Goal: Task Accomplishment & Management: Manage account settings

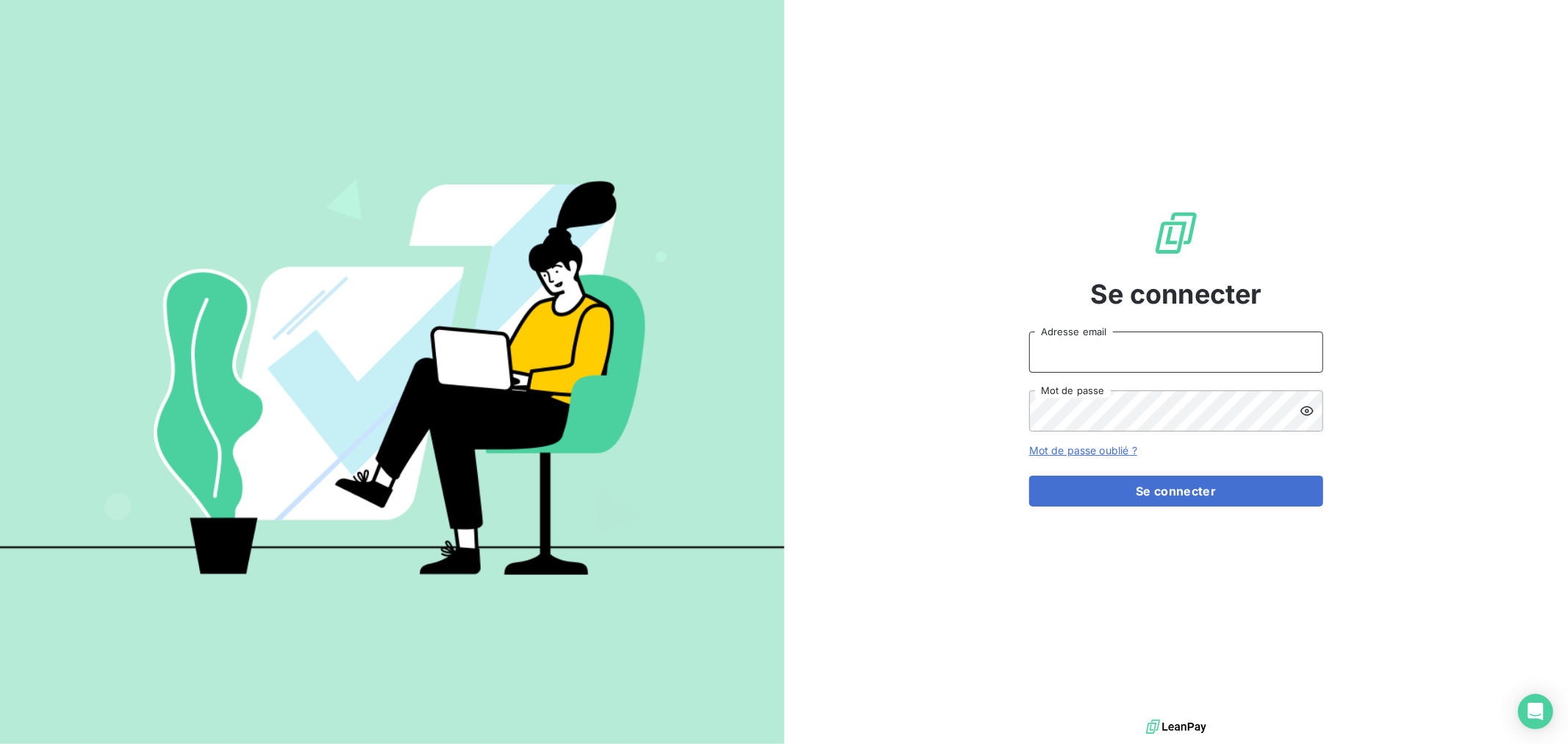
click at [1110, 353] on input "Adresse email" at bounding box center [1176, 352] width 294 height 41
type input "[EMAIL_ADDRESS][DOMAIN_NAME]"
click at [1029, 476] on button "Se connecter" at bounding box center [1176, 491] width 294 height 31
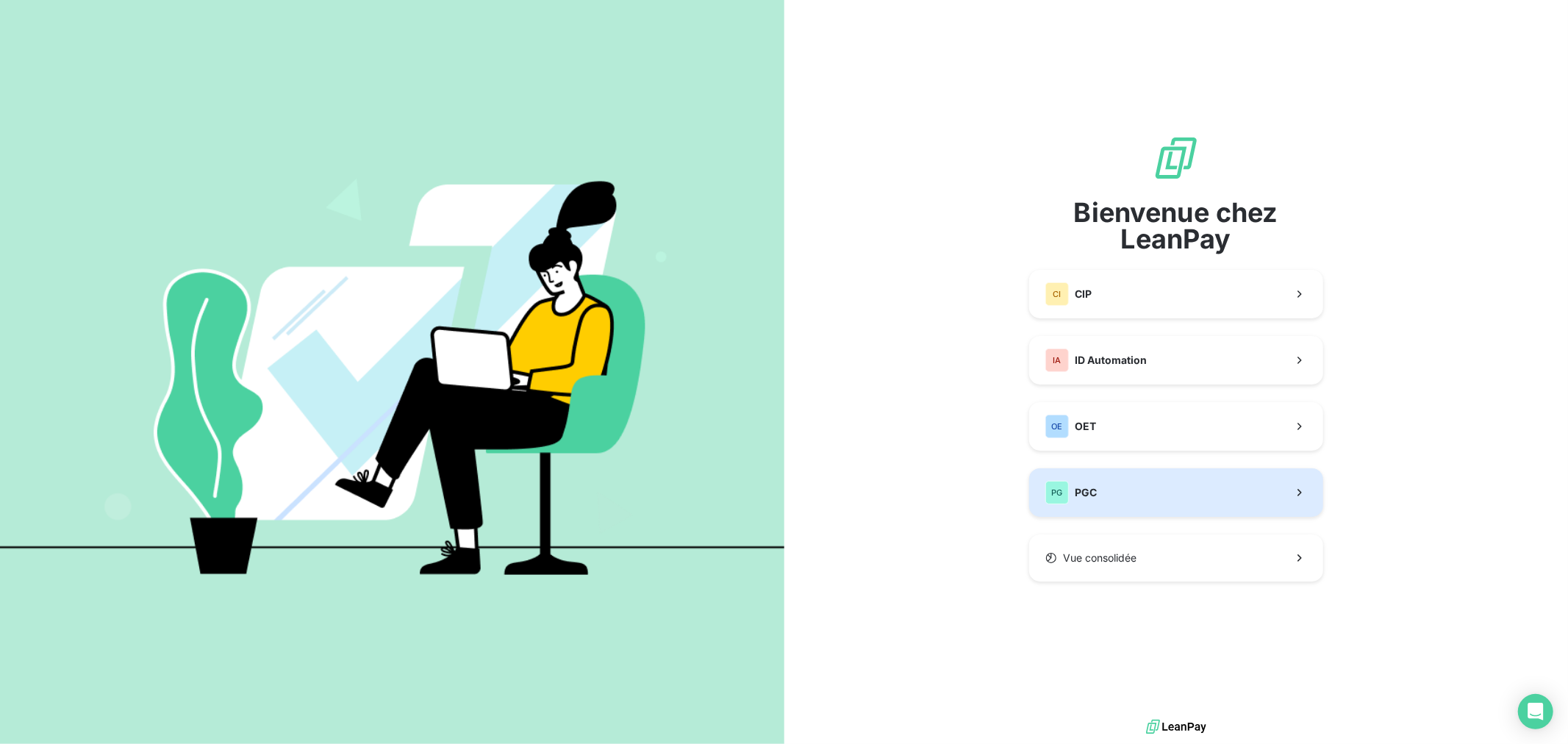
click at [1167, 480] on button "PG PGC" at bounding box center [1176, 493] width 294 height 49
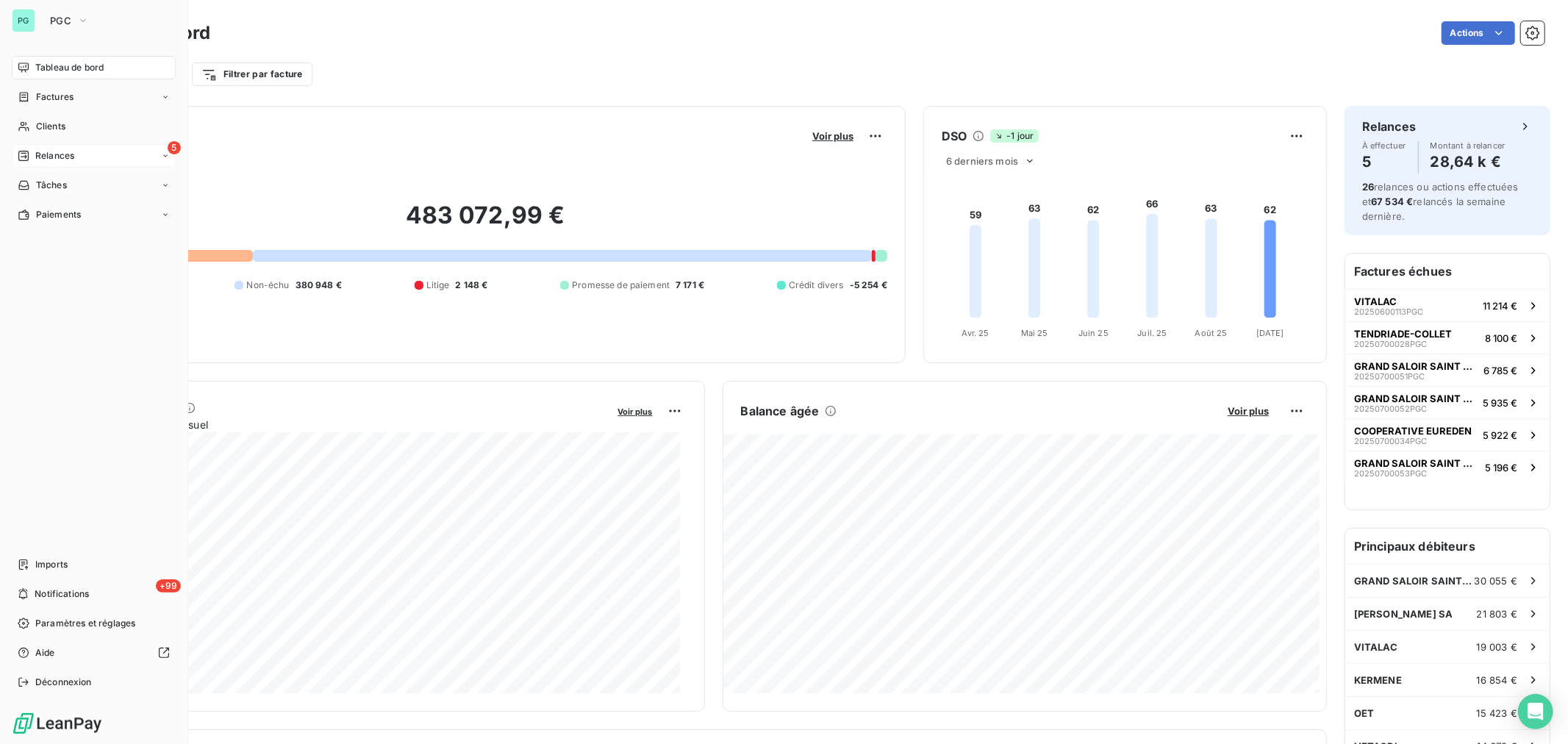
click at [61, 150] on span "Relances" at bounding box center [55, 155] width 39 height 13
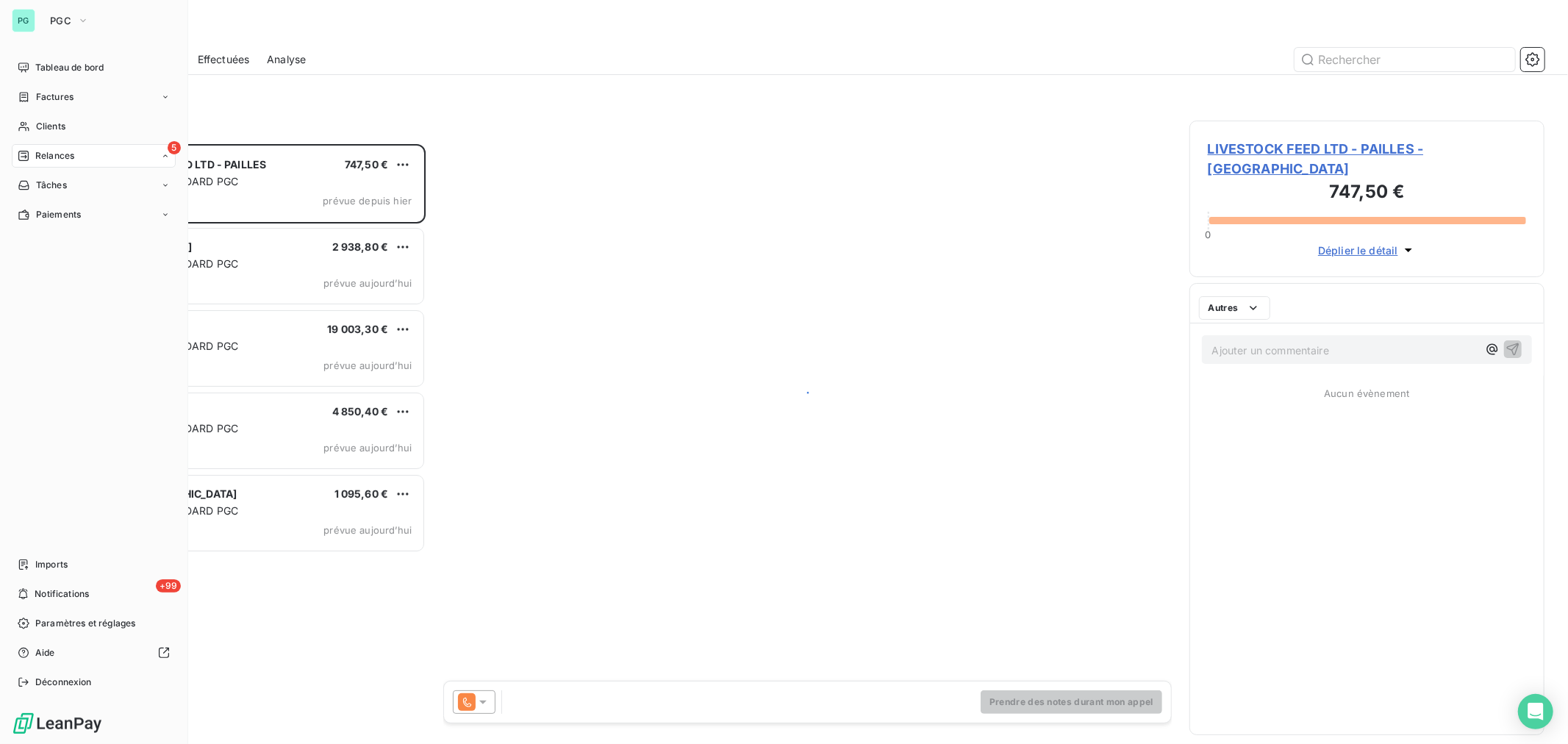
scroll to position [587, 343]
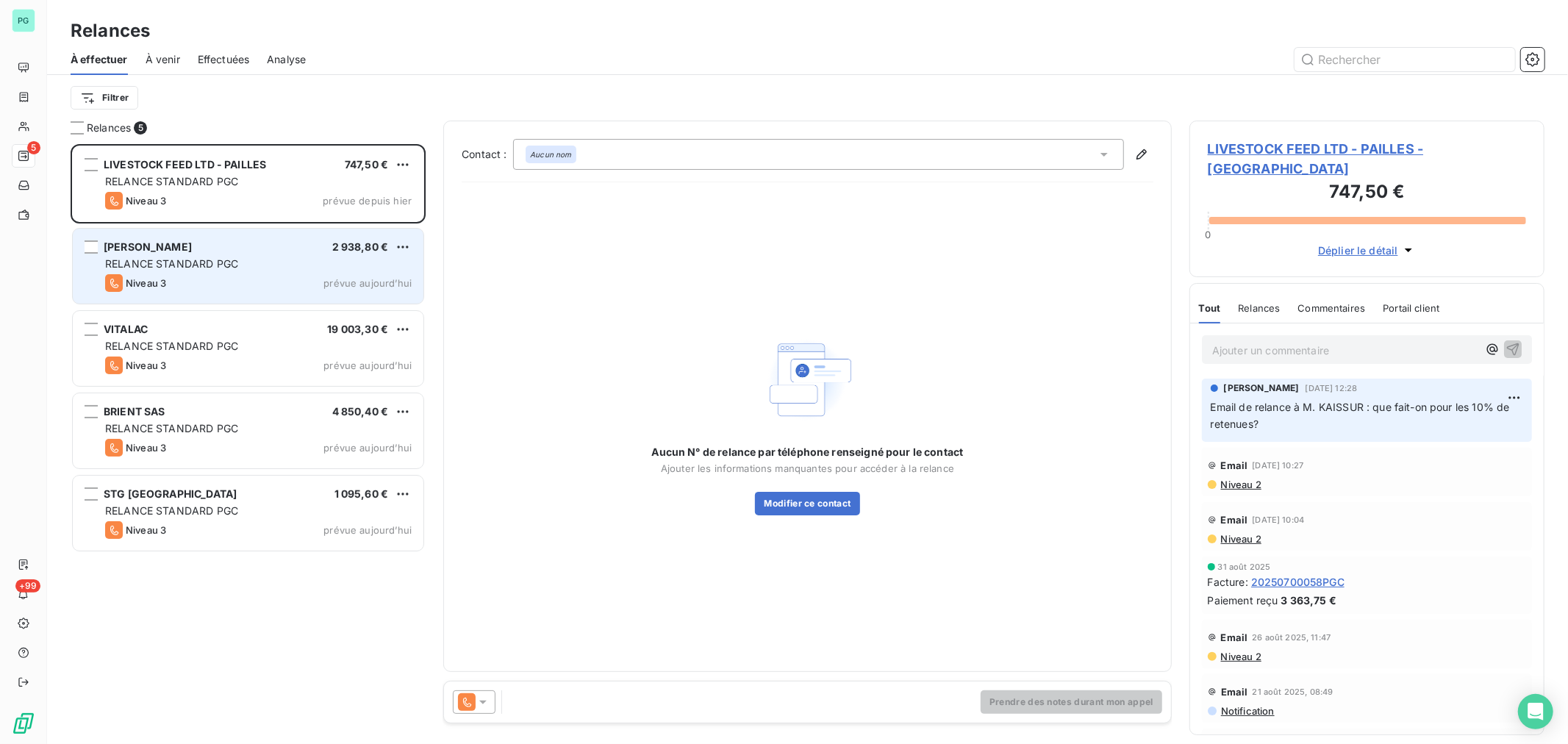
click at [308, 257] on div "RELANCE STANDARD PGC" at bounding box center [258, 264] width 306 height 15
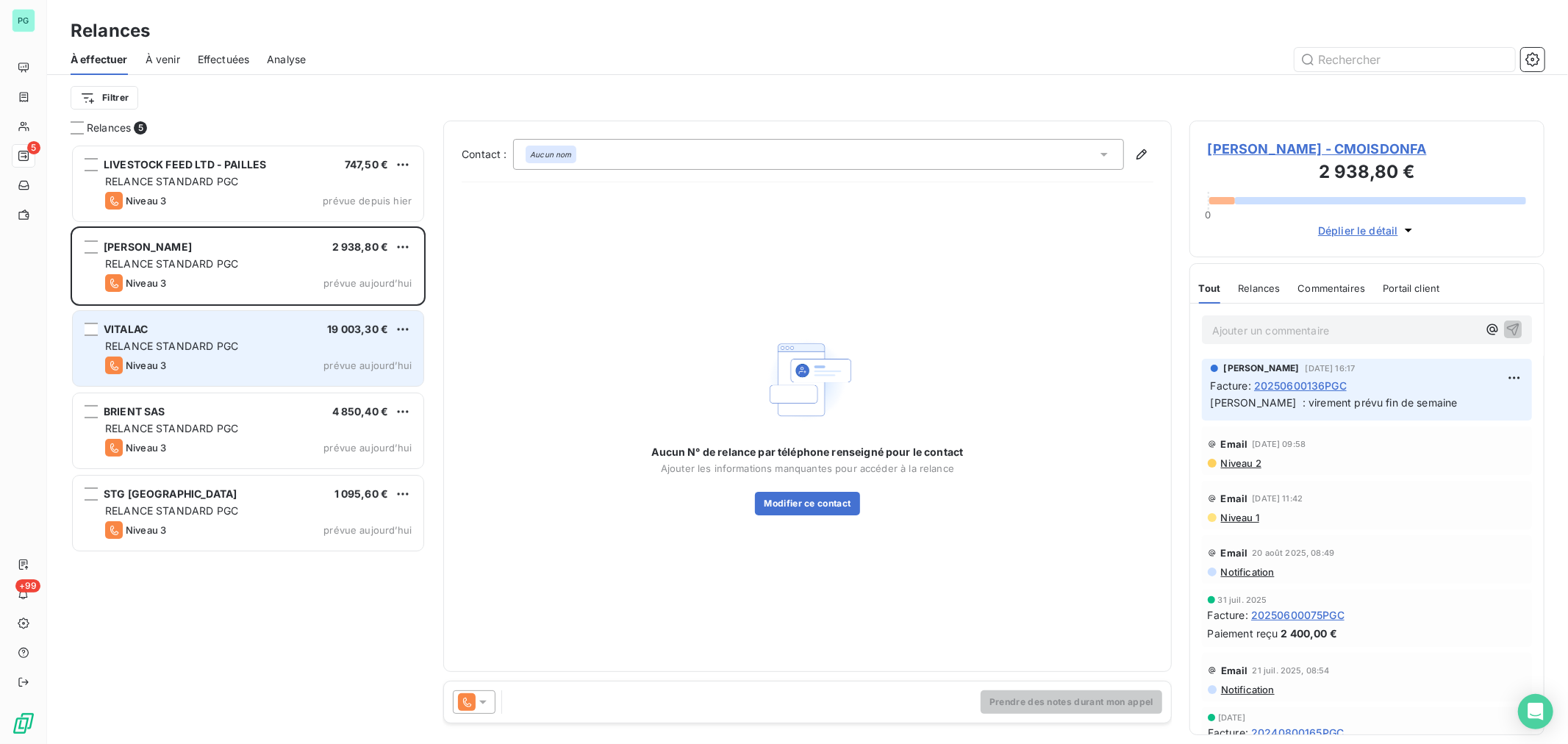
click at [311, 331] on div "VITALAC 19 003,30 €" at bounding box center [258, 329] width 306 height 13
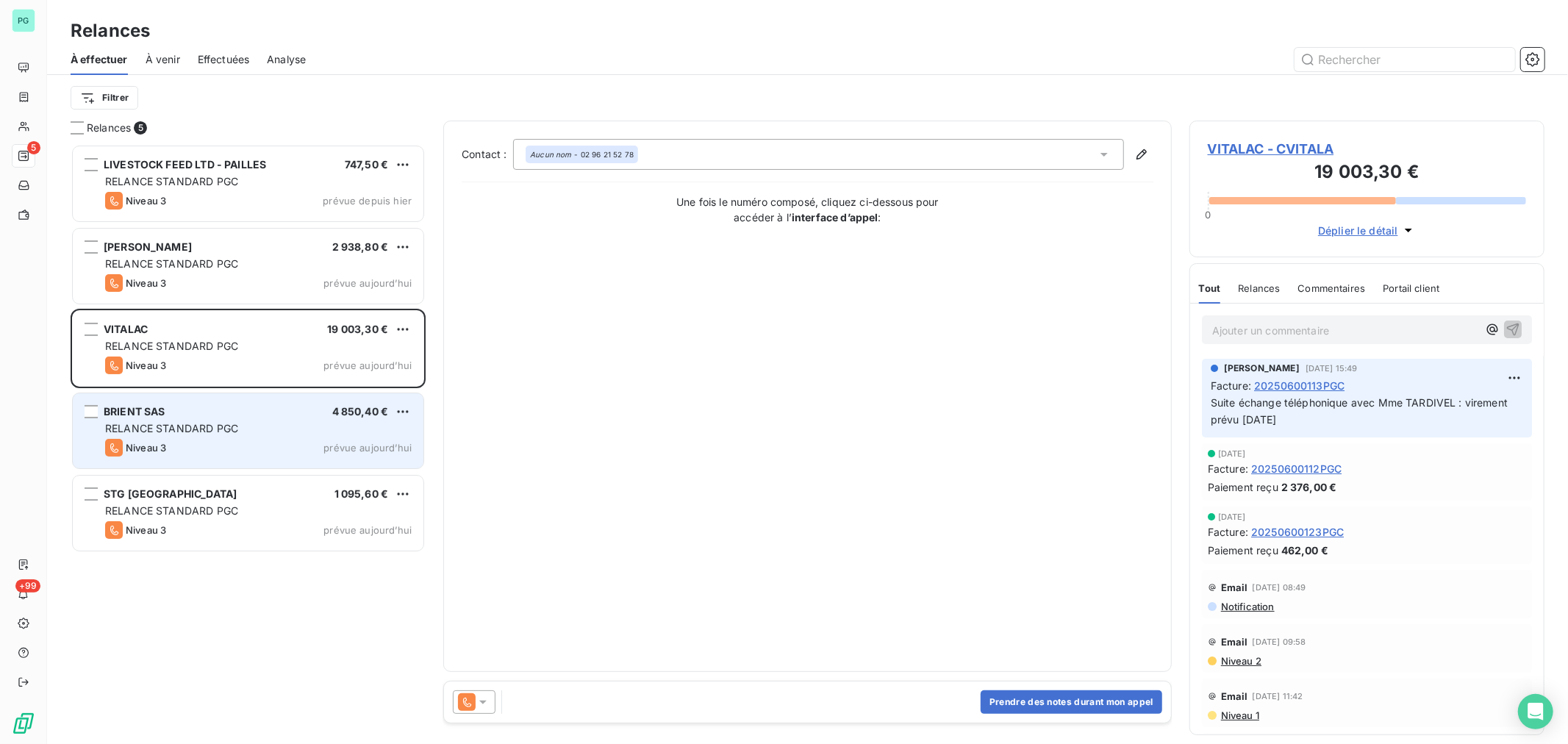
click at [291, 397] on div "BRIENT SAS 4 850,40 € RELANCE STANDARD PGC Niveau 3 prévue [DATE]" at bounding box center [247, 431] width 350 height 75
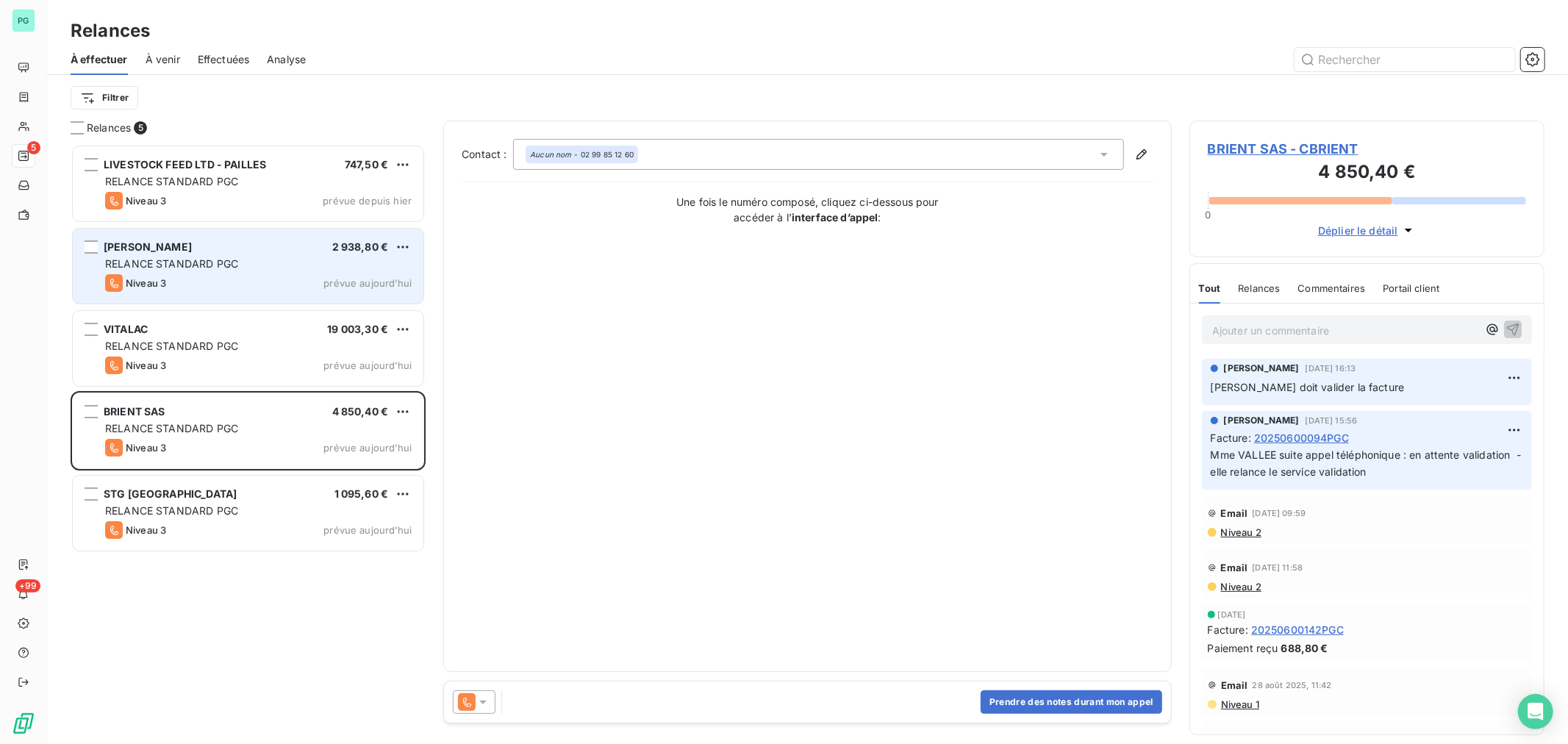
click at [295, 266] on div "RELANCE STANDARD PGC" at bounding box center [258, 264] width 306 height 15
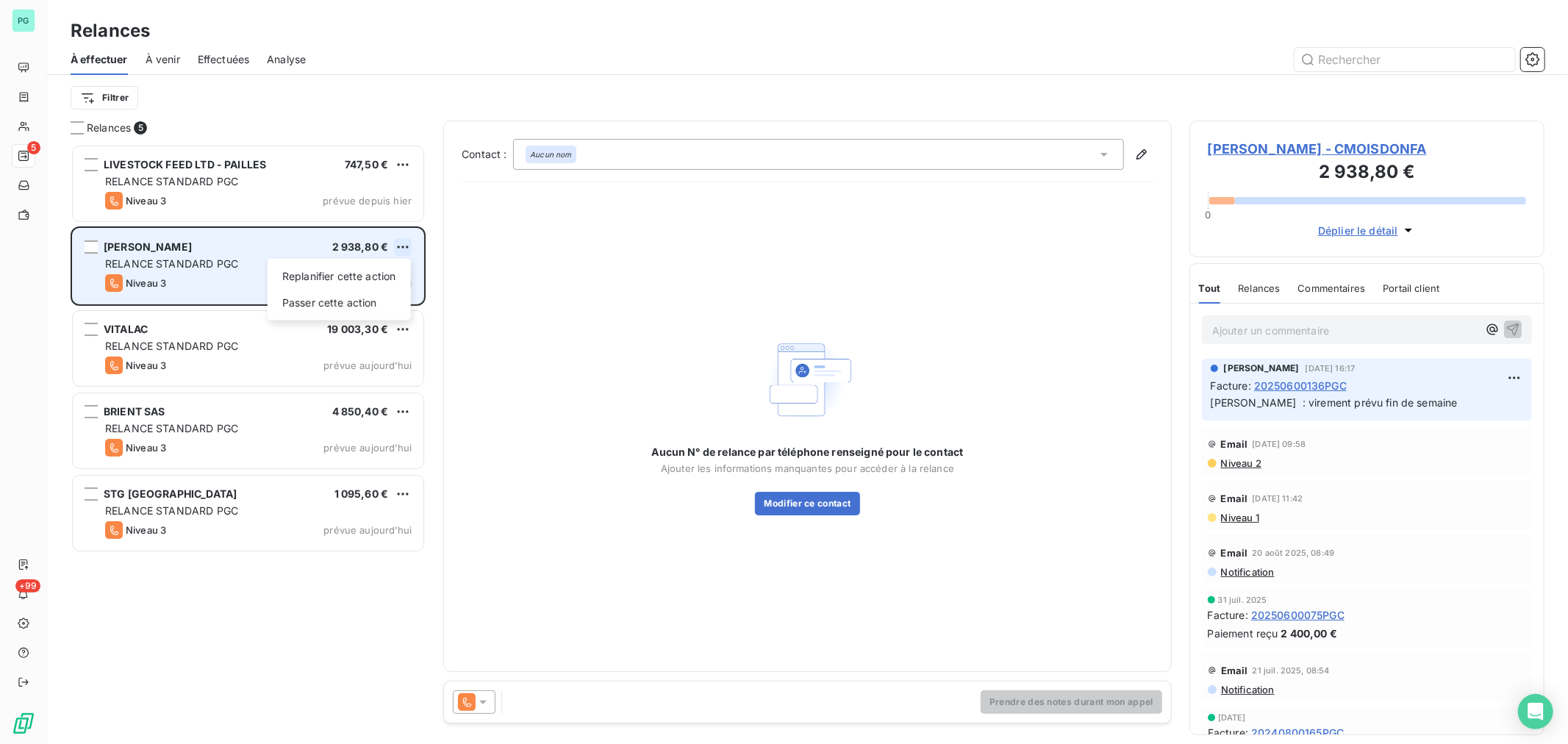
click at [402, 250] on html "PG 5 +99 Relances À effectuer À venir Effectuées Analyse Filtrer Relances 5 LIV…" at bounding box center [784, 372] width 1568 height 744
click at [393, 272] on div "Replanifier cette action" at bounding box center [339, 276] width 131 height 23
select select "8"
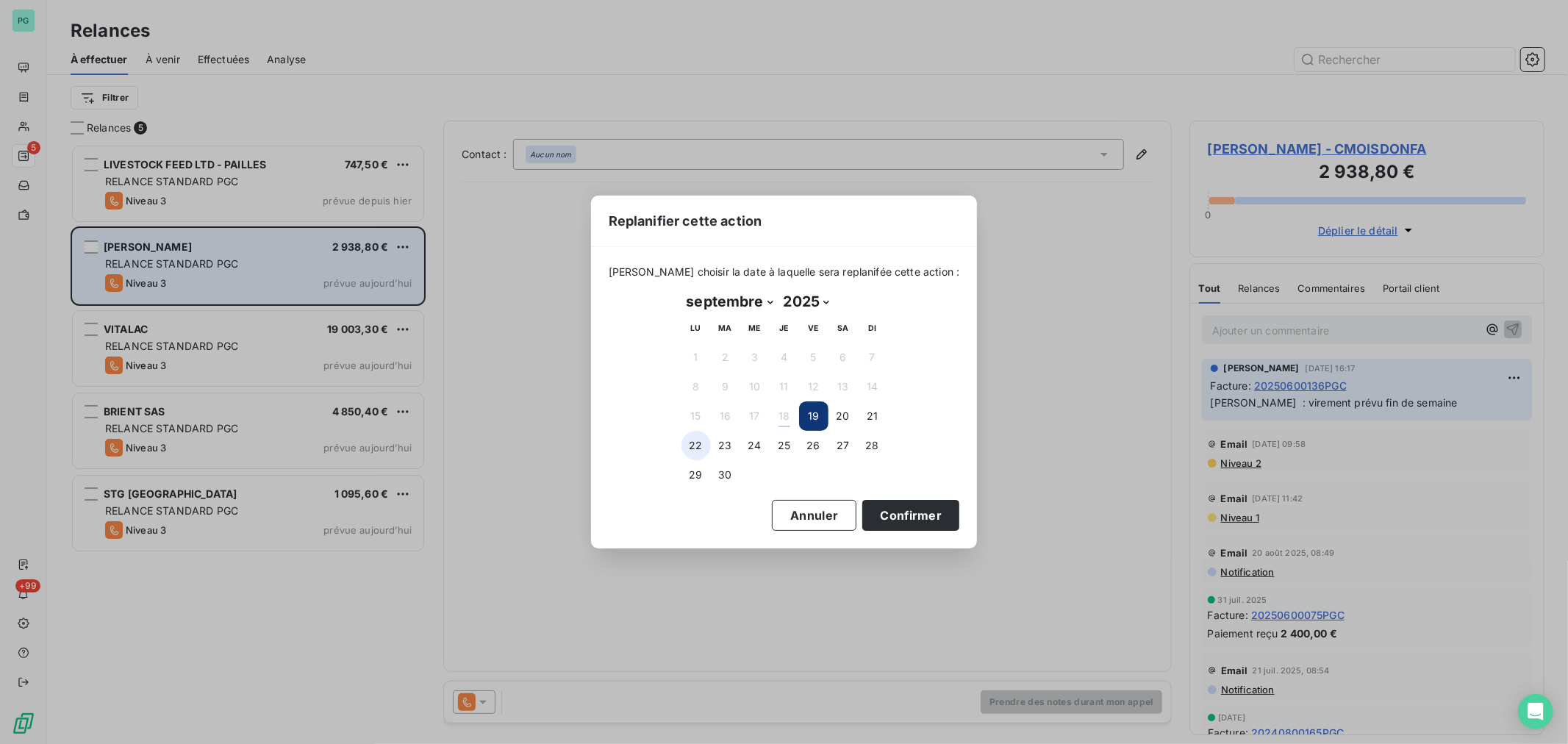
drag, startPoint x: 694, startPoint y: 441, endPoint x: 707, endPoint y: 447, distance: 14.3
click at [695, 442] on button "22" at bounding box center [696, 445] width 29 height 29
click at [881, 509] on button "Confirmer" at bounding box center [910, 515] width 97 height 31
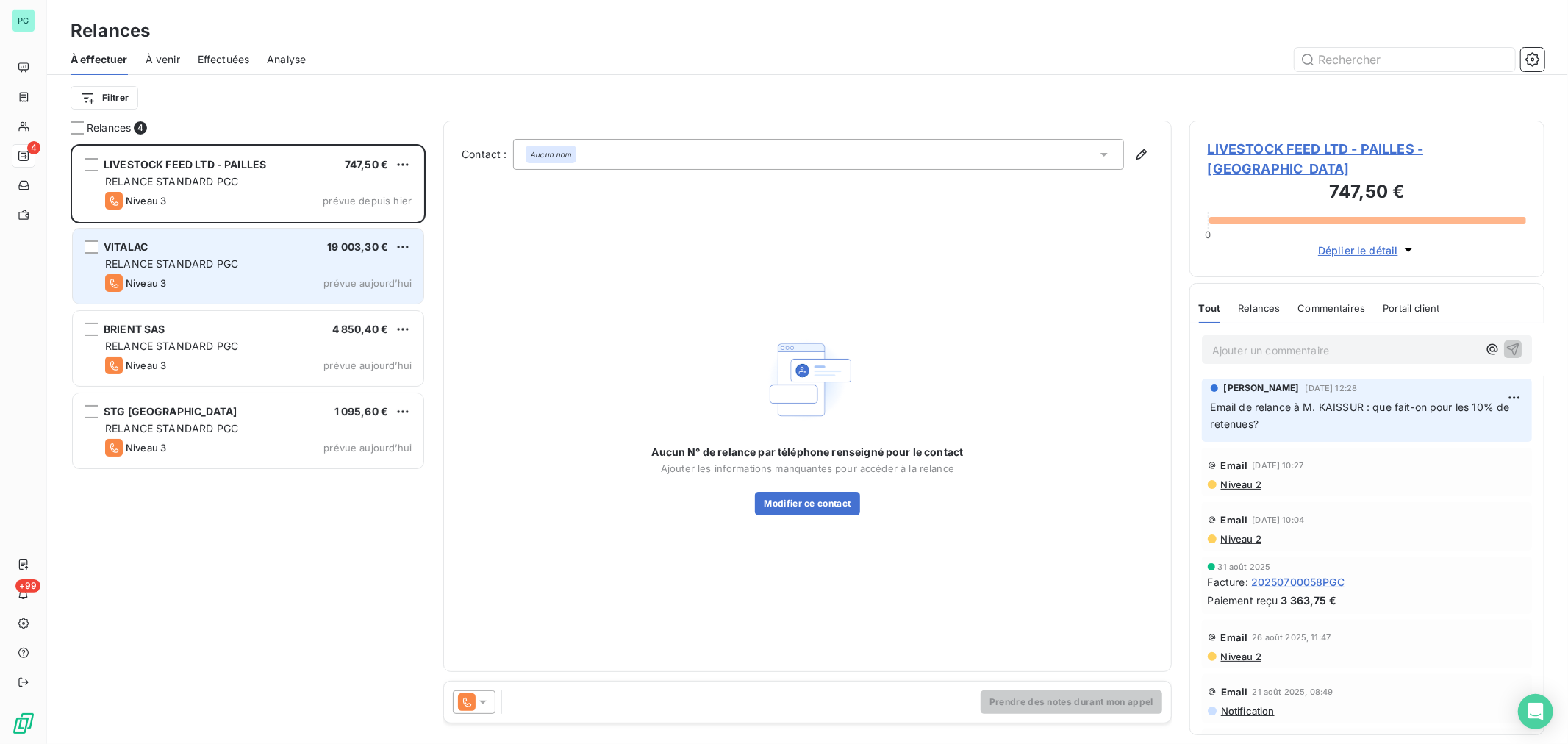
click at [265, 262] on div "RELANCE STANDARD PGC" at bounding box center [258, 264] width 306 height 15
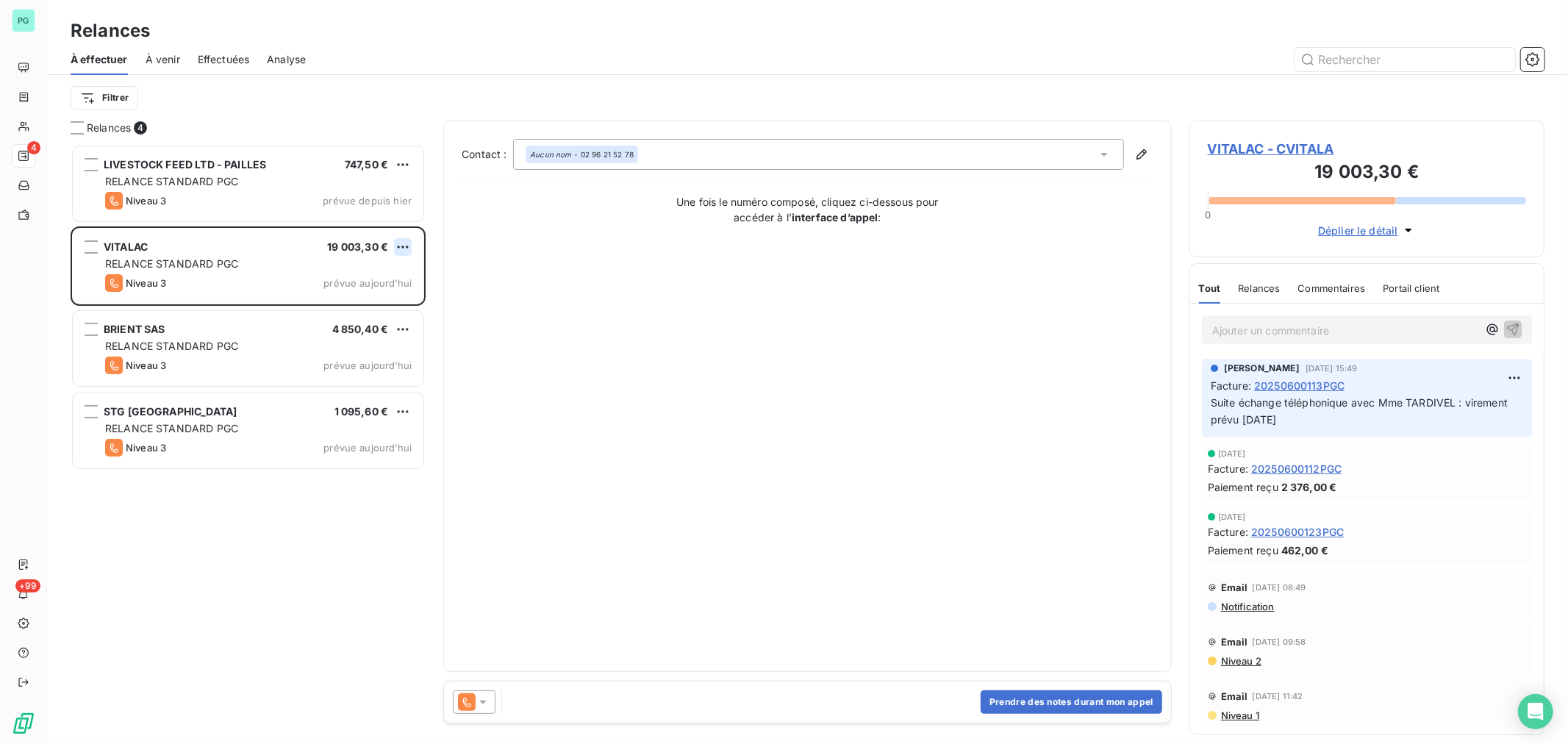
click at [404, 248] on html "PG 4 +99 Relances À effectuer À venir Effectuées Analyse Filtrer Relances 4 LIV…" at bounding box center [784, 372] width 1568 height 744
click at [379, 274] on div "Replanifier cette action" at bounding box center [339, 276] width 131 height 23
select select "8"
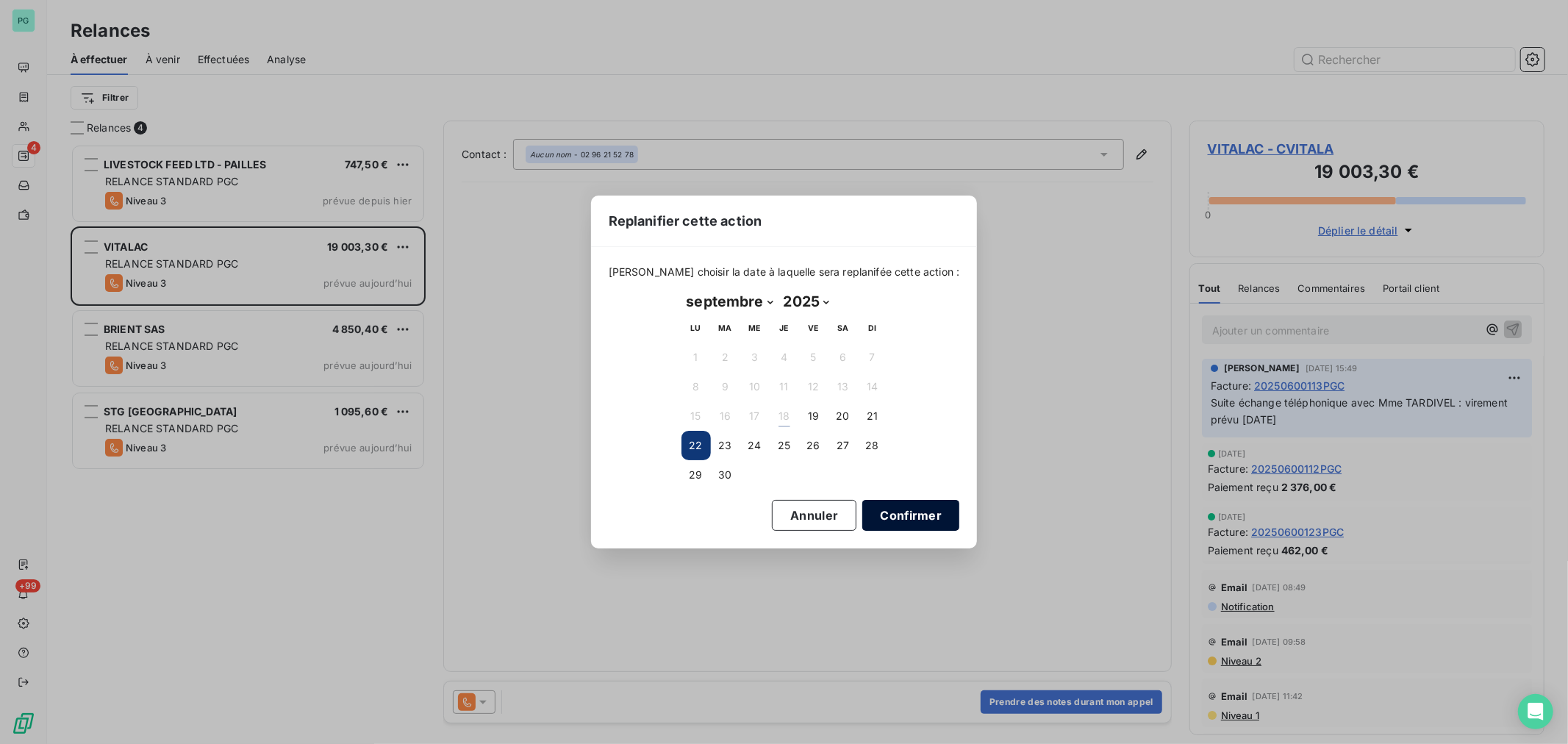
click at [883, 515] on button "Confirmer" at bounding box center [910, 515] width 97 height 31
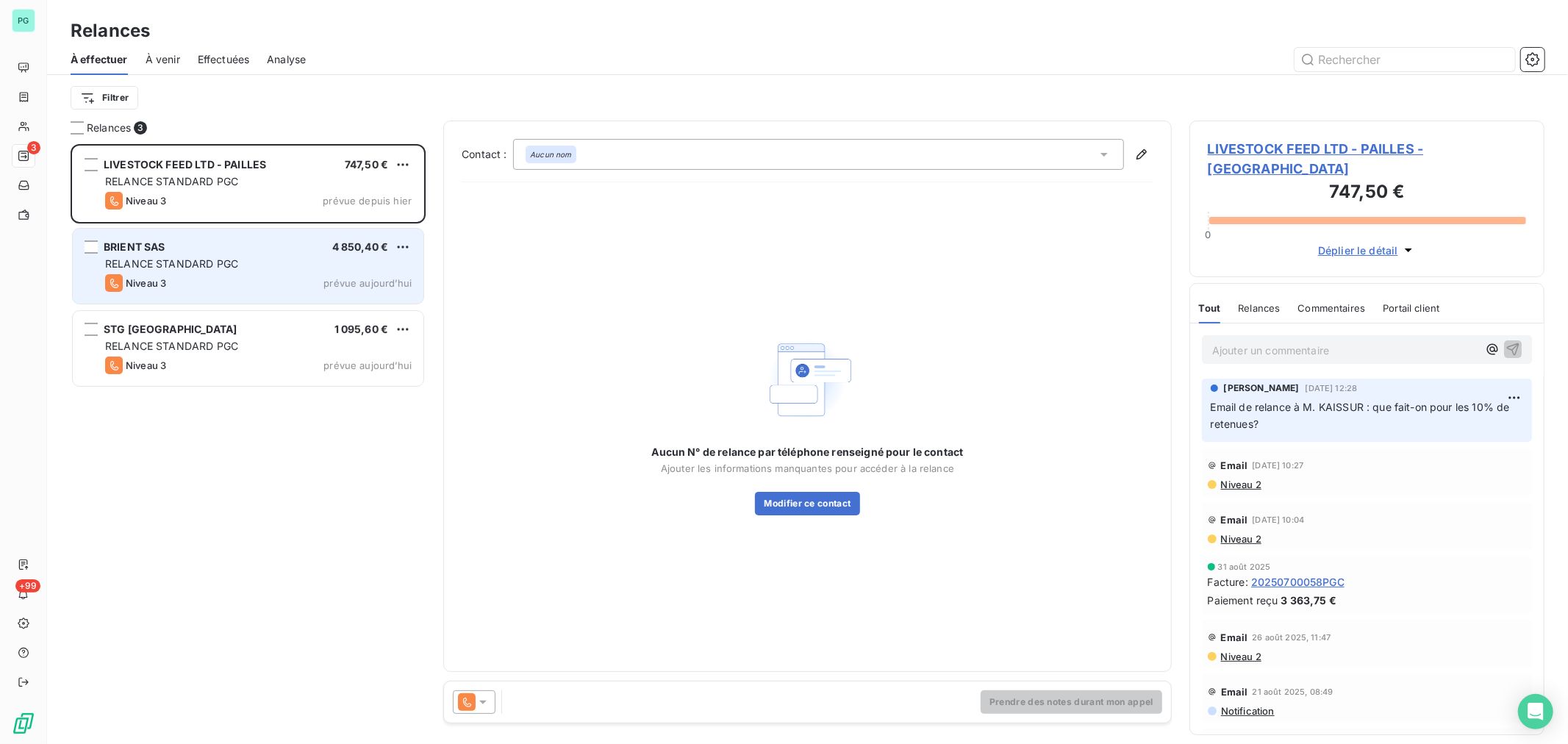
click at [299, 278] on div "Niveau 3 prévue aujourd’hui" at bounding box center [258, 283] width 306 height 18
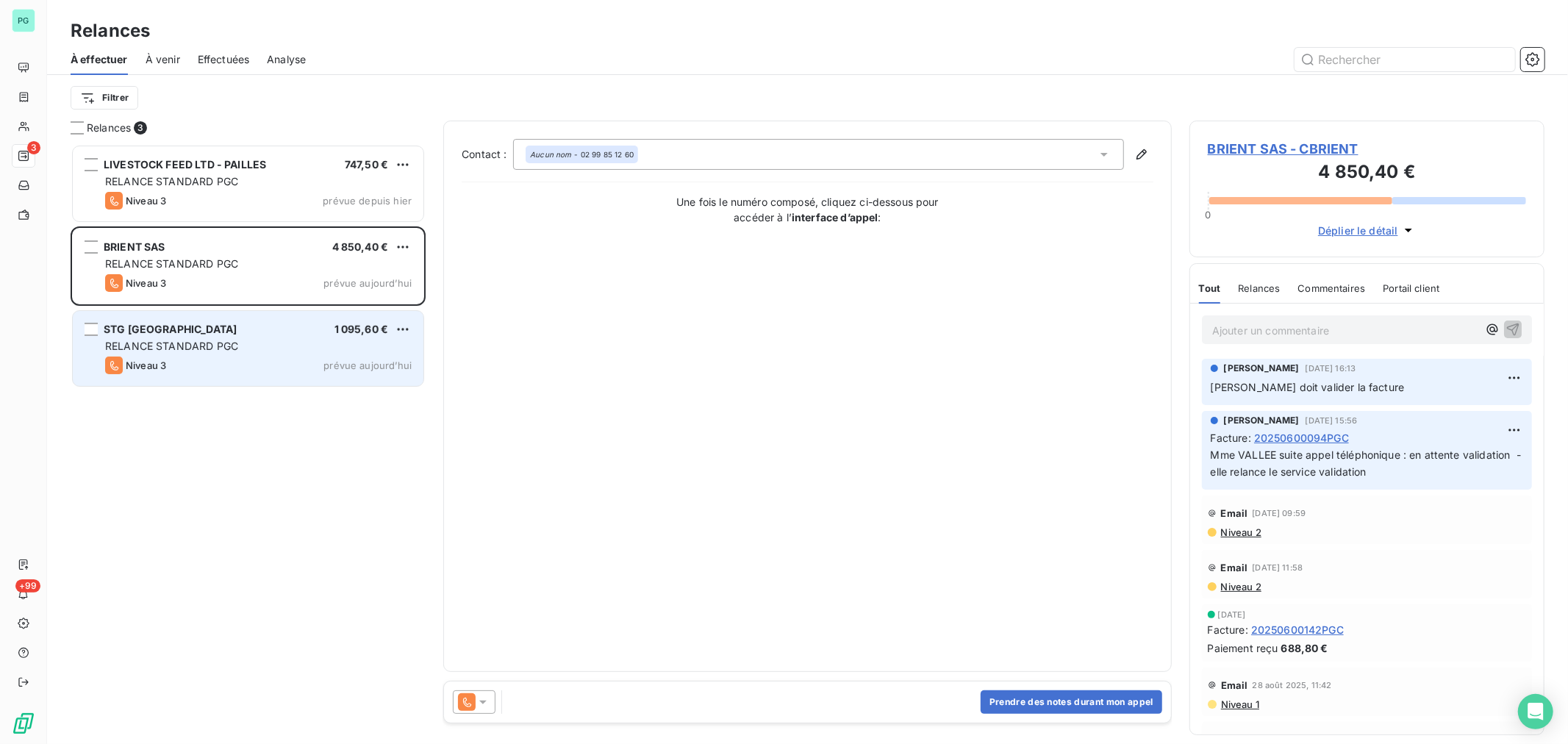
click at [302, 332] on div "STG RENNES 1 095,60 €" at bounding box center [258, 329] width 306 height 13
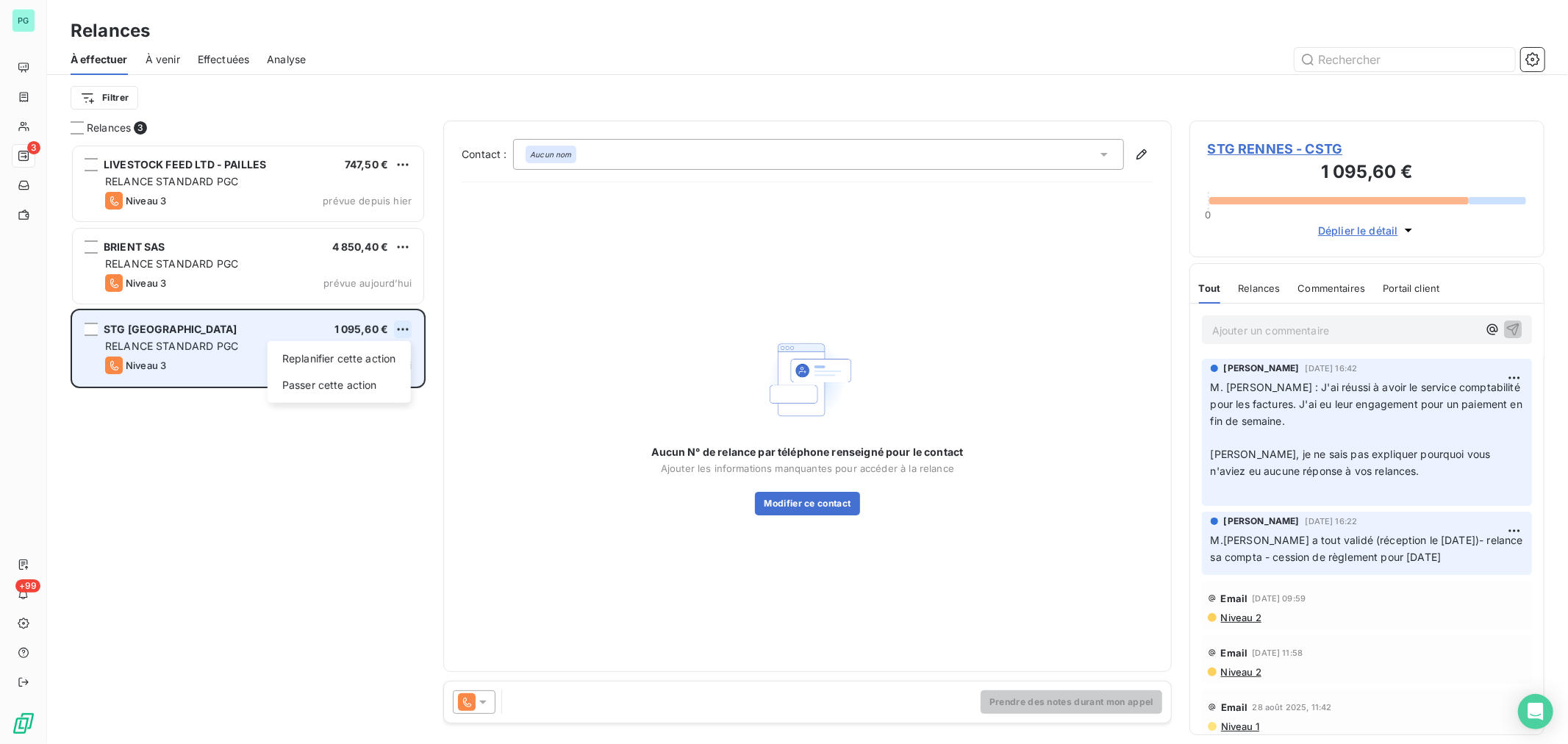
click at [405, 326] on html "PG 3 +99 Relances À effectuer À venir Effectuées Analyse Filtrer Relances 3 LIV…" at bounding box center [784, 372] width 1568 height 744
click at [383, 356] on div "Replanifier cette action" at bounding box center [339, 359] width 131 height 23
select select "8"
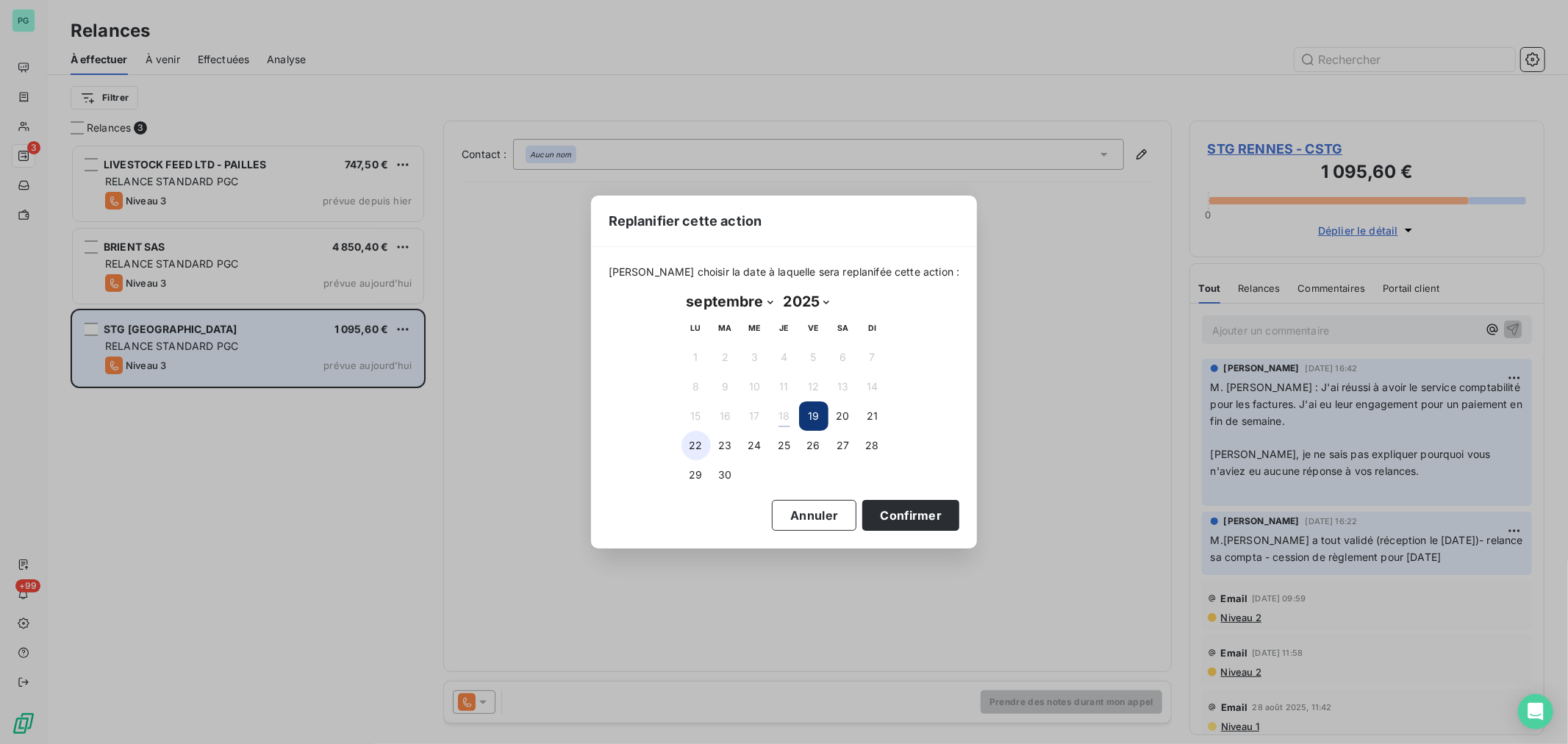
click at [693, 439] on button "22" at bounding box center [696, 445] width 29 height 29
click at [898, 512] on button "Confirmer" at bounding box center [910, 515] width 97 height 31
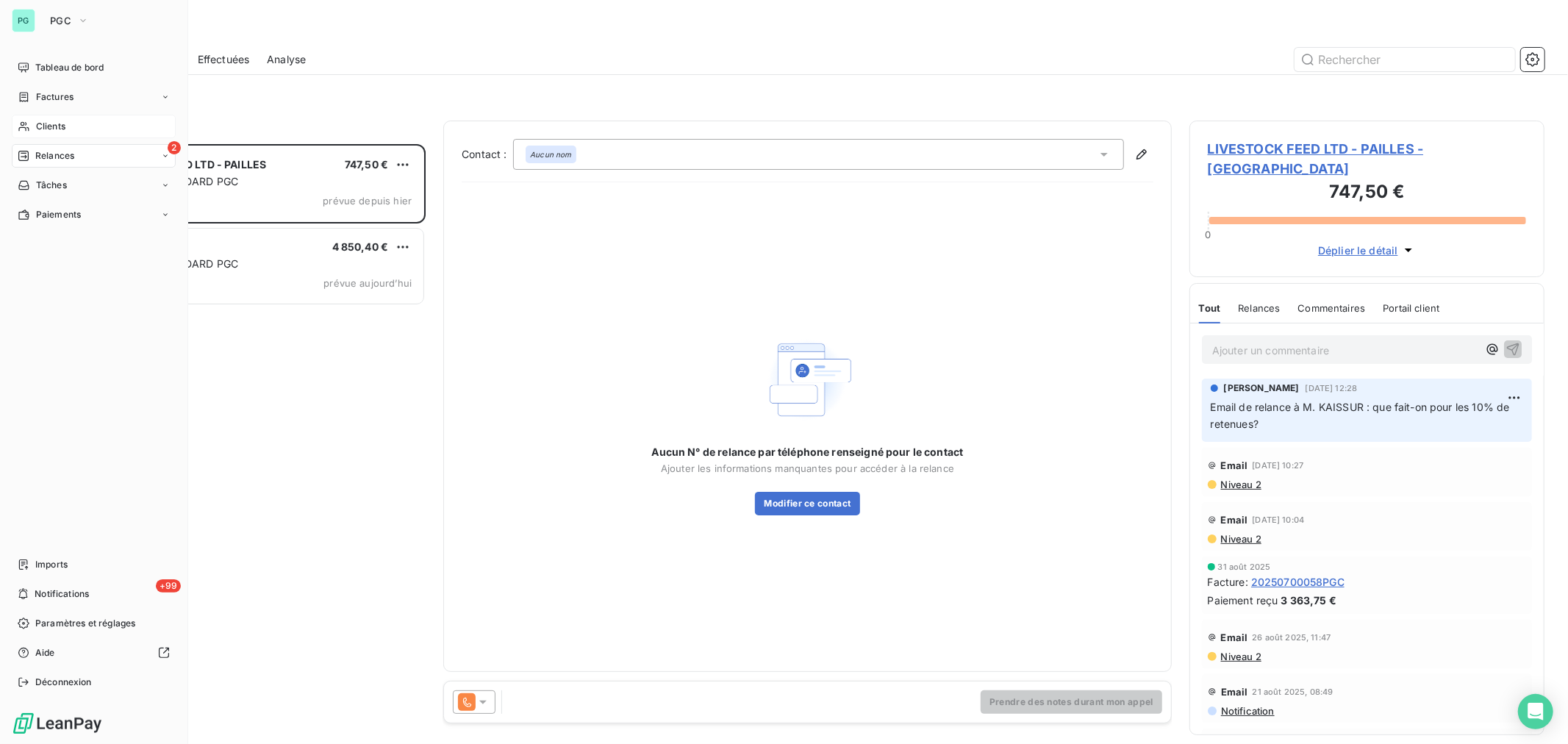
click at [48, 122] on span "Clients" at bounding box center [51, 126] width 29 height 13
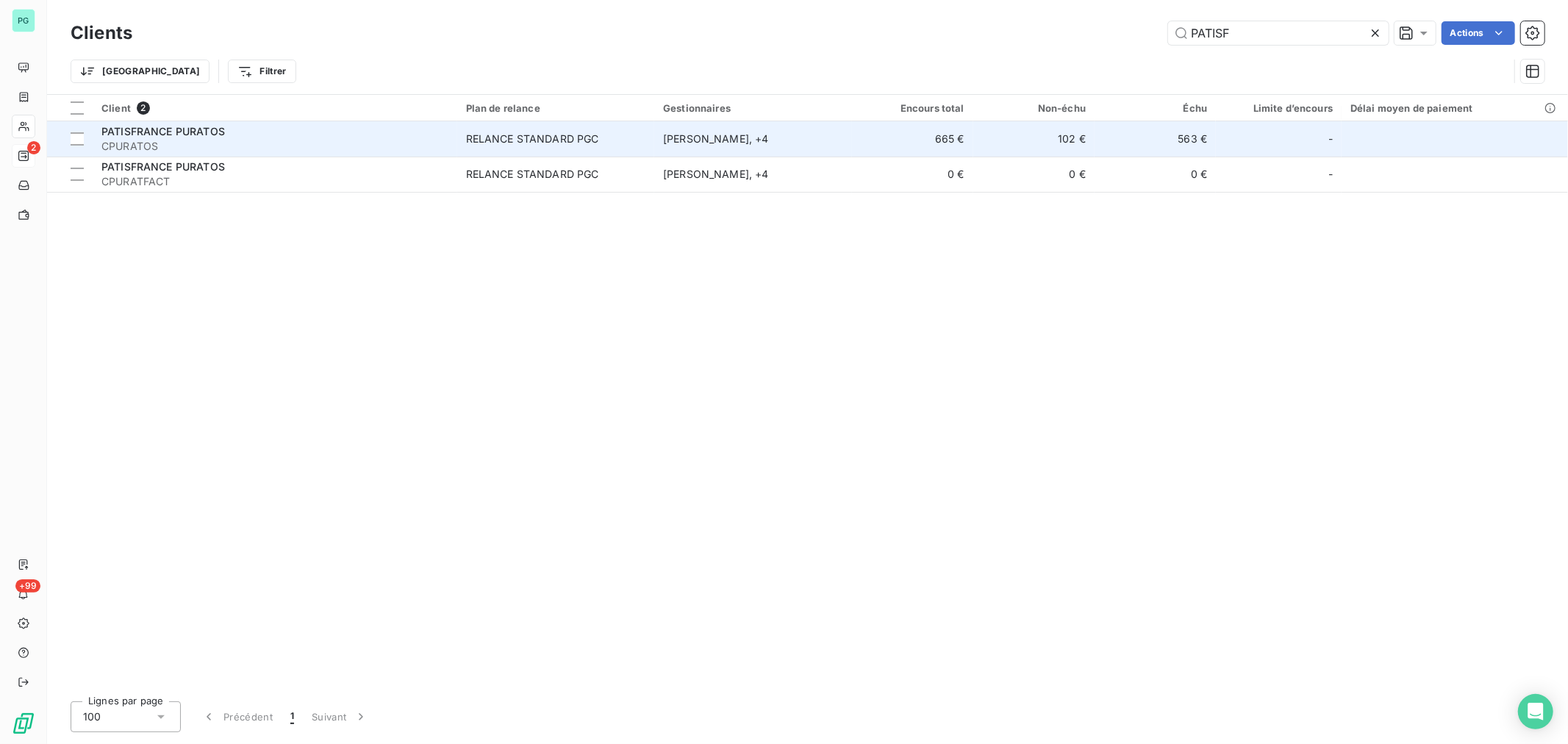
type input "PATISF"
click at [1031, 138] on td "102 €" at bounding box center [1034, 139] width 121 height 36
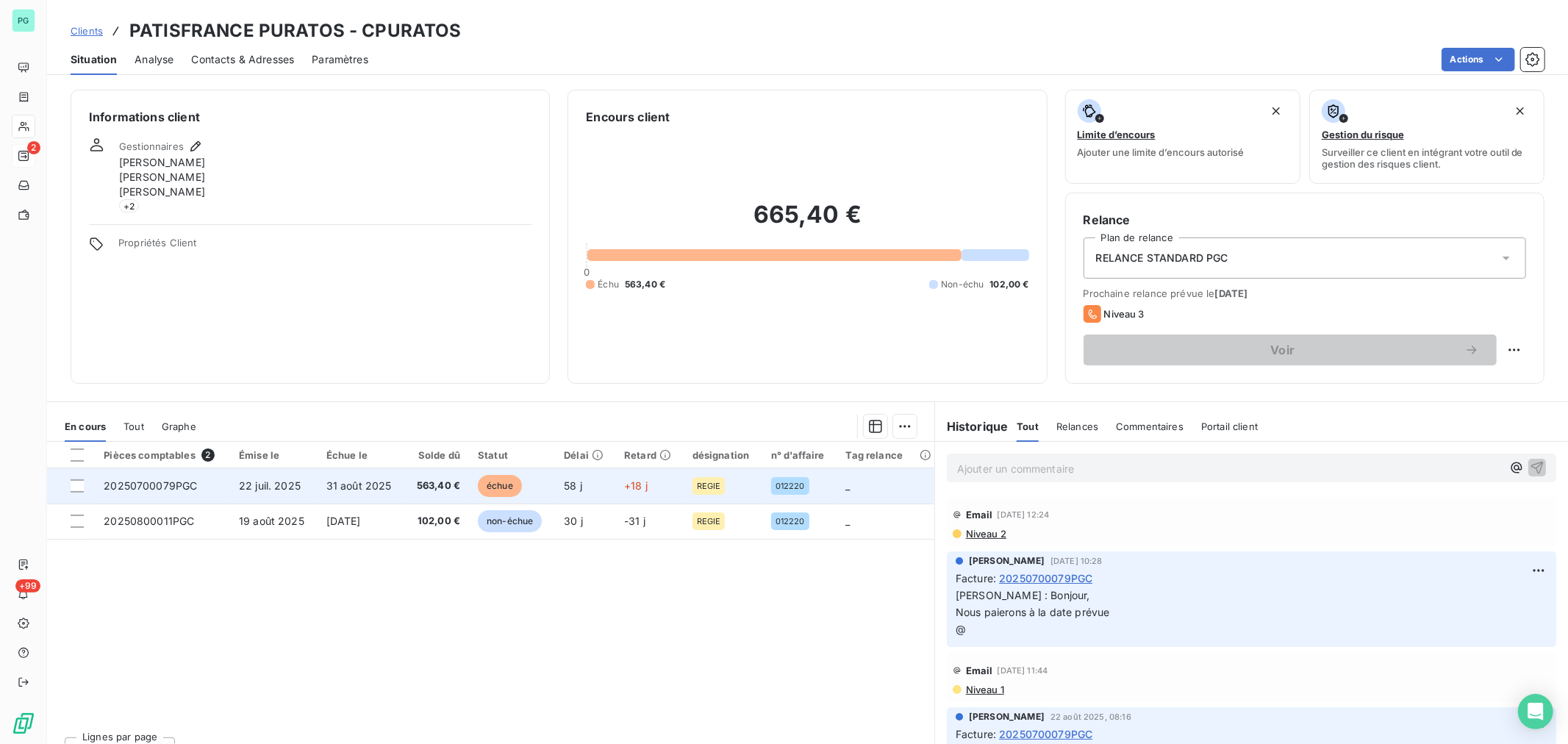
click at [547, 487] on td "échue" at bounding box center [512, 486] width 86 height 36
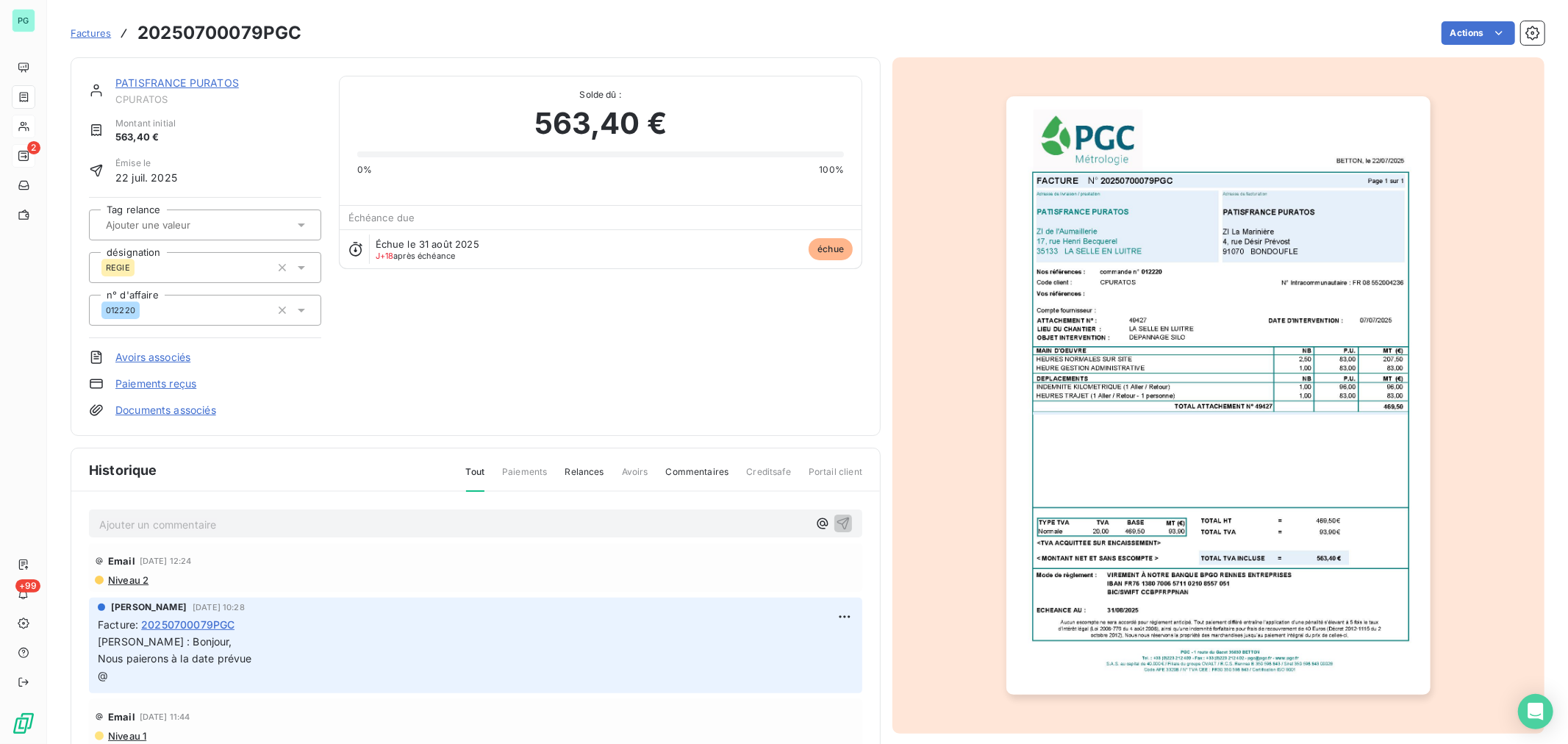
click at [527, 516] on p "Ajouter un commentaire ﻿" at bounding box center [453, 524] width 708 height 19
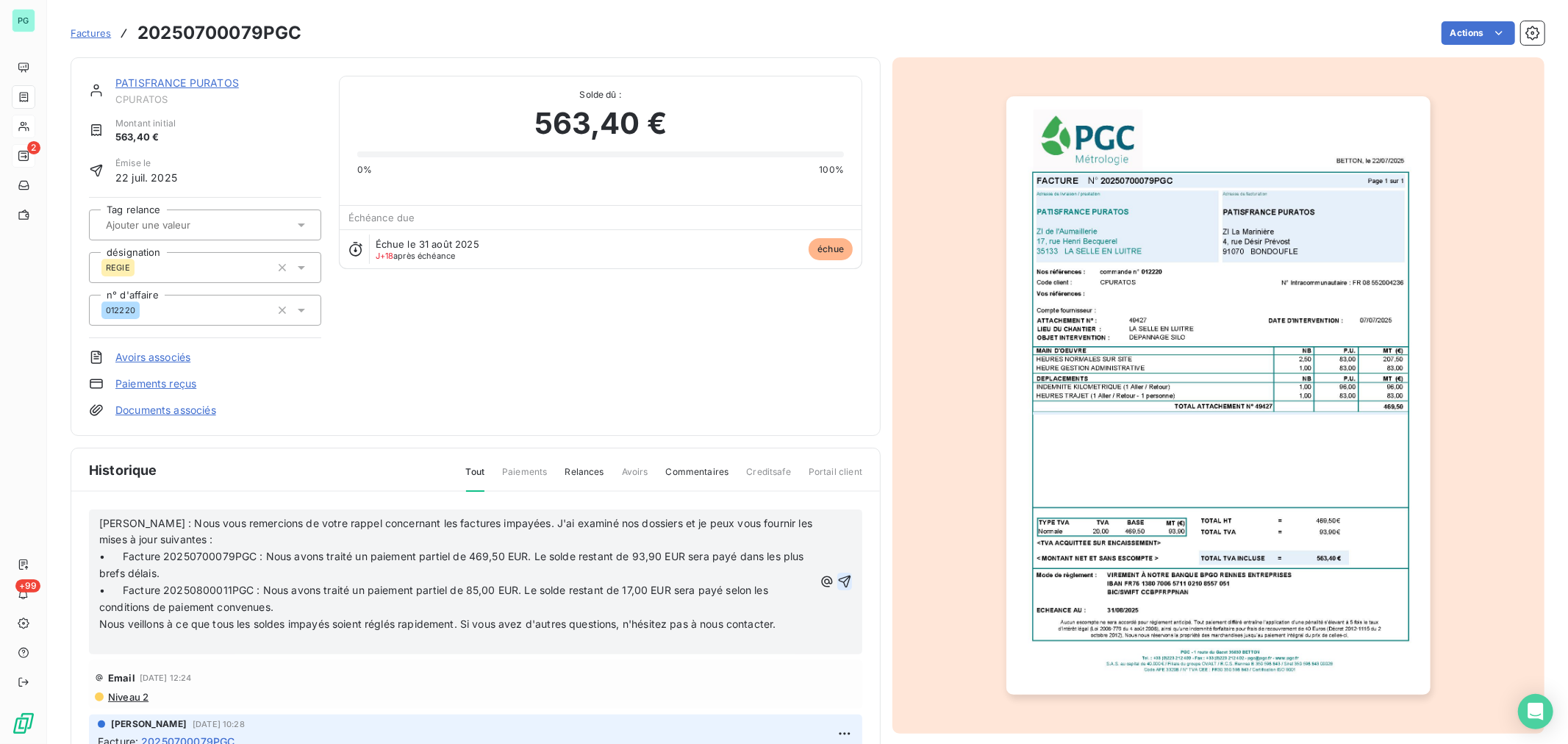
click at [837, 582] on icon "button" at bounding box center [844, 581] width 15 height 15
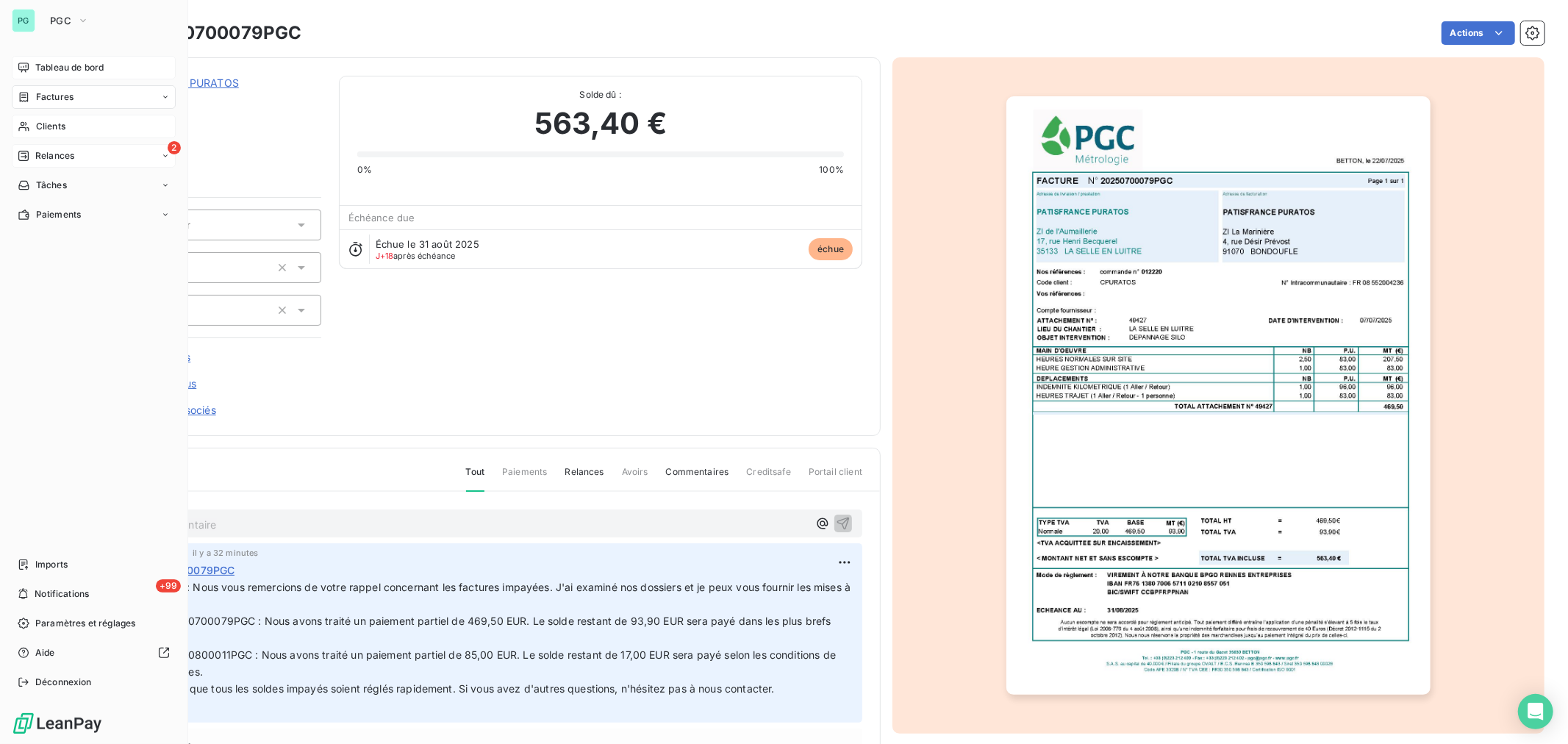
click at [76, 63] on span "Tableau de bord" at bounding box center [70, 67] width 68 height 13
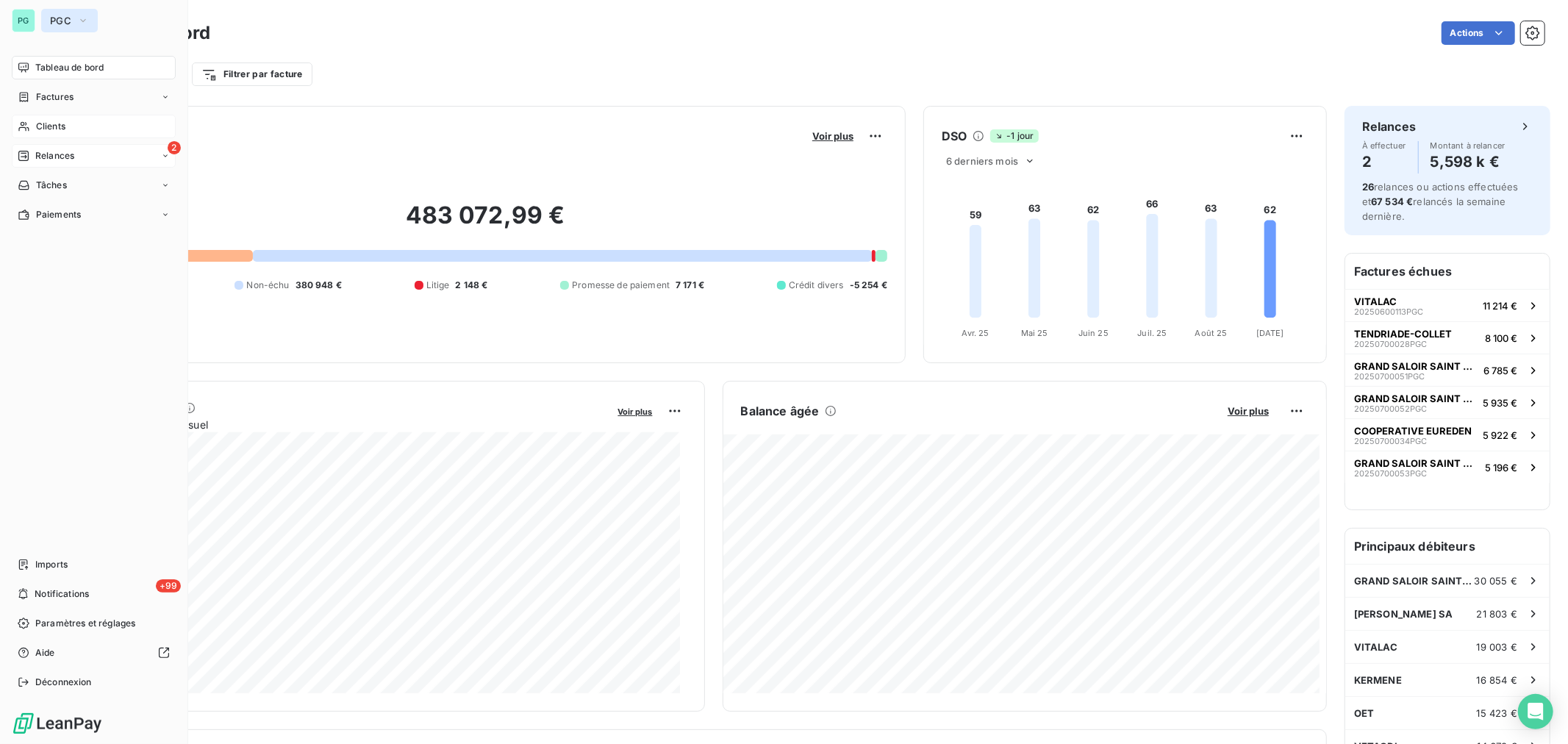
click at [86, 17] on icon "button" at bounding box center [83, 20] width 12 height 15
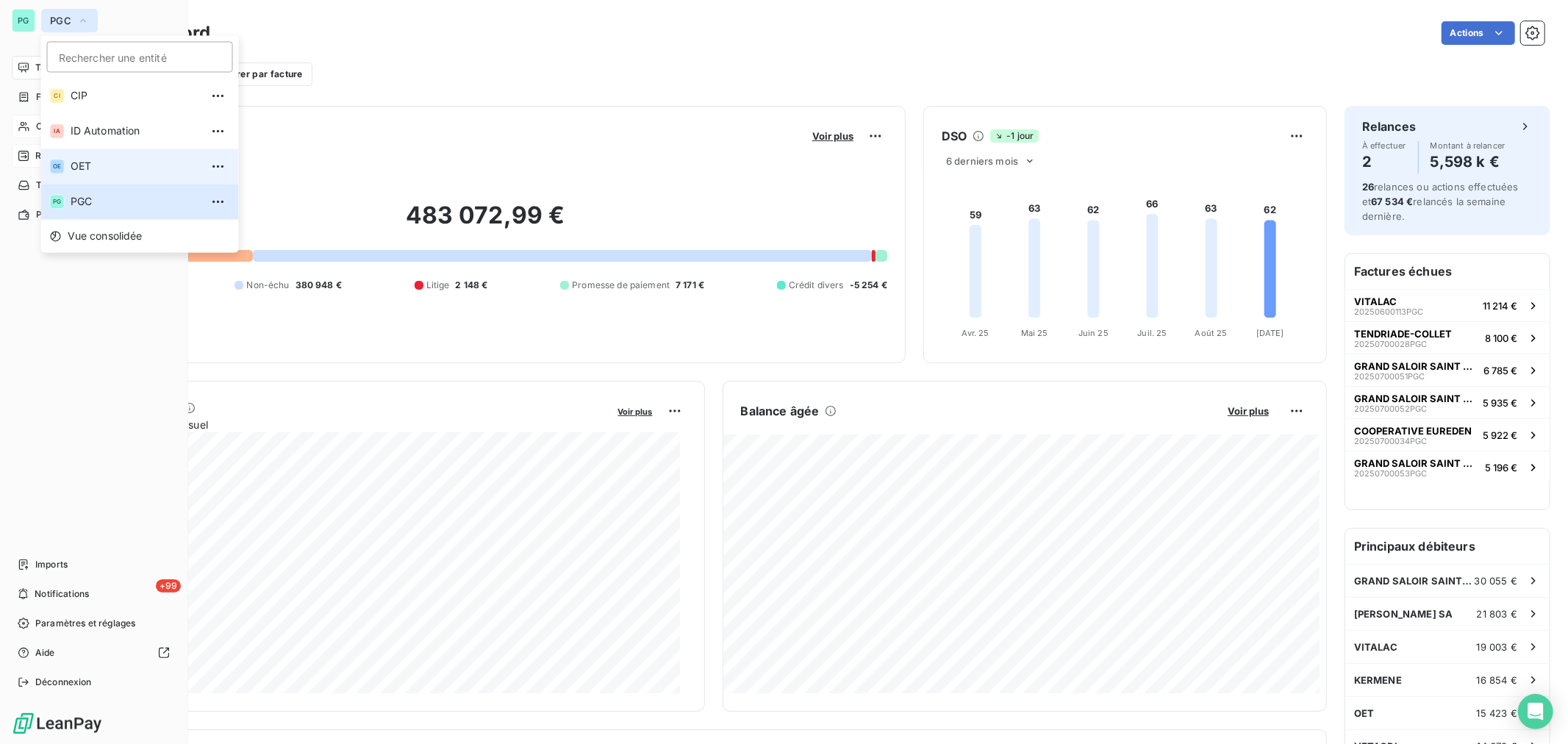
click at [109, 156] on li "OE OET" at bounding box center [140, 166] width 198 height 36
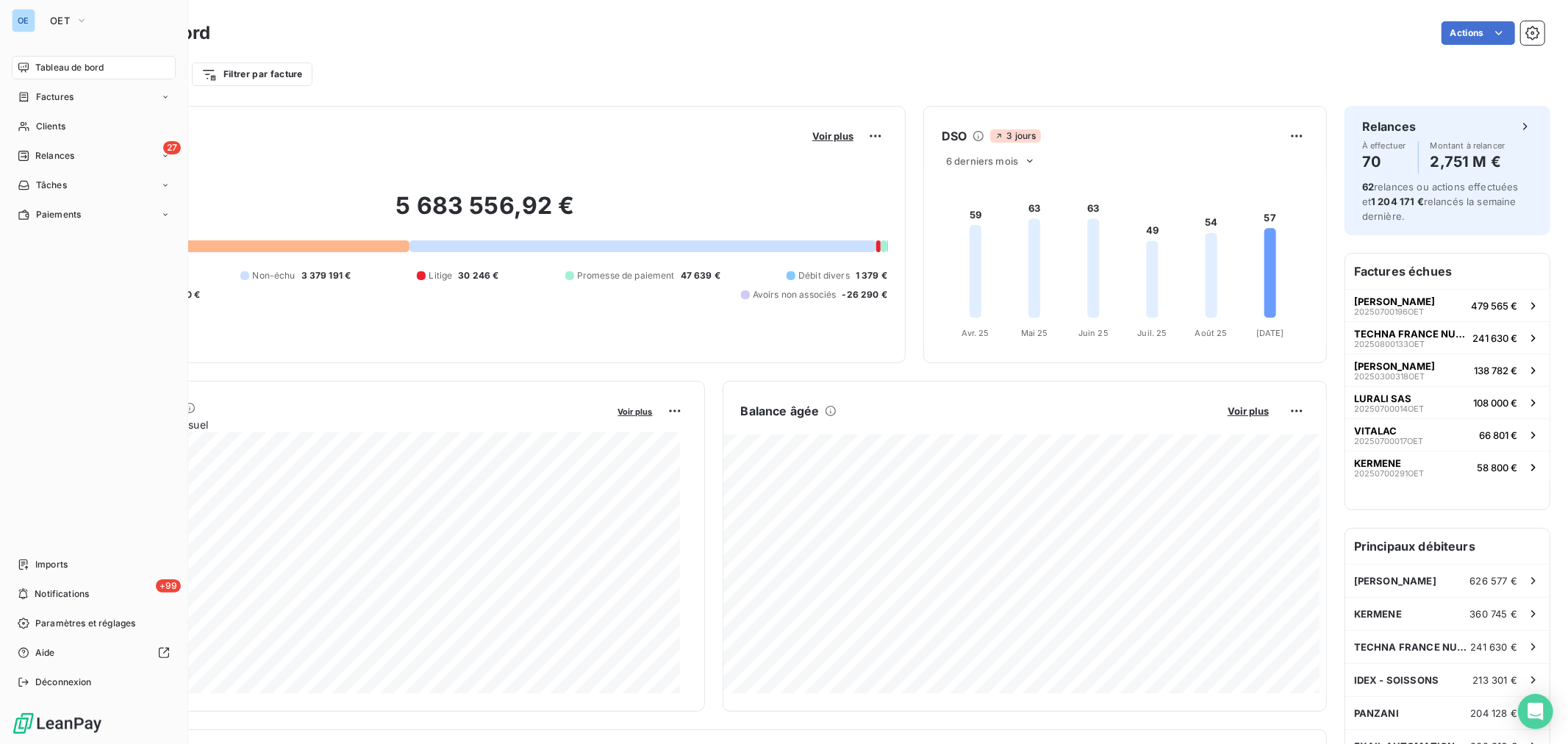
click at [47, 111] on nav "Tableau de bord Factures Clients 27 Relances Tâches Paiements" at bounding box center [94, 141] width 164 height 171
click at [53, 118] on div "Clients" at bounding box center [94, 126] width 164 height 23
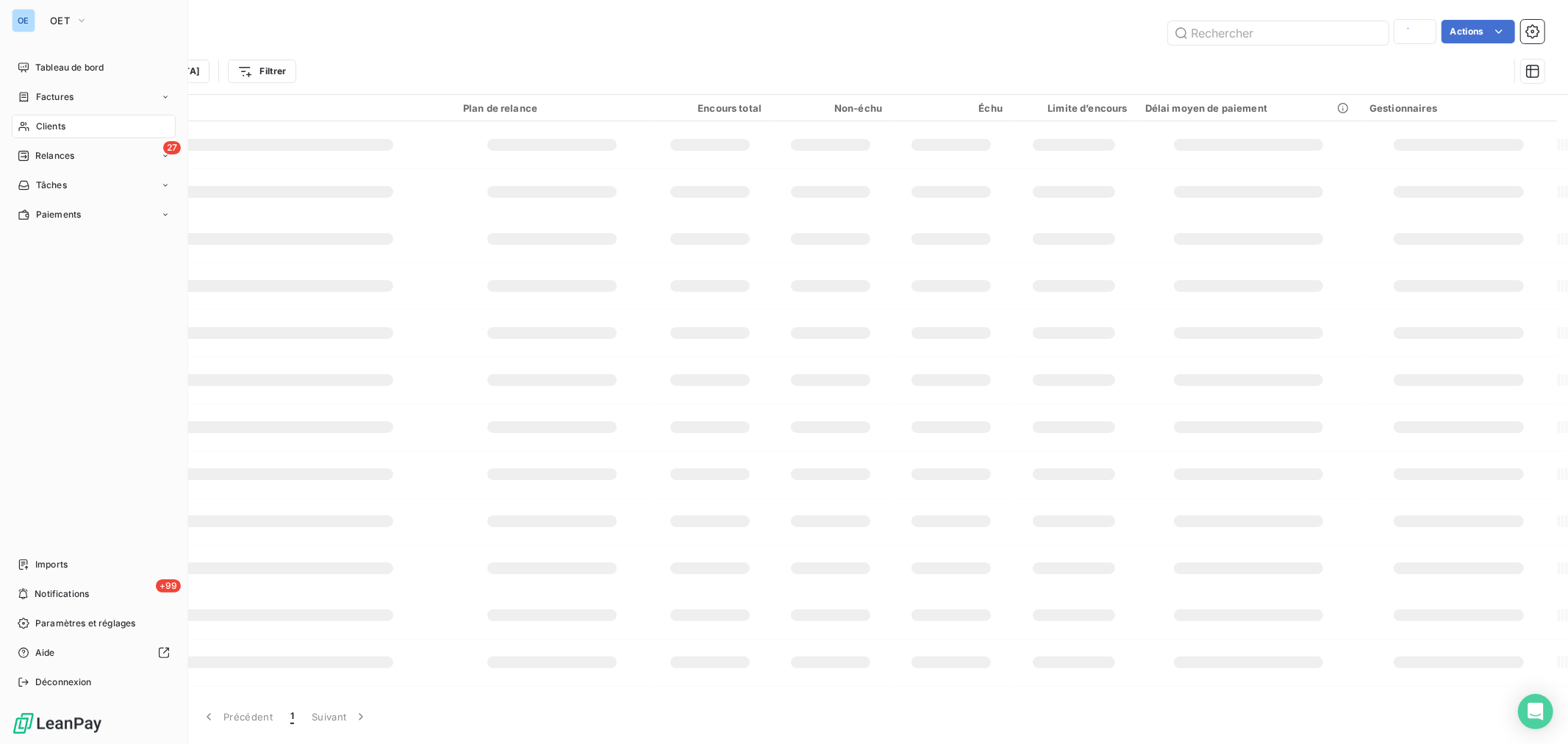
type input "PATISF"
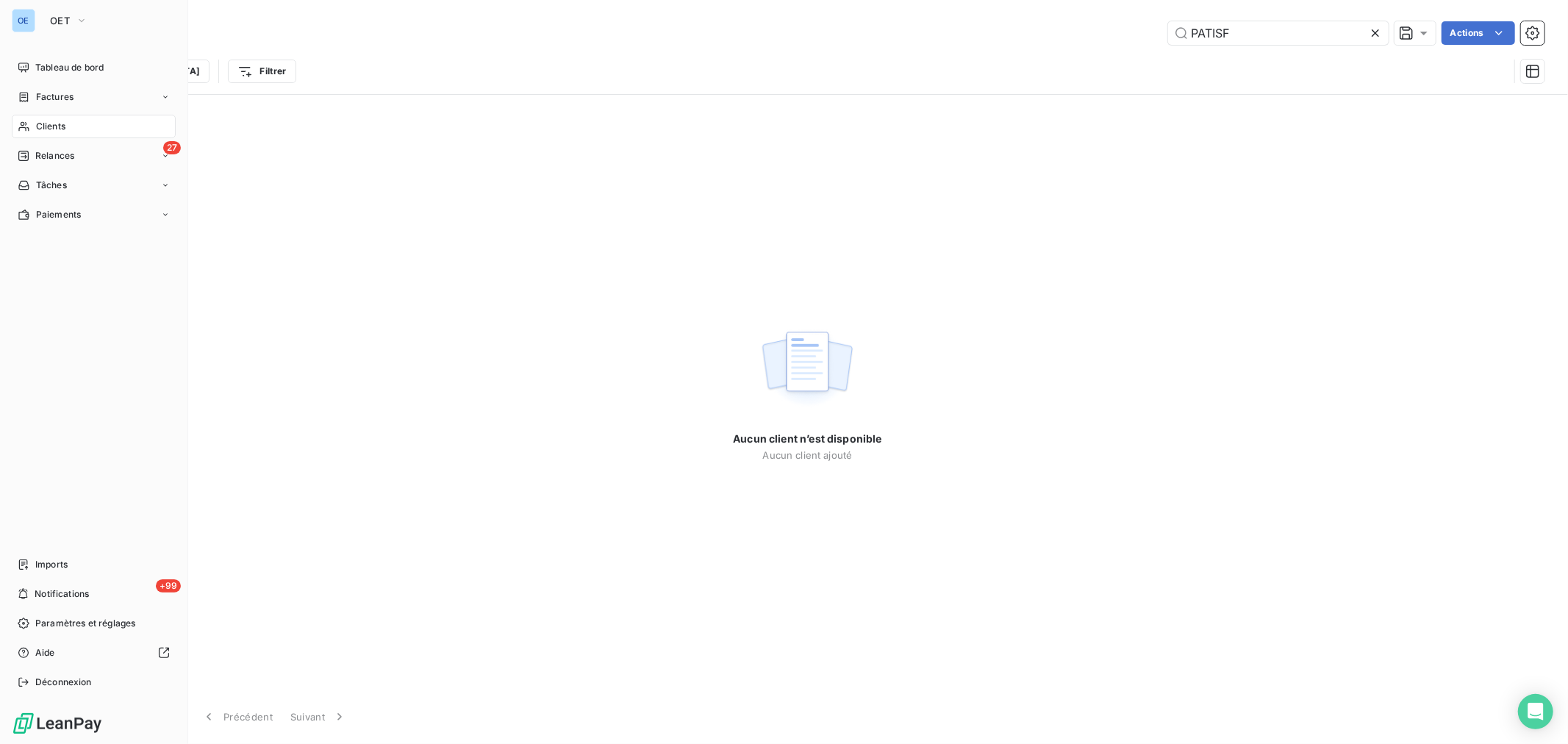
click at [53, 120] on span "Clients" at bounding box center [51, 126] width 29 height 13
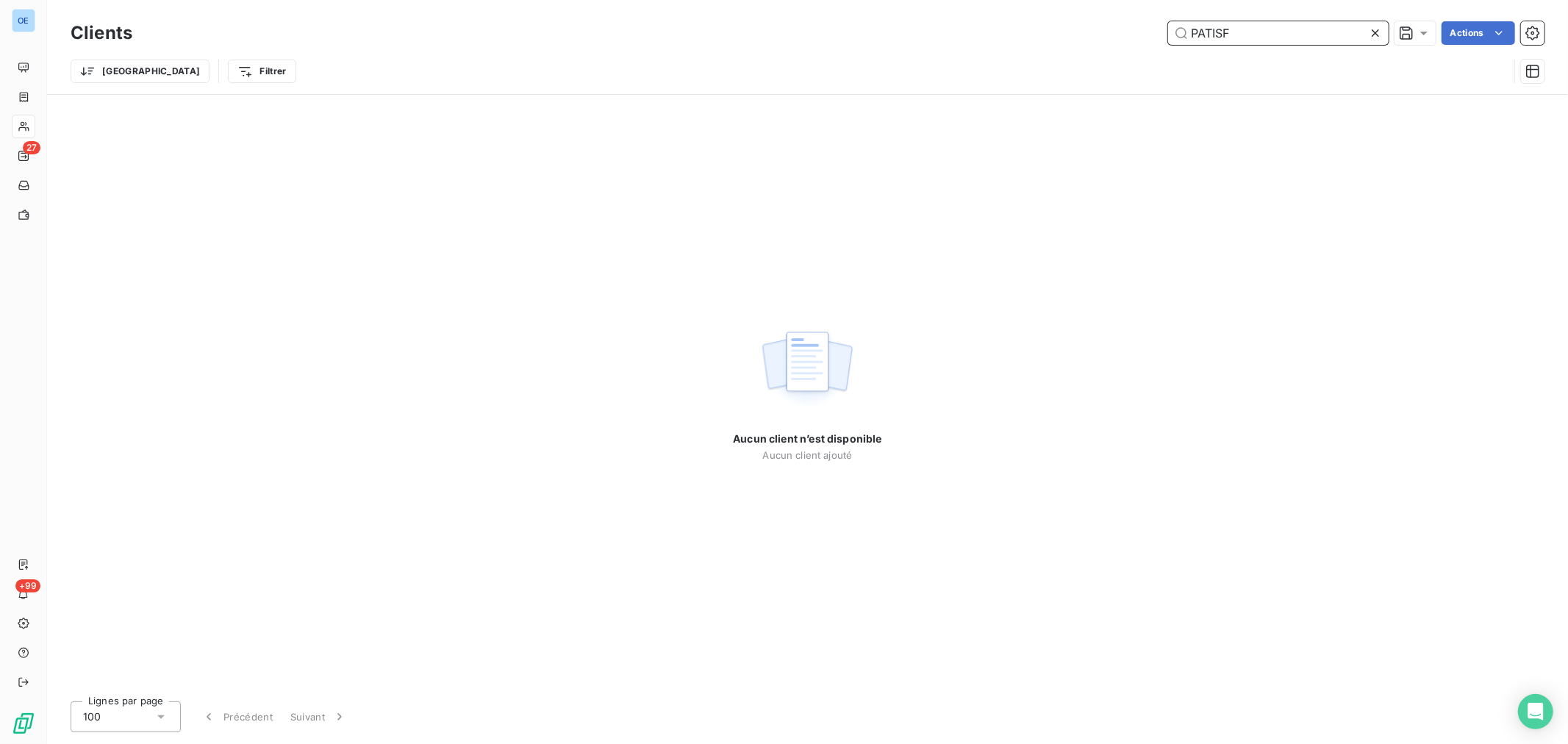
drag, startPoint x: 1240, startPoint y: 34, endPoint x: 1174, endPoint y: 29, distance: 66.2
click at [1174, 29] on input "PATISF" at bounding box center [1278, 33] width 220 height 23
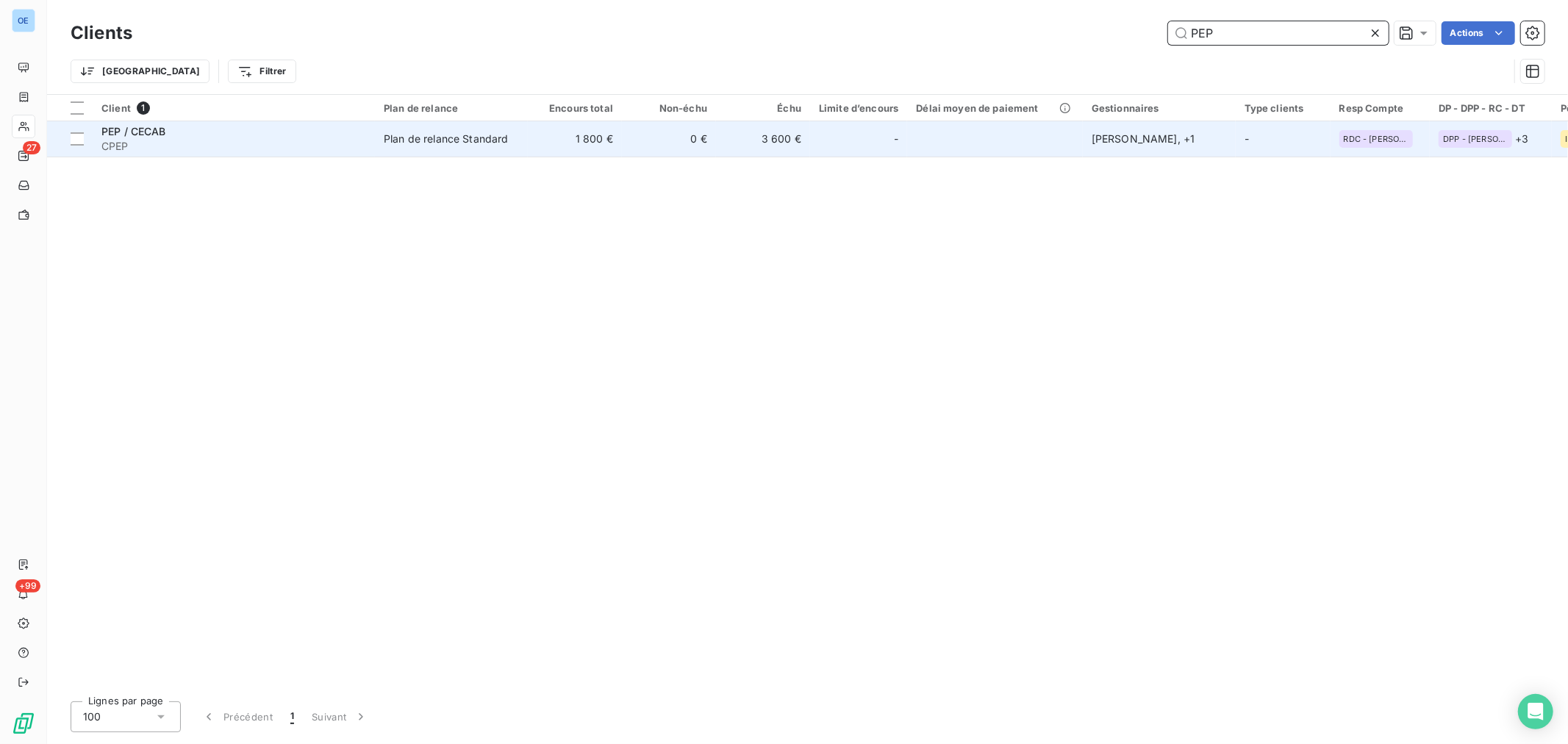
type input "PEP"
click at [980, 145] on td at bounding box center [994, 139] width 175 height 36
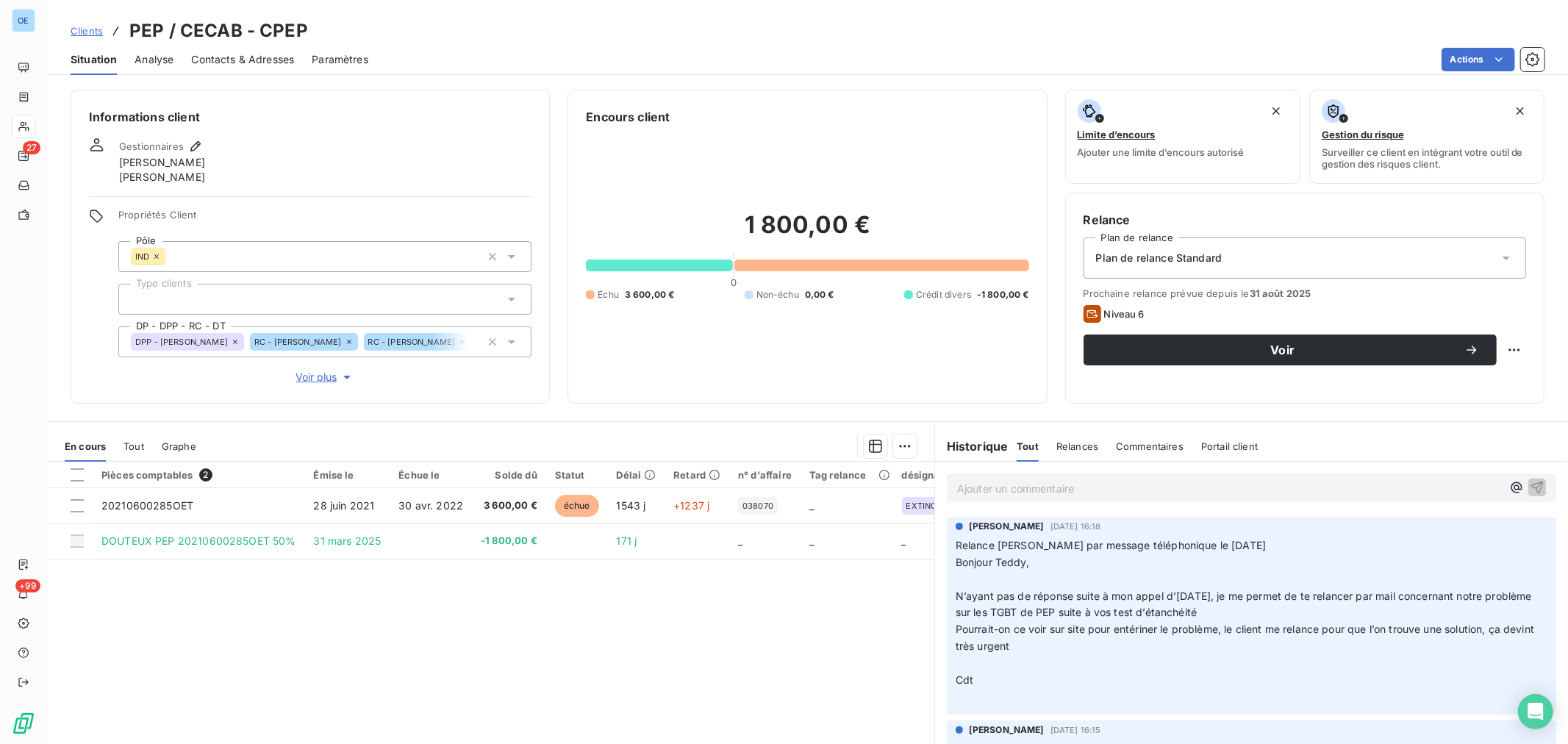
click at [971, 490] on p "Ajouter un commentaire ﻿" at bounding box center [1229, 489] width 544 height 19
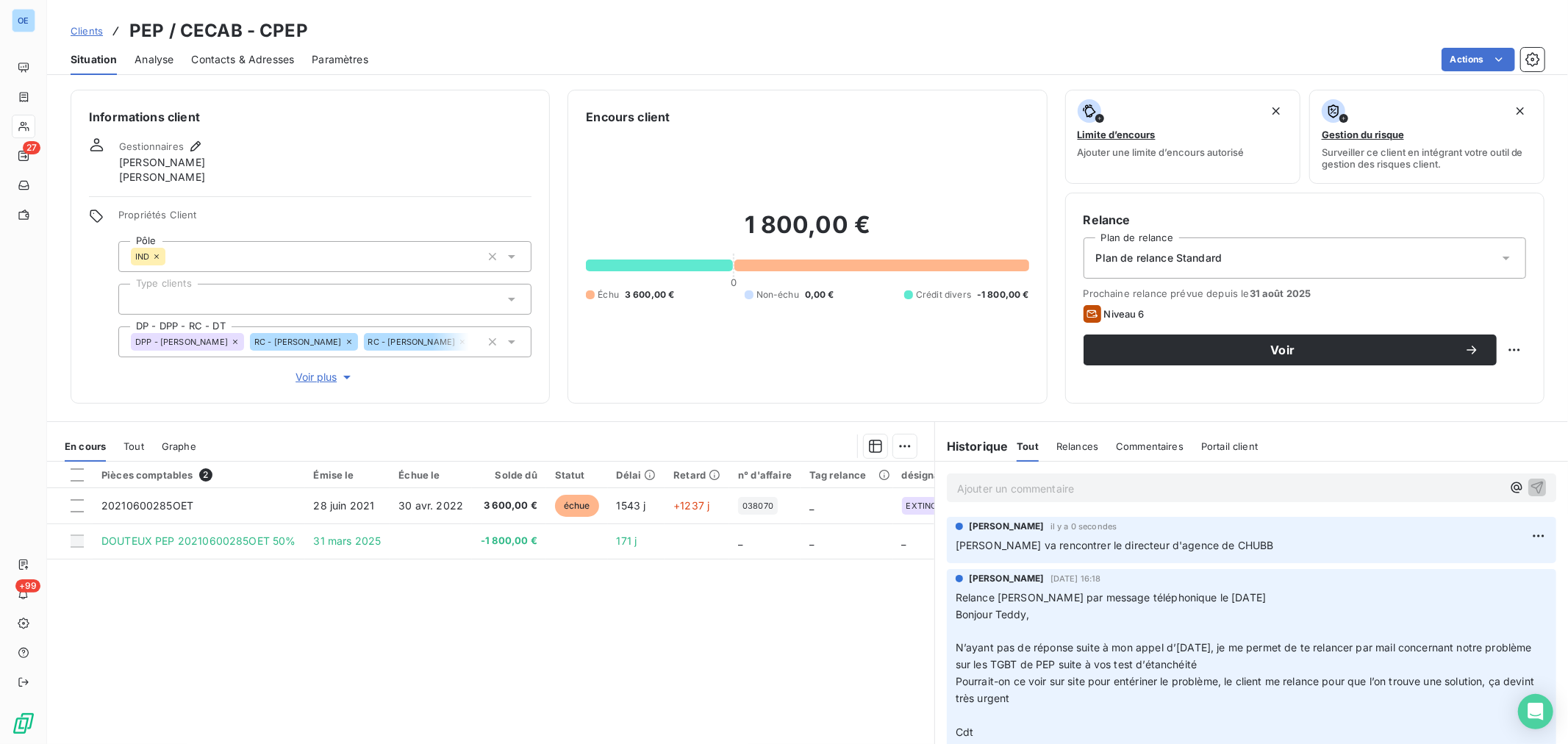
click at [1048, 417] on div "Informations client Gestionnaires [PERSON_NAME] [PERSON_NAME] Propriétés Client…" at bounding box center [807, 413] width 1521 height 664
click at [981, 480] on p "Ajouter un commentaire ﻿" at bounding box center [1229, 489] width 544 height 19
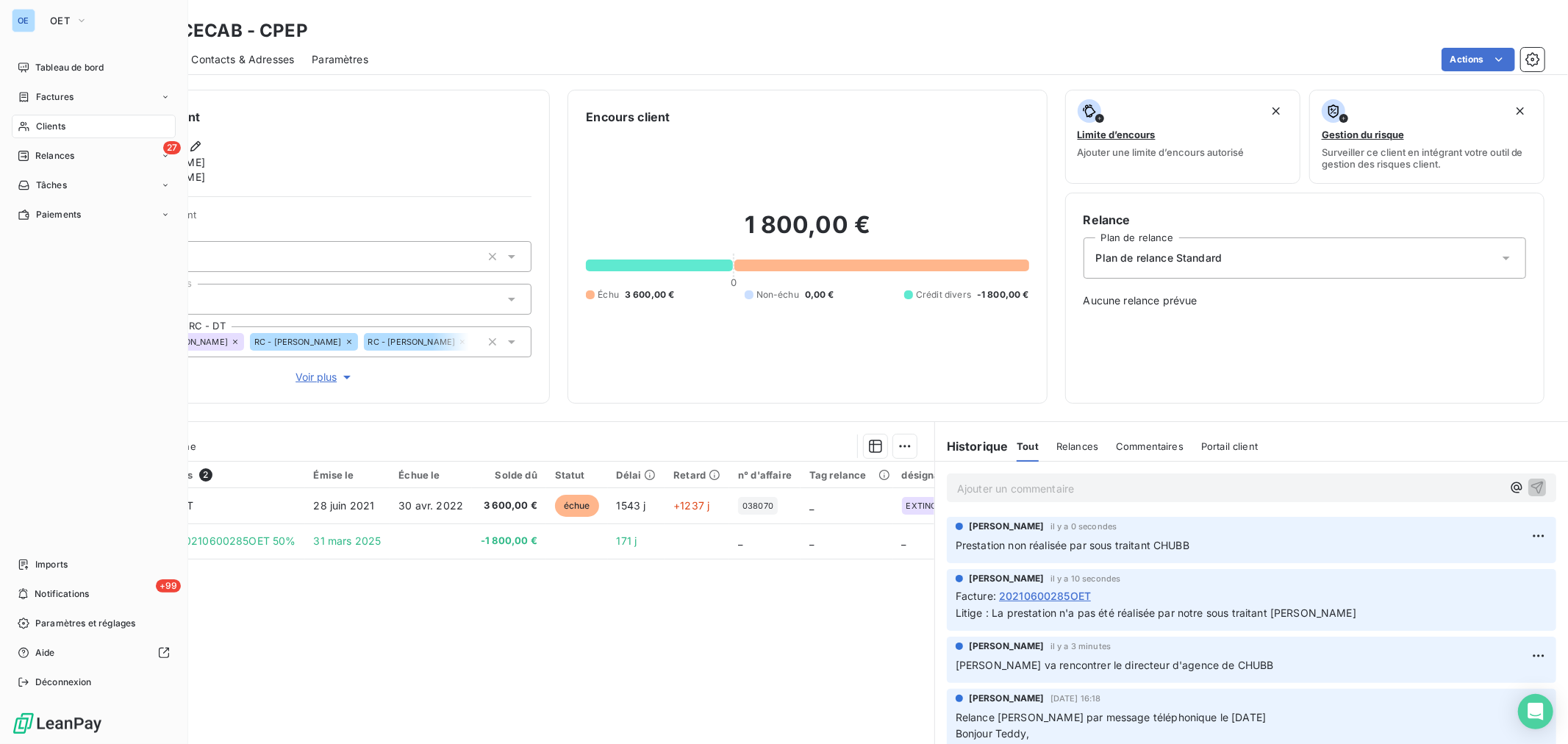
drag, startPoint x: 56, startPoint y: 123, endPoint x: 93, endPoint y: 130, distance: 37.7
click at [56, 123] on span "Clients" at bounding box center [51, 126] width 29 height 13
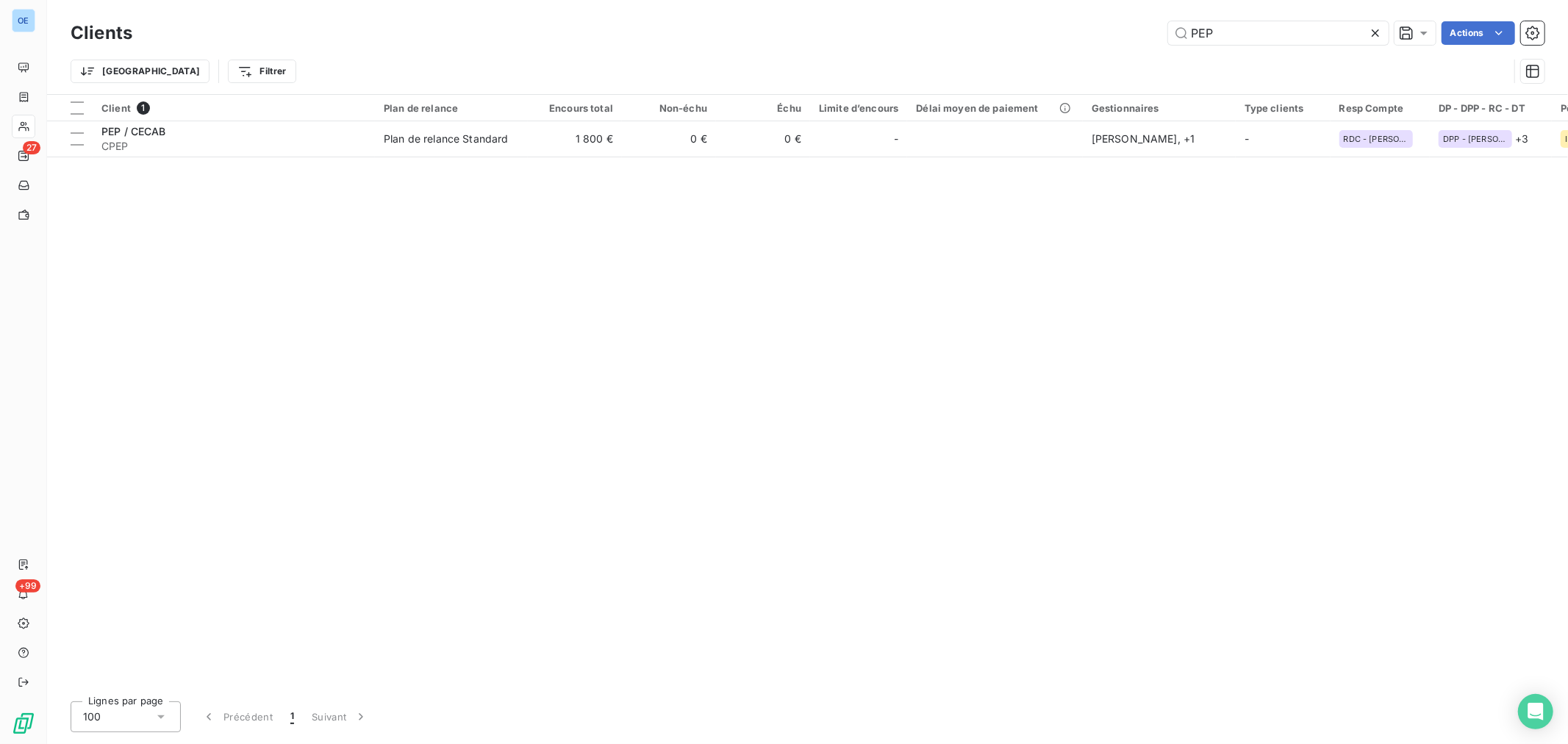
drag, startPoint x: 1256, startPoint y: 33, endPoint x: 1151, endPoint y: 46, distance: 105.8
click at [1151, 46] on div "Clients PEP Actions" at bounding box center [807, 33] width 1474 height 31
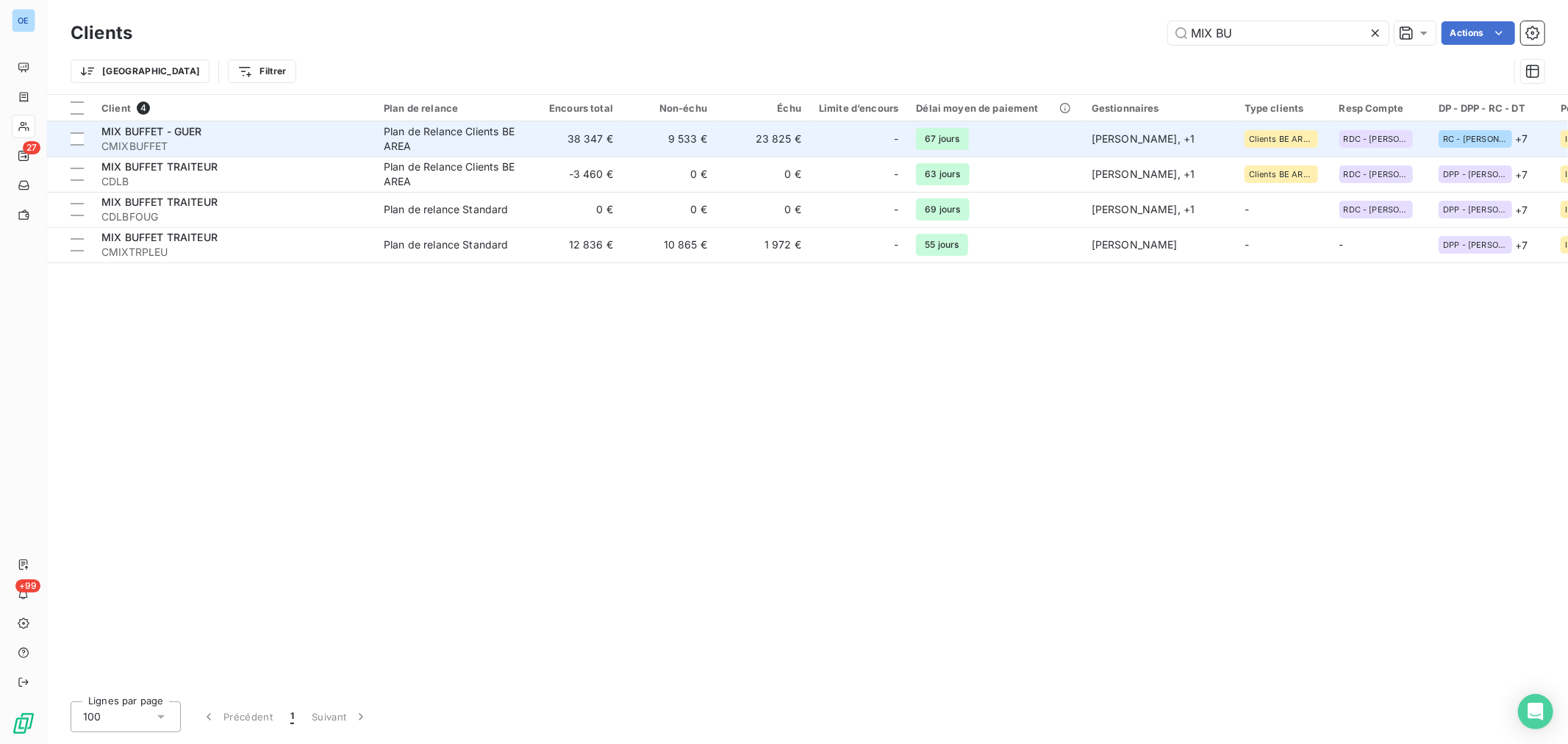
type input "MIX BU"
click at [877, 134] on div at bounding box center [876, 138] width 23 height 23
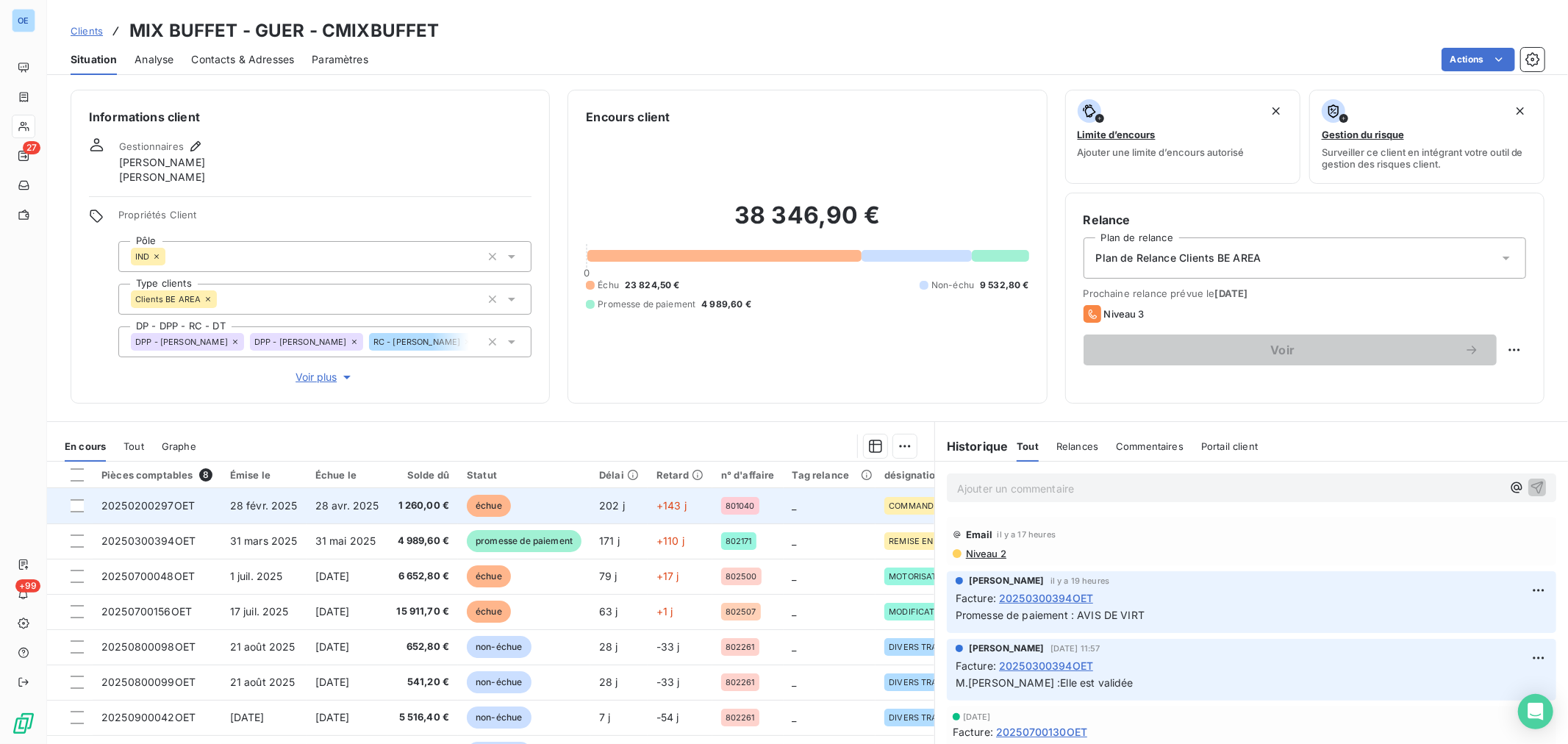
click at [552, 500] on td "échue" at bounding box center [523, 506] width 132 height 36
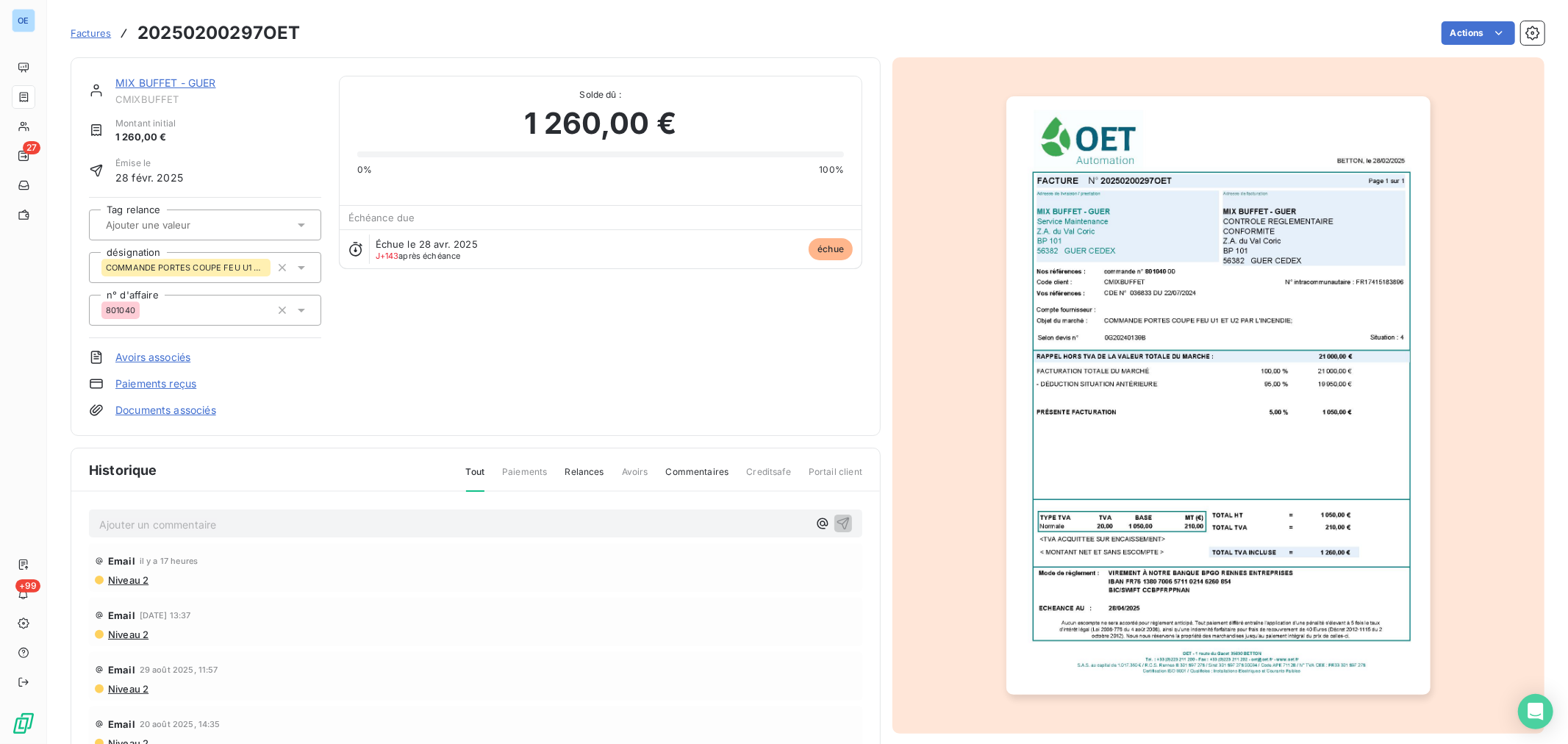
click at [246, 517] on p "Ajouter un commentaire ﻿" at bounding box center [453, 524] width 708 height 19
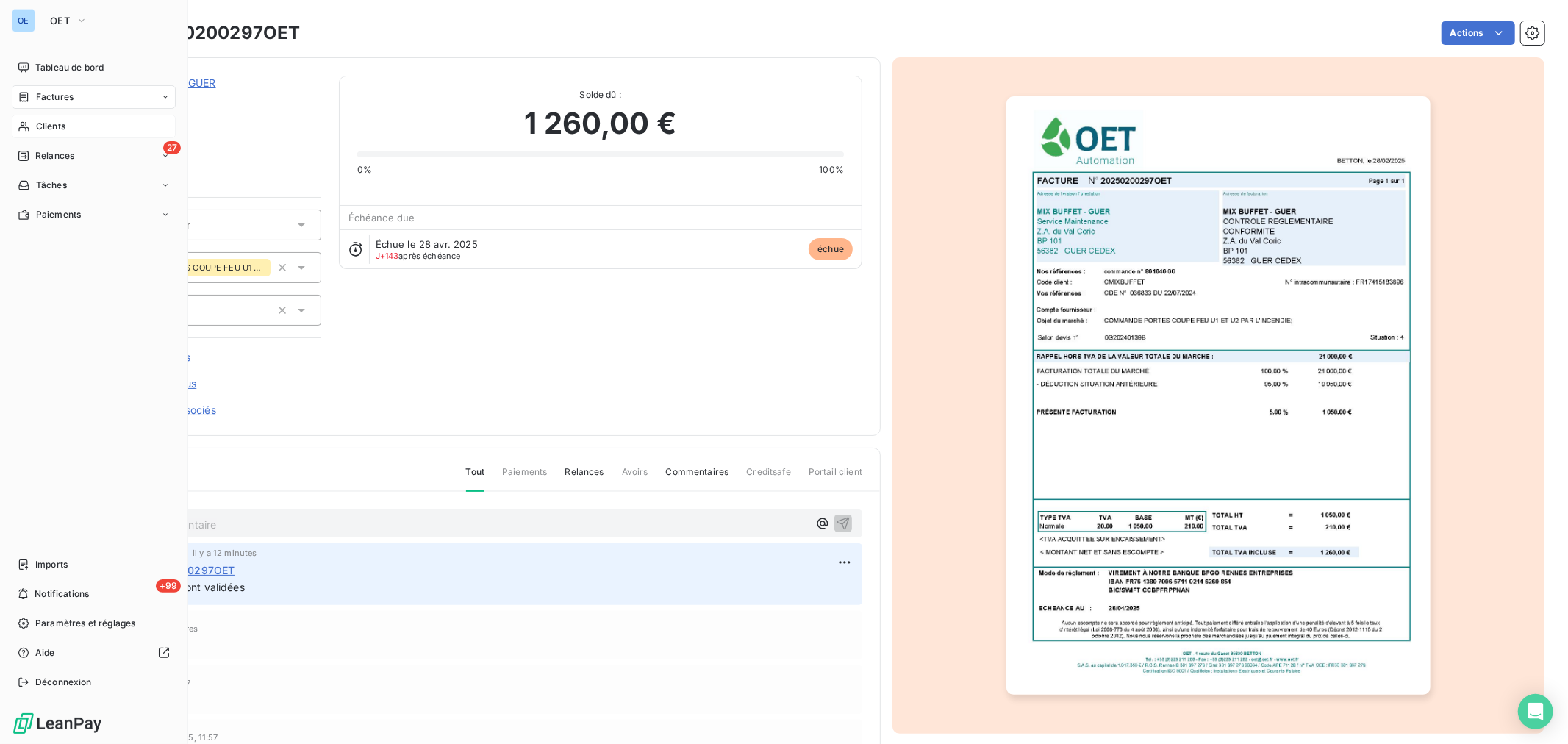
click at [53, 122] on span "Clients" at bounding box center [51, 126] width 29 height 13
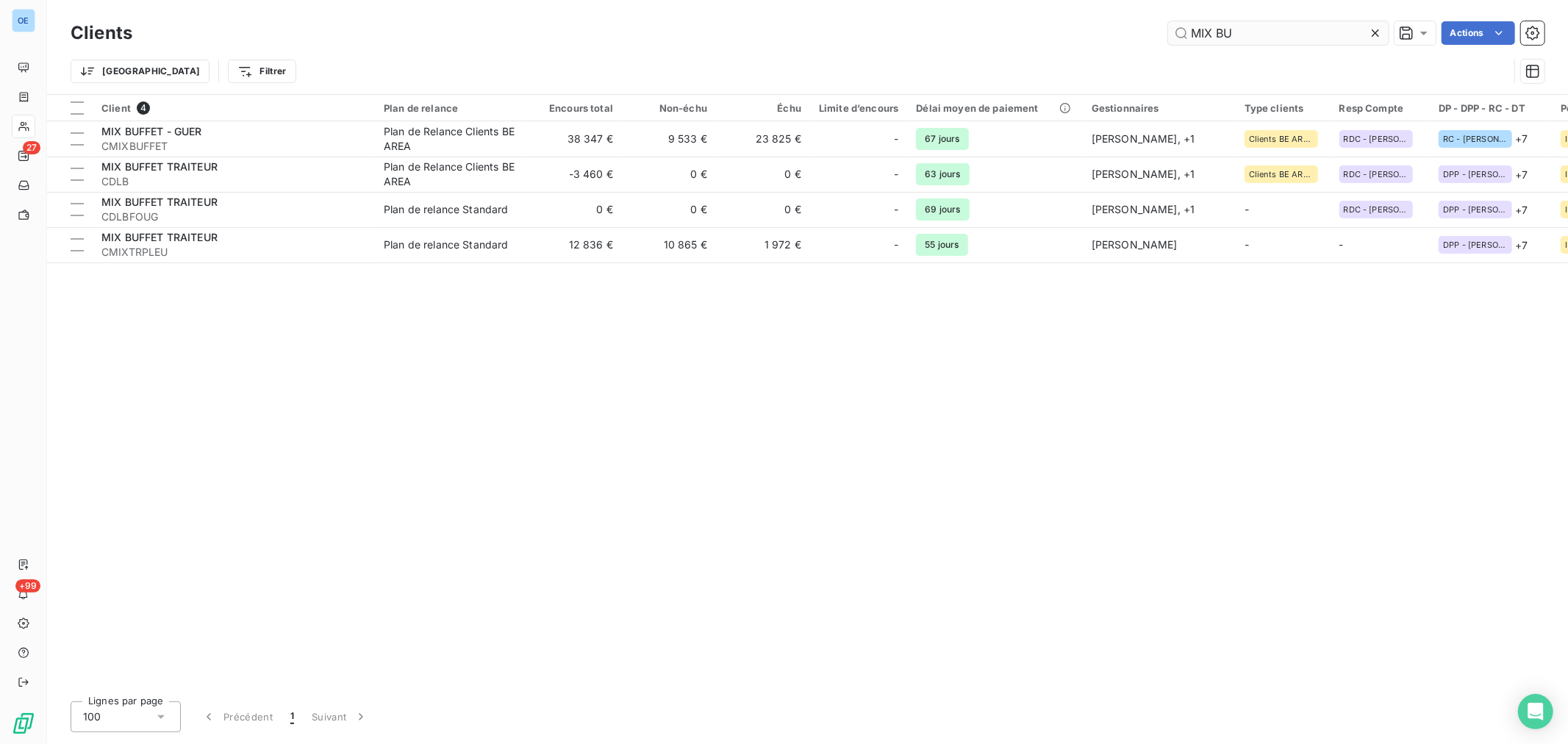
drag, startPoint x: 1287, startPoint y: 39, endPoint x: 1176, endPoint y: 39, distance: 111.0
click at [1176, 39] on input "MIX BU" at bounding box center [1278, 33] width 220 height 23
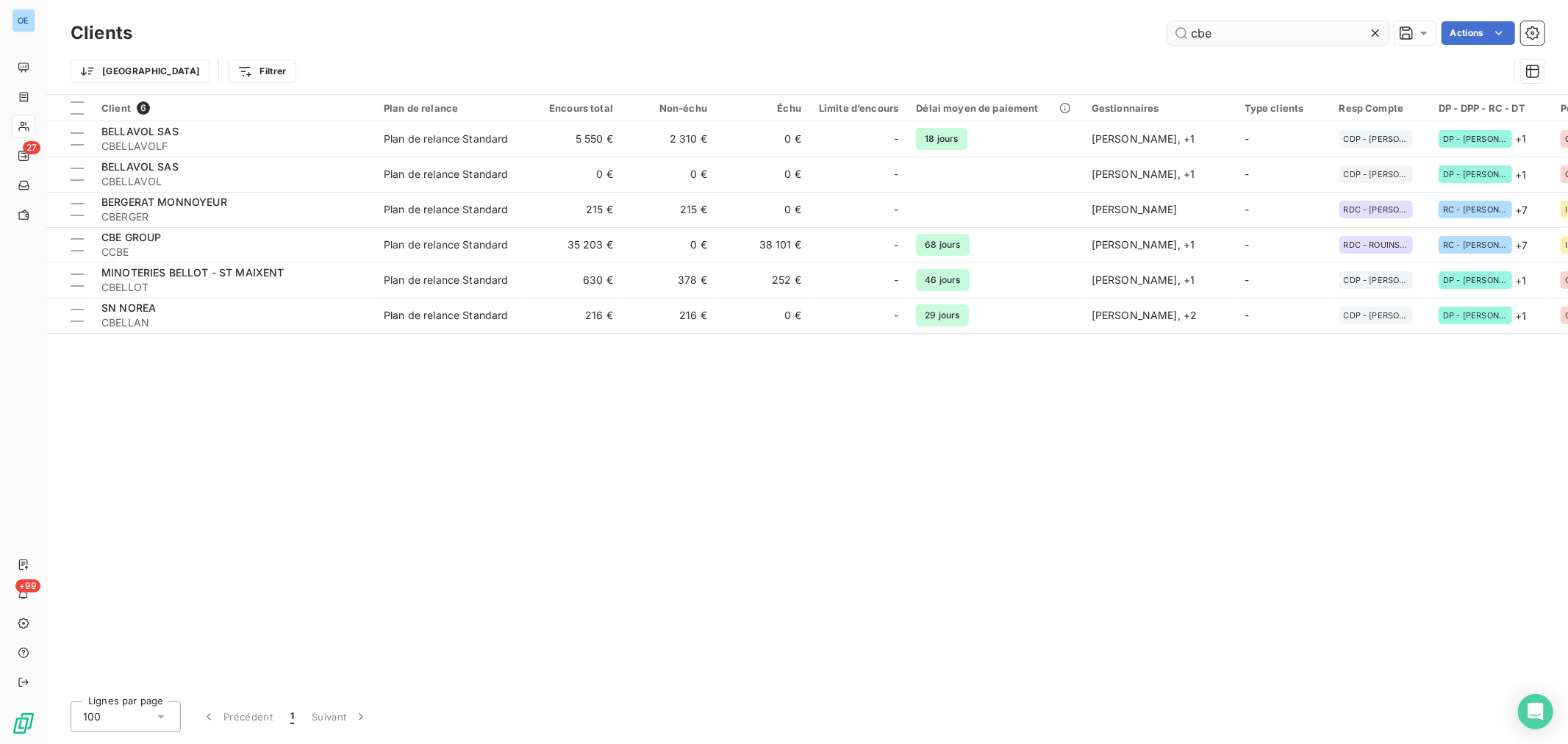
type input "cbe"
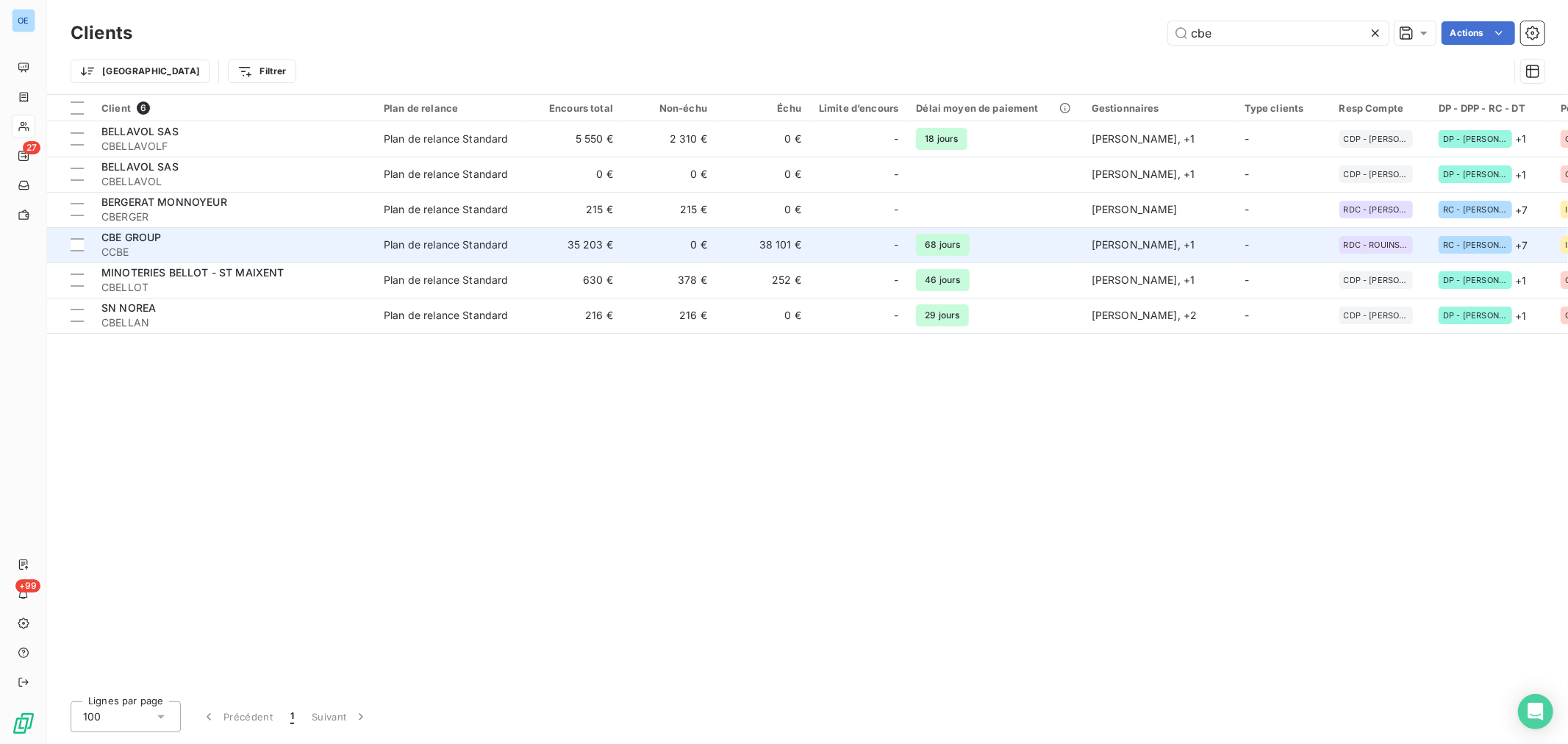
click at [878, 237] on div at bounding box center [876, 244] width 23 height 23
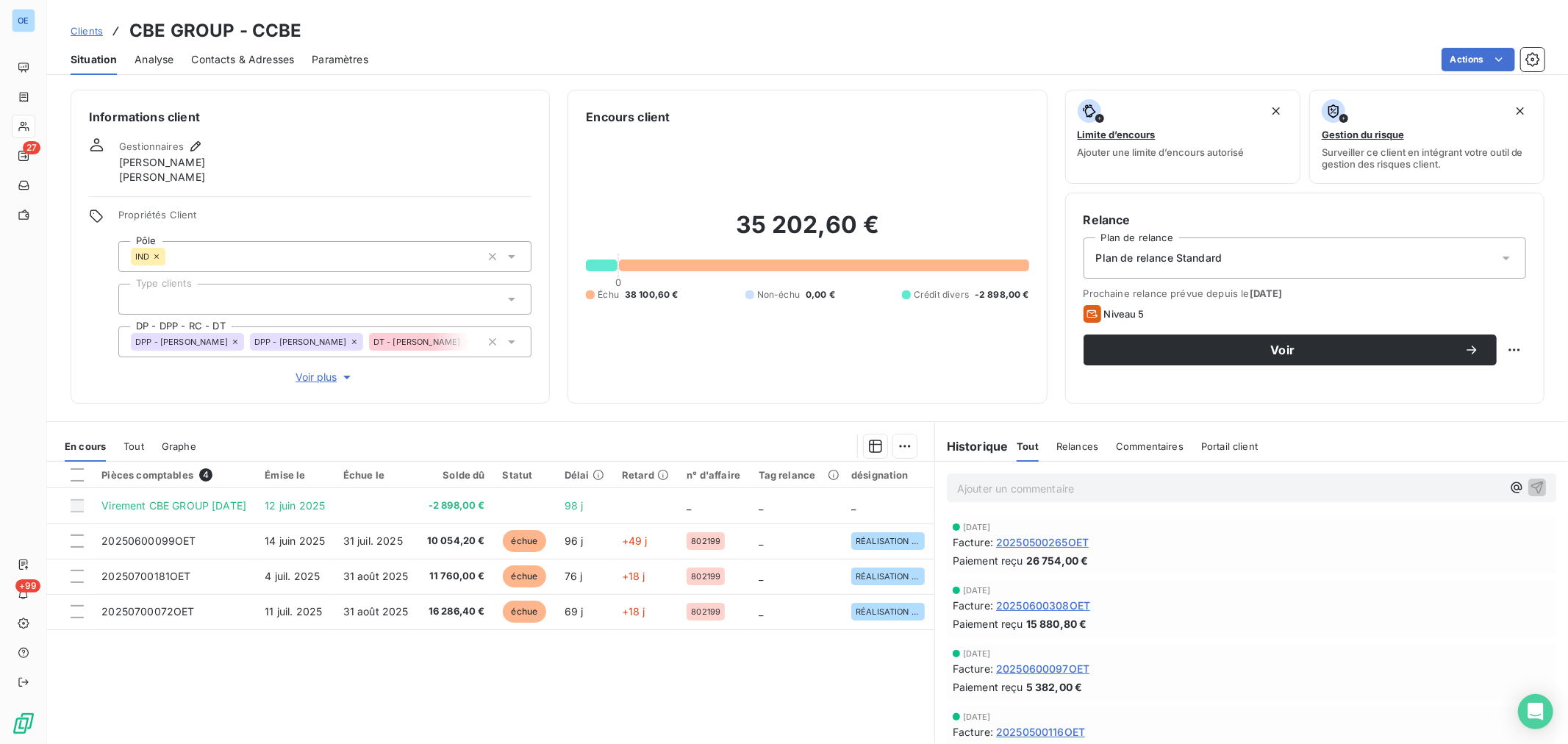
click at [1046, 486] on p "Ajouter un commentaire ﻿" at bounding box center [1229, 489] width 544 height 19
click at [1098, 486] on p "[PERSON_NAME] relance [PERSON_NAME]" at bounding box center [1229, 488] width 544 height 17
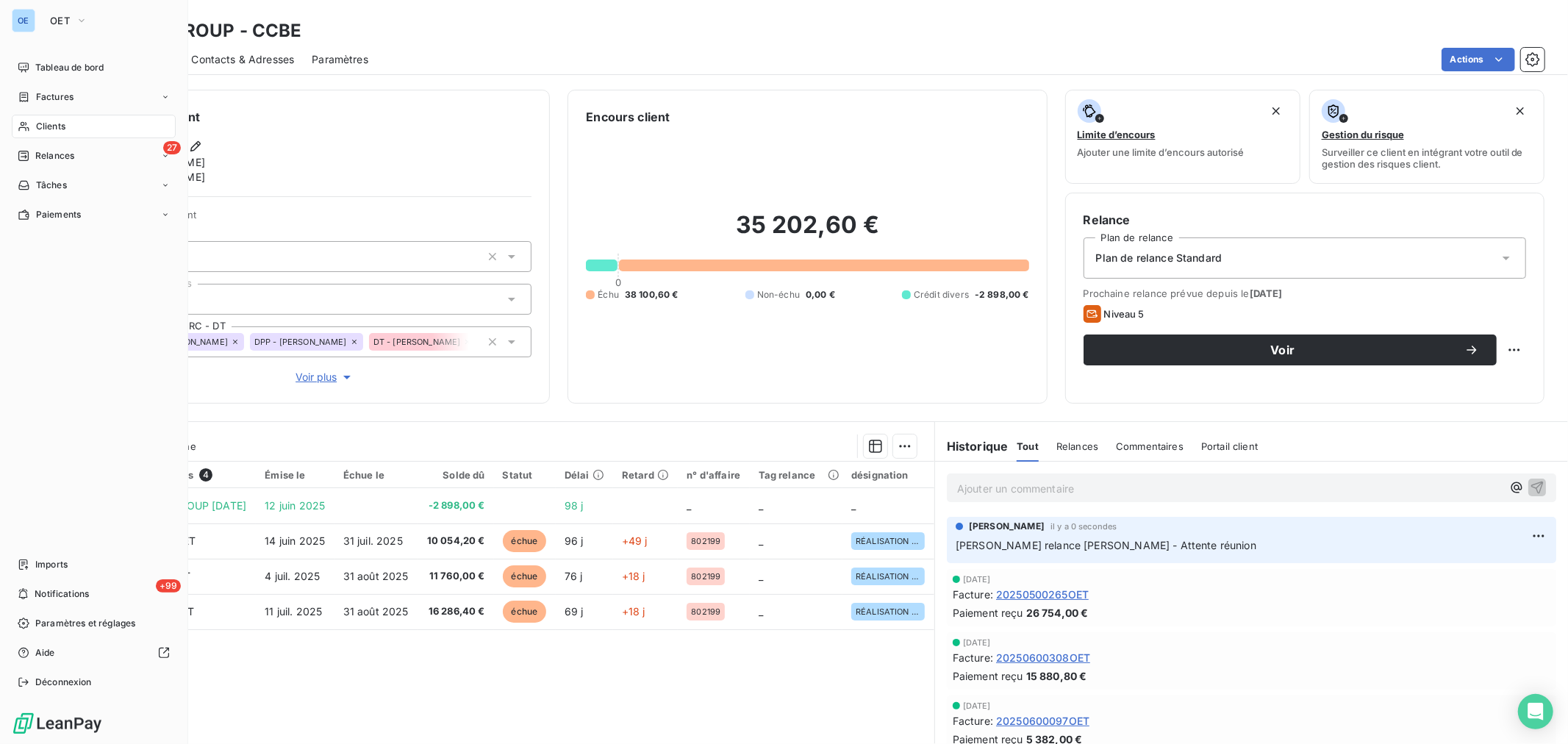
click at [60, 123] on span "Clients" at bounding box center [51, 126] width 29 height 13
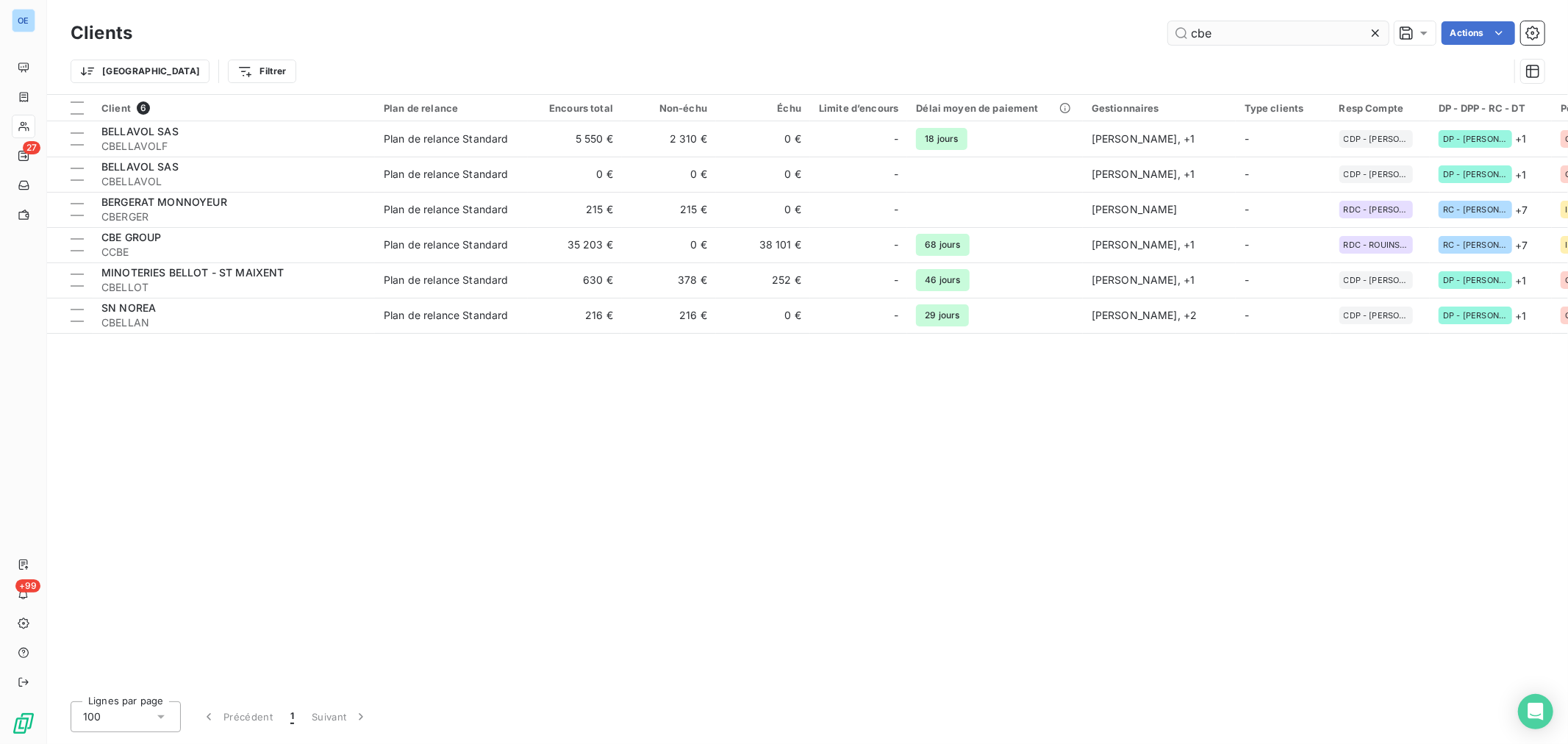
drag, startPoint x: 1238, startPoint y: 29, endPoint x: 1186, endPoint y: 35, distance: 52.3
click at [1186, 35] on input "cbe" at bounding box center [1278, 33] width 220 height 23
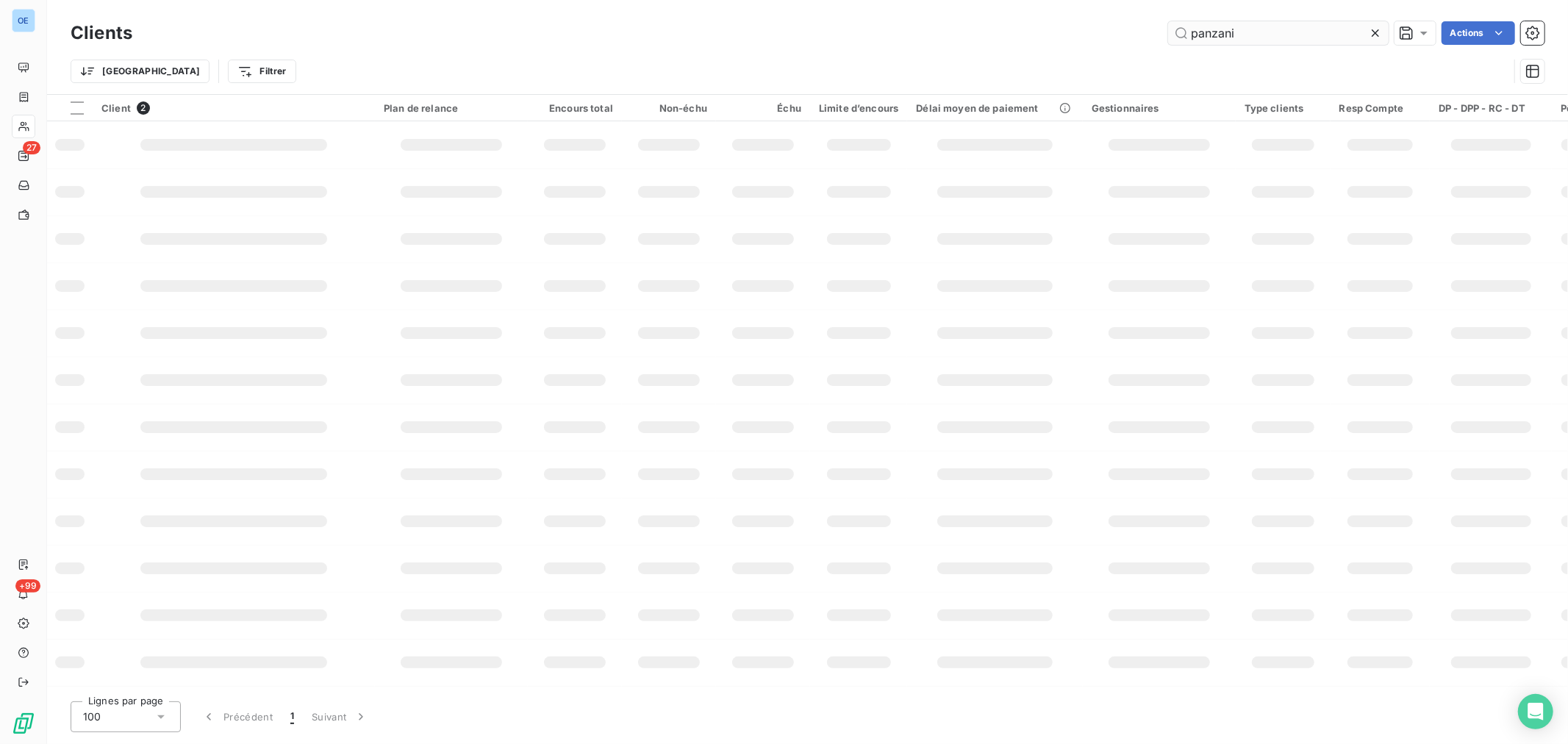
type input "panzani"
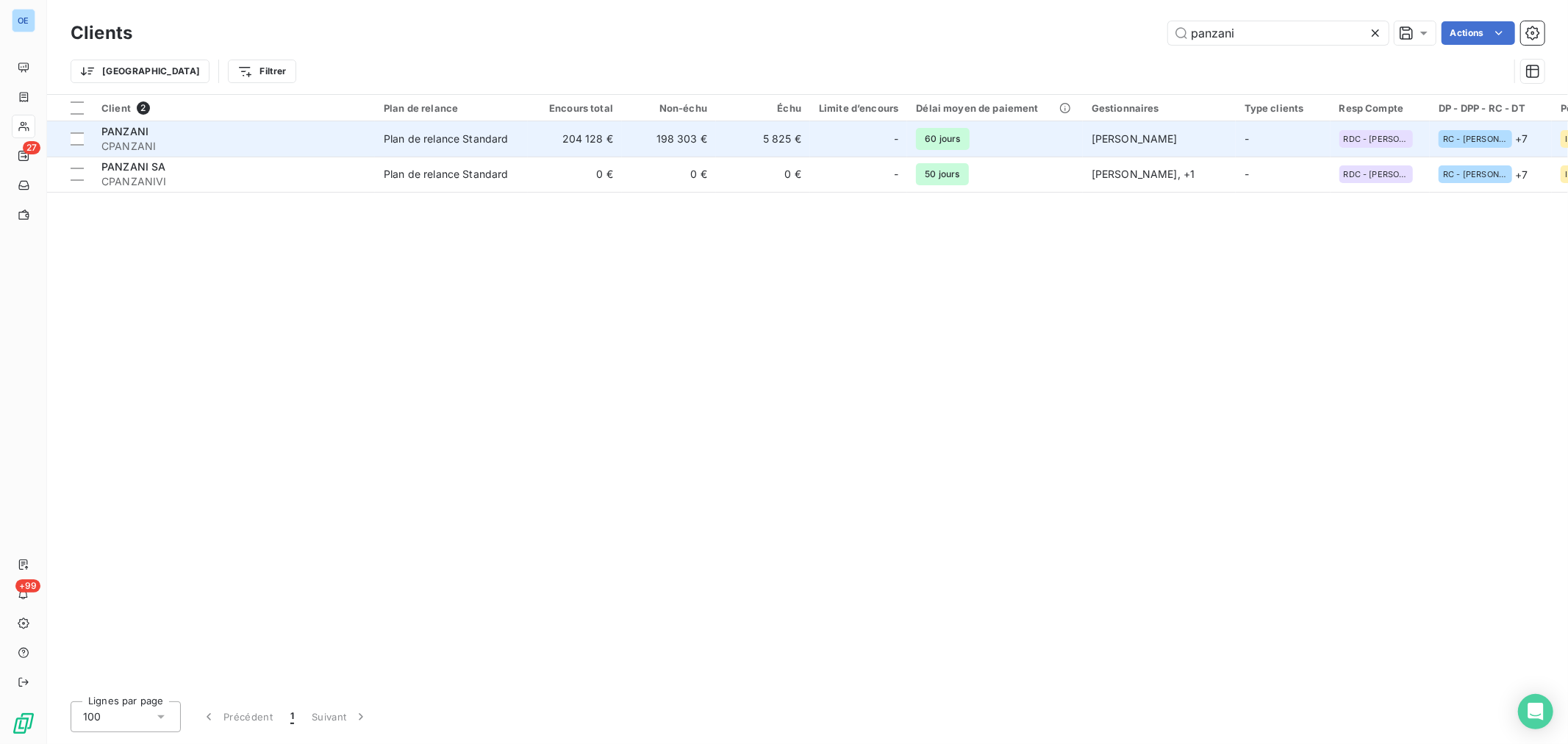
click at [842, 142] on div "-" at bounding box center [858, 138] width 80 height 23
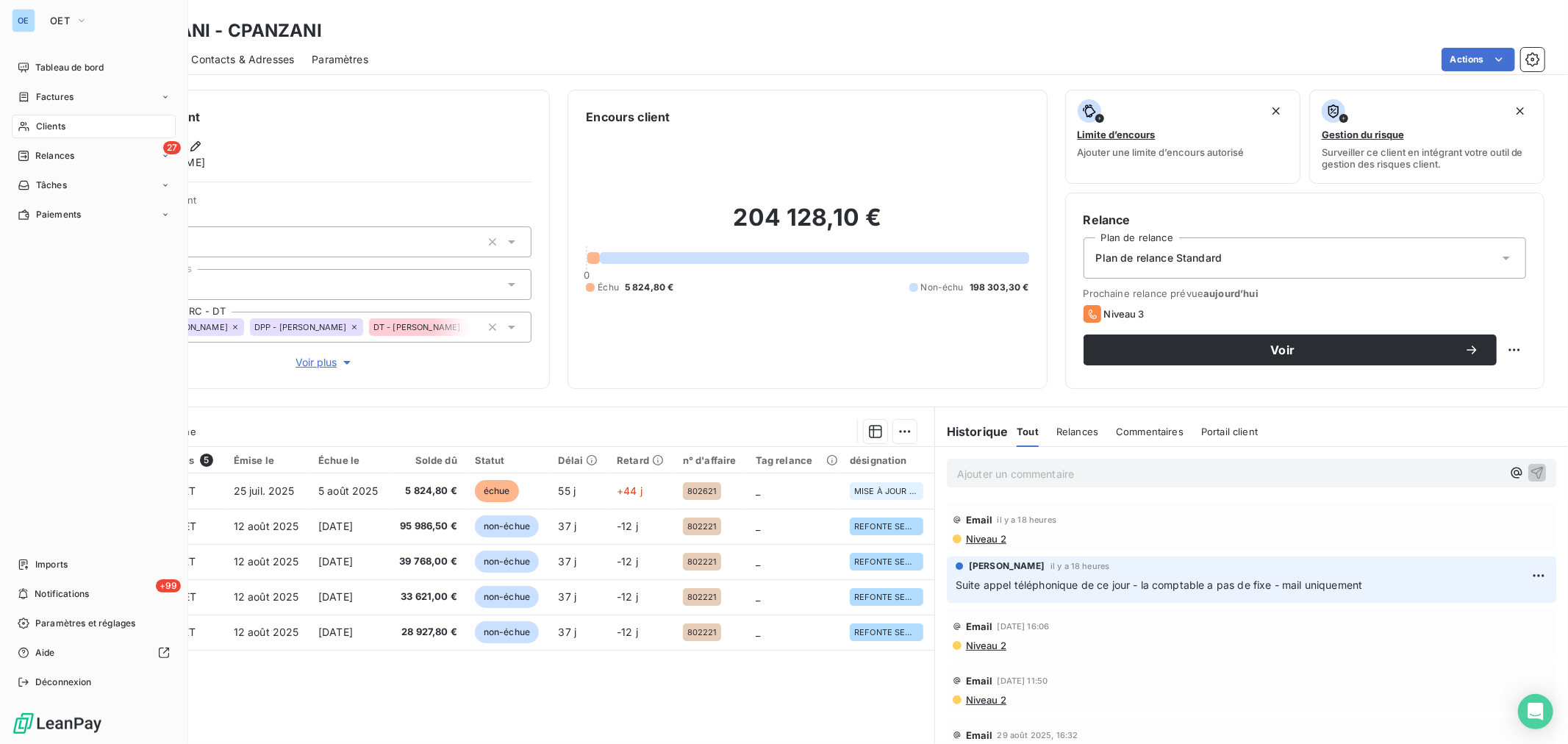
click at [34, 123] on div "Clients" at bounding box center [94, 126] width 164 height 23
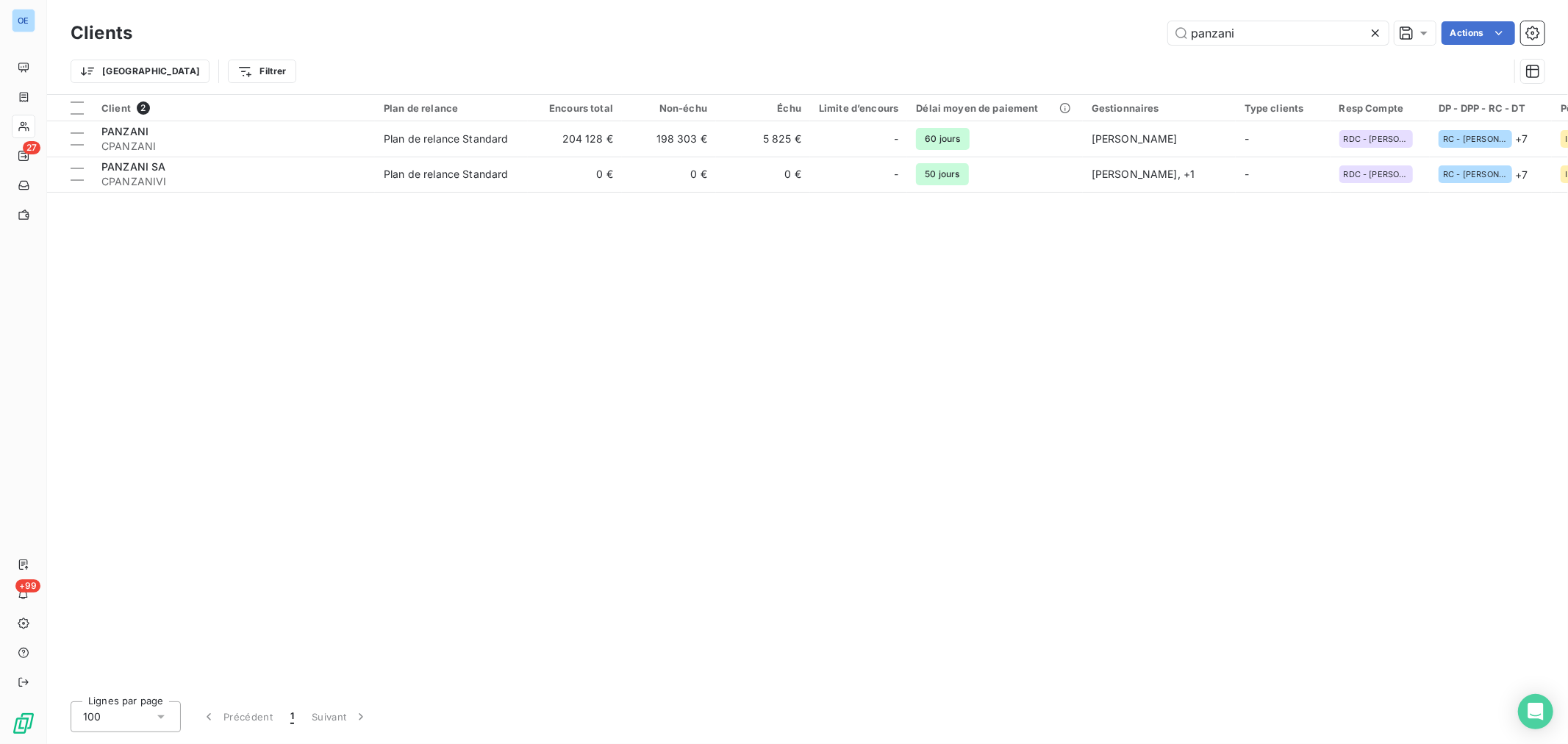
drag, startPoint x: 1256, startPoint y: 32, endPoint x: 1162, endPoint y: 33, distance: 94.0
click at [1162, 33] on div "panzani Actions" at bounding box center [847, 33] width 1394 height 23
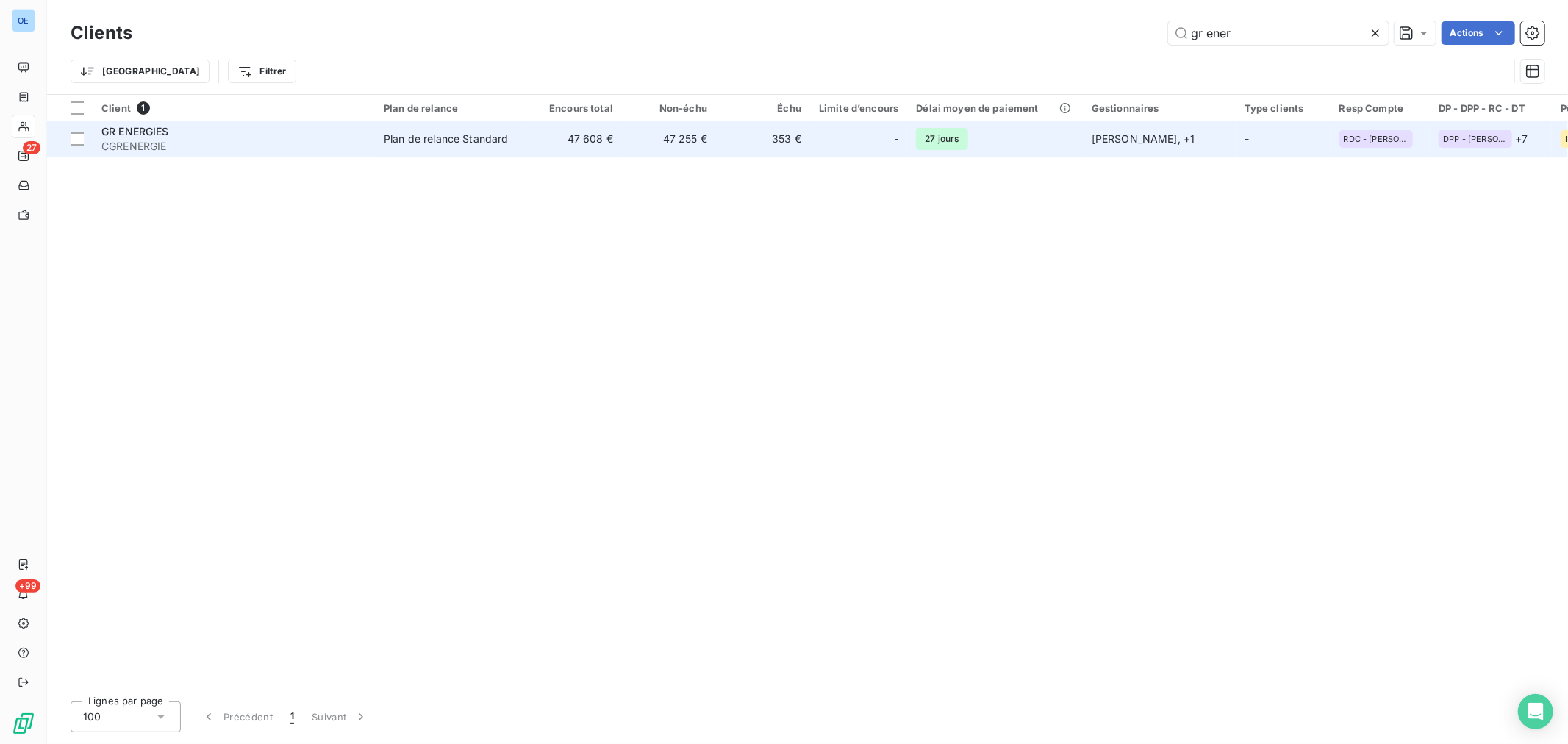
type input "gr ener"
click at [487, 138] on div "Plan de relance Standard" at bounding box center [446, 138] width 125 height 15
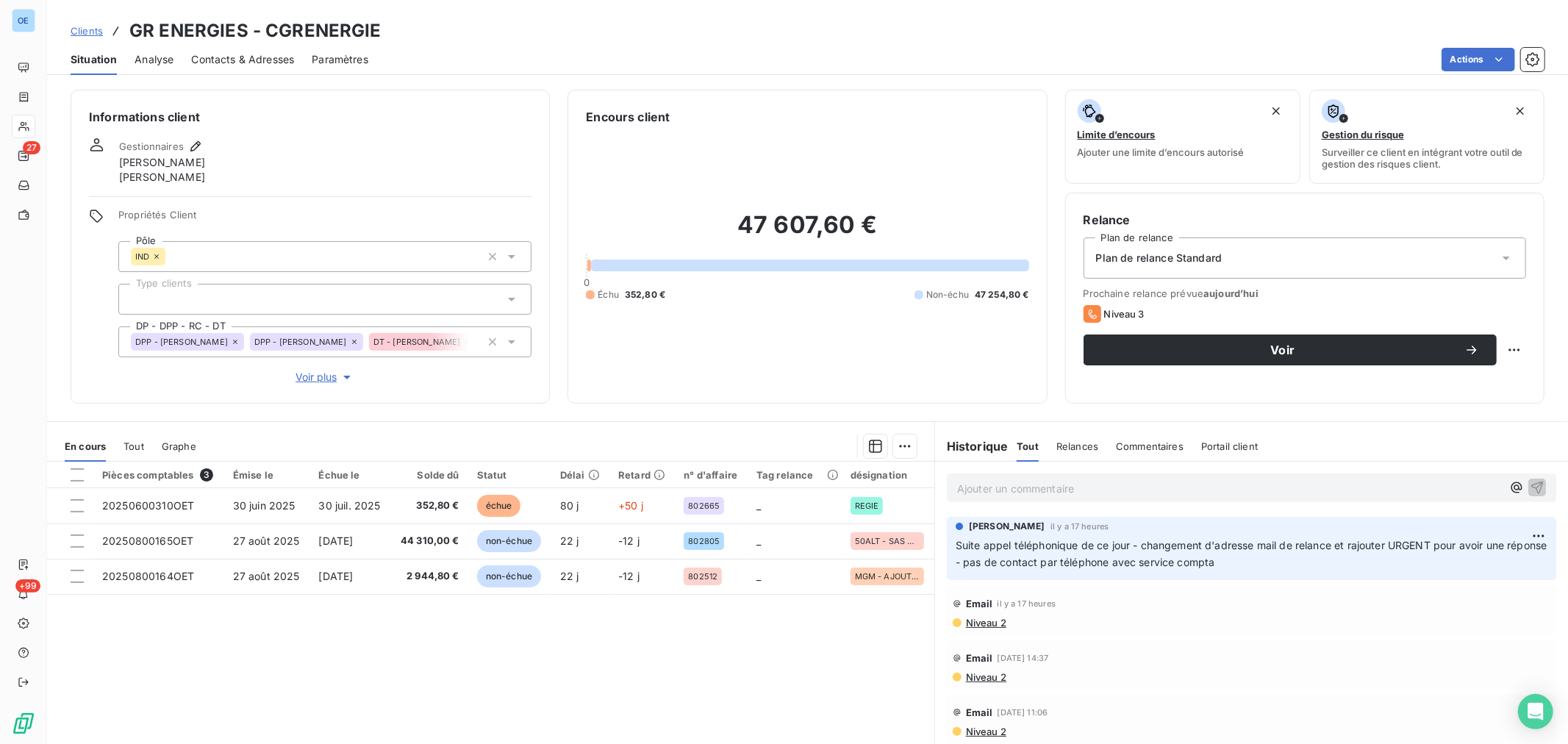
click at [230, 54] on span "Contacts & Adresses" at bounding box center [242, 59] width 103 height 15
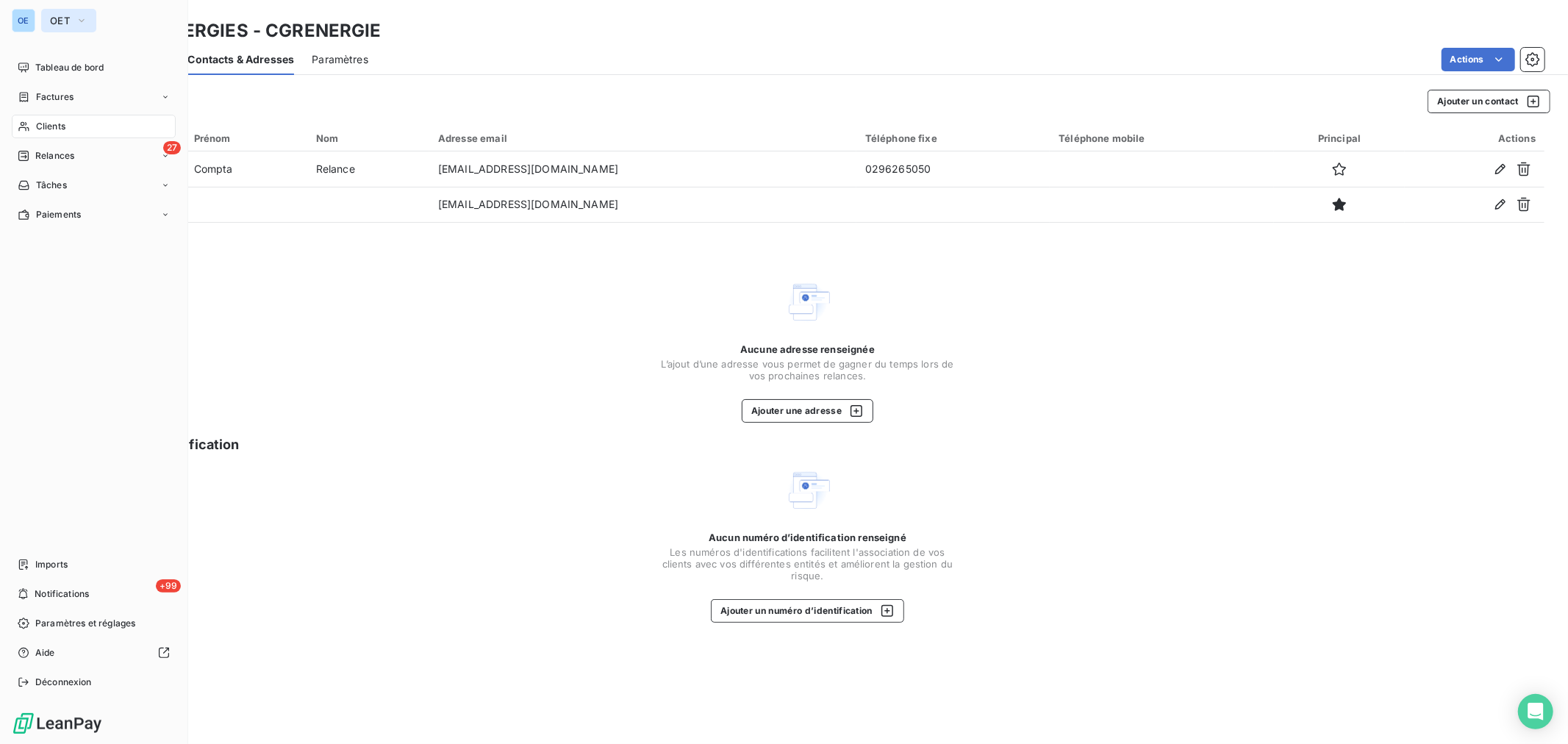
click at [82, 20] on icon "button" at bounding box center [82, 21] width 6 height 3
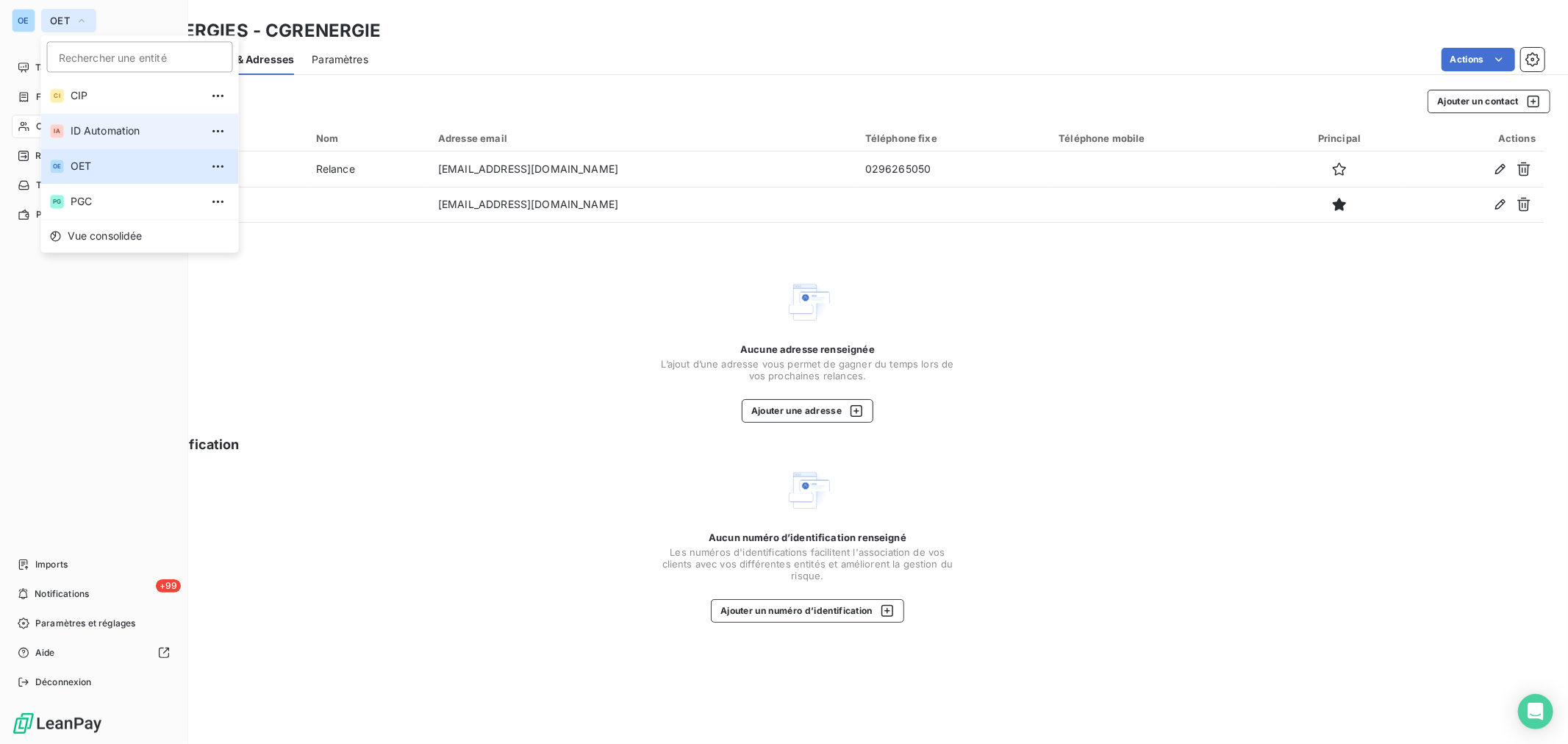
click at [82, 133] on span "ID Automation" at bounding box center [135, 131] width 130 height 15
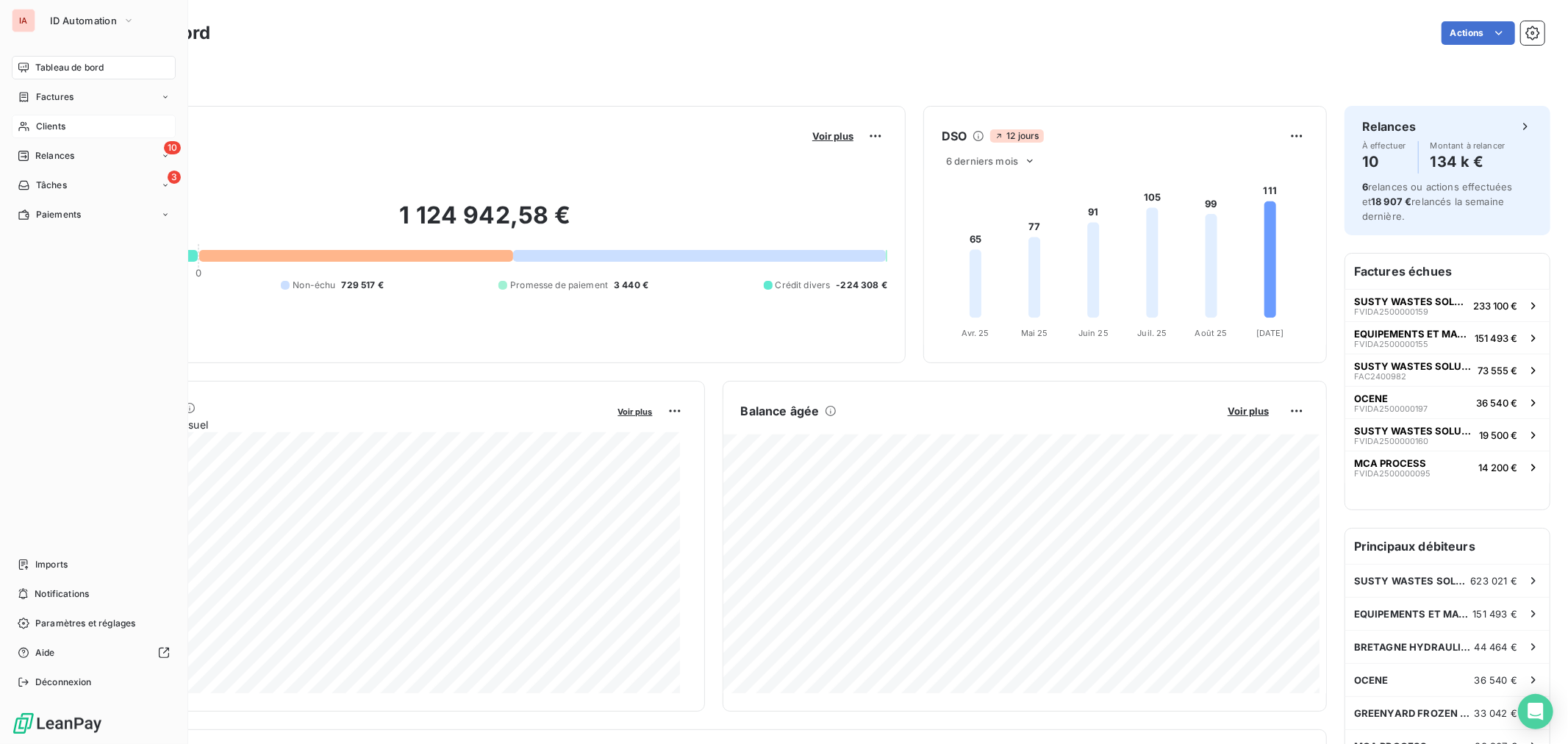
click at [79, 127] on div "Clients" at bounding box center [94, 126] width 164 height 23
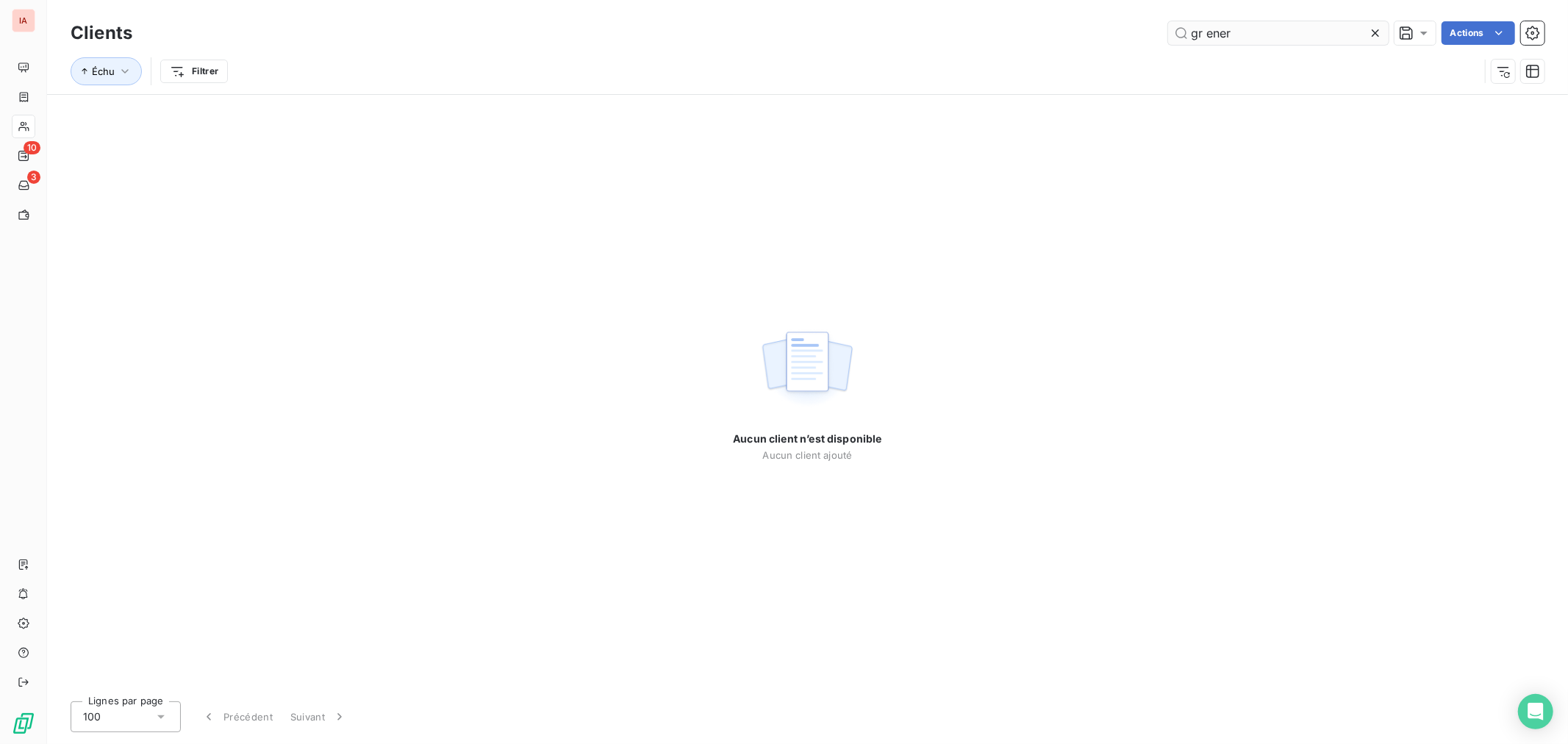
drag, startPoint x: 1255, startPoint y: 29, endPoint x: 1180, endPoint y: 35, distance: 75.2
click at [1180, 35] on input "gr ener" at bounding box center [1278, 33] width 220 height 23
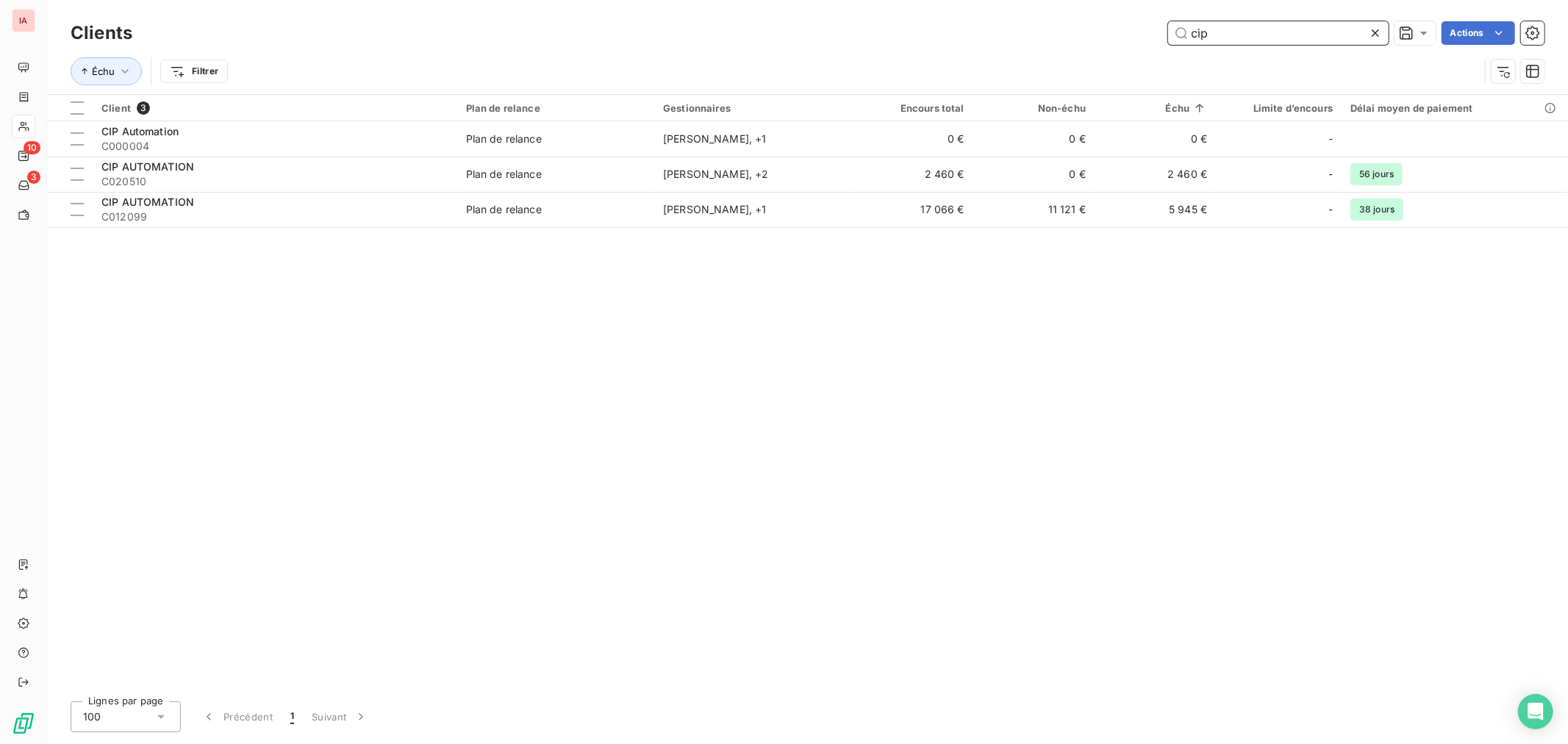
drag, startPoint x: 1217, startPoint y: 32, endPoint x: 1198, endPoint y: 31, distance: 19.0
click at [1198, 31] on input "cip" at bounding box center [1278, 33] width 220 height 23
click at [1213, 34] on input "cip" at bounding box center [1278, 33] width 220 height 23
drag, startPoint x: 1215, startPoint y: 34, endPoint x: 1173, endPoint y: 34, distance: 42.0
click at [1173, 34] on input "cip" at bounding box center [1278, 33] width 220 height 23
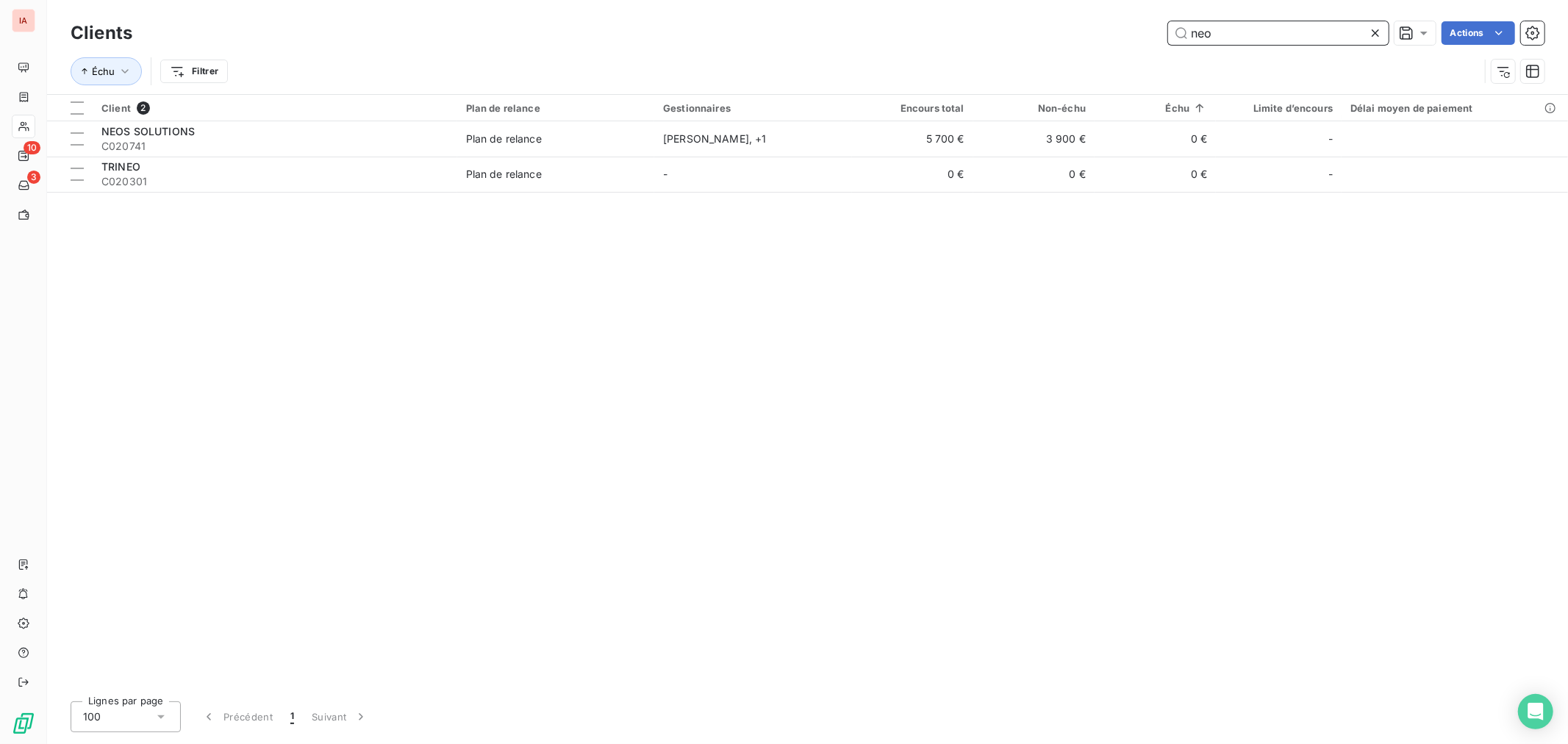
drag, startPoint x: 1209, startPoint y: 33, endPoint x: 1171, endPoint y: 37, distance: 38.2
click at [1171, 37] on input "neo" at bounding box center [1278, 33] width 220 height 23
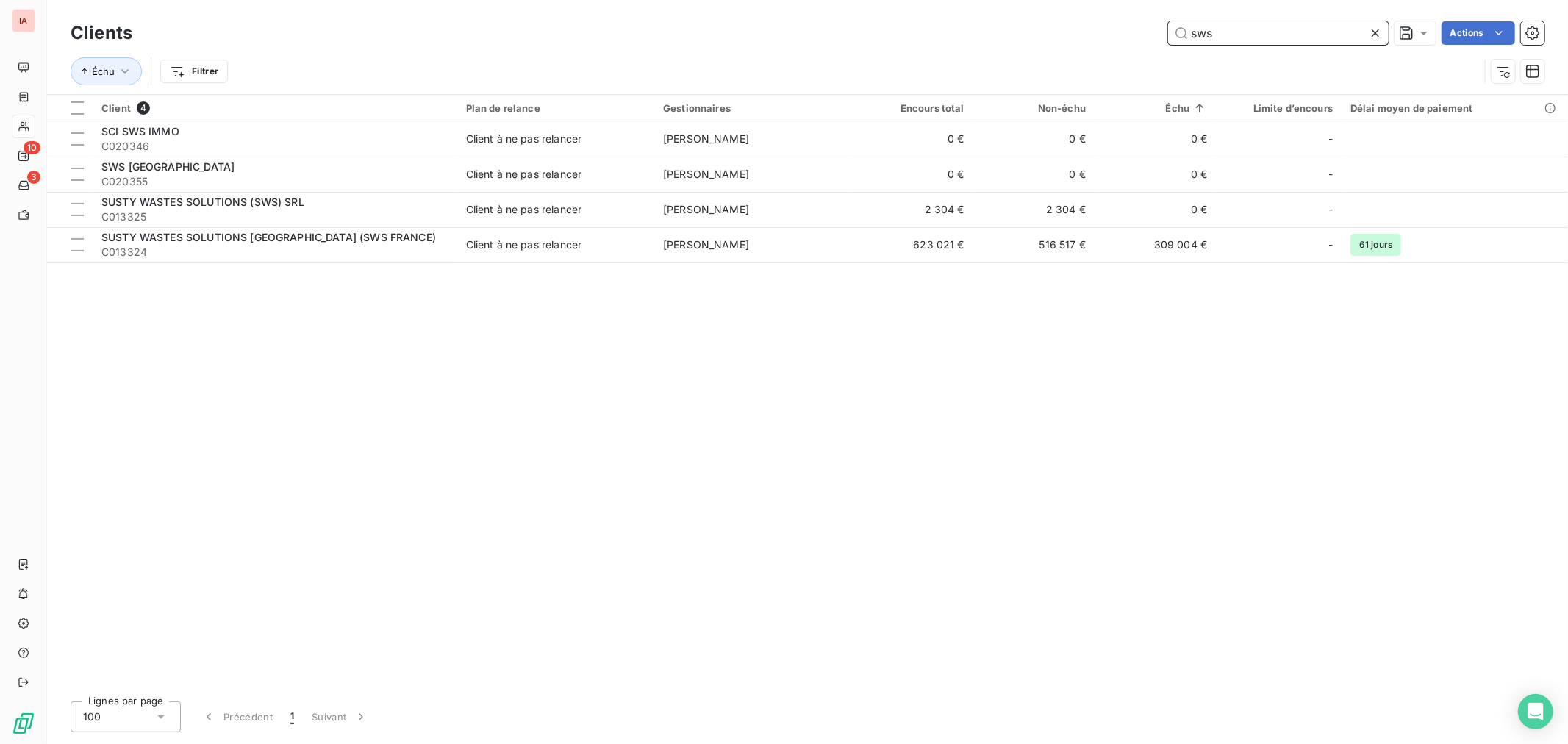
type input "sws"
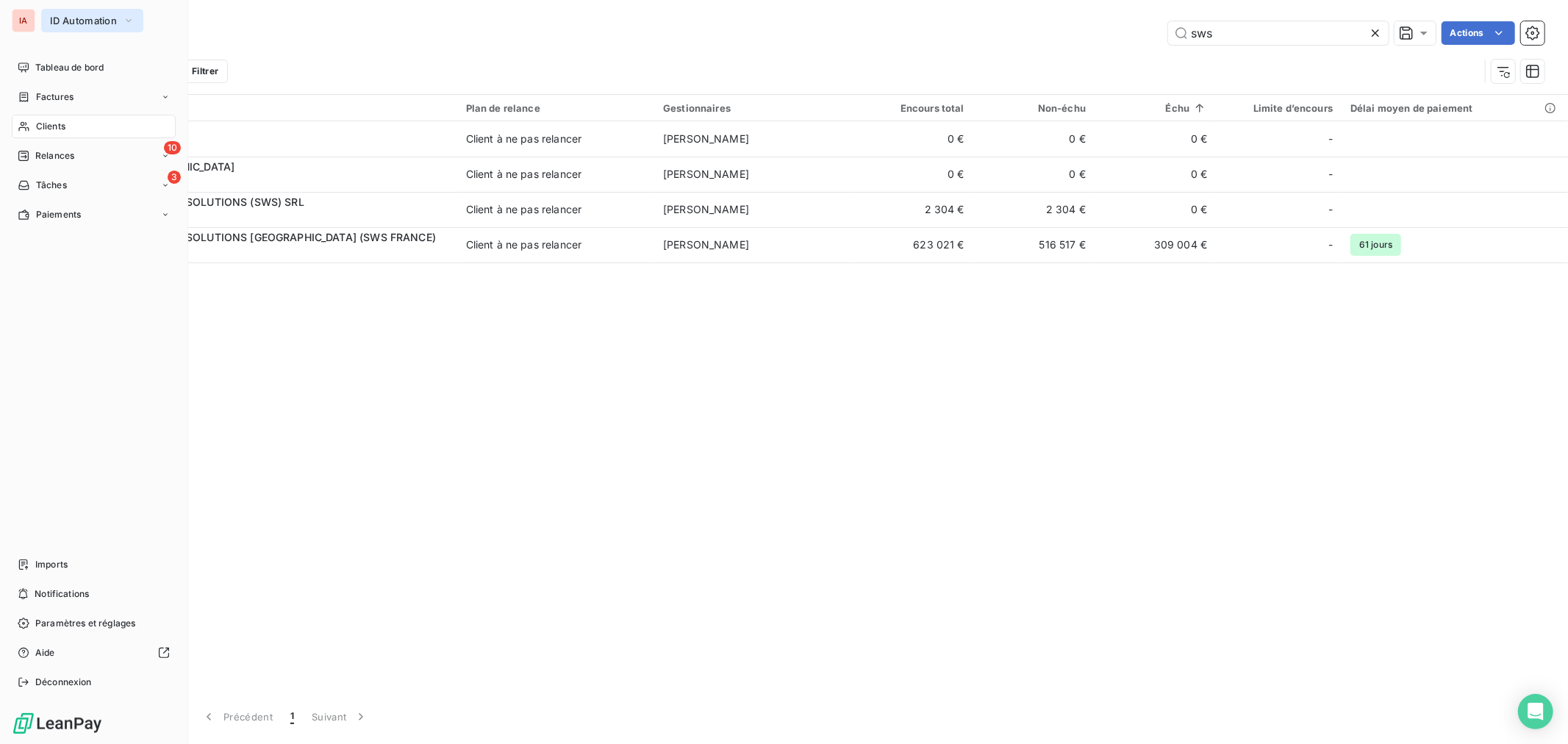
click at [135, 15] on icon "button" at bounding box center [128, 20] width 12 height 15
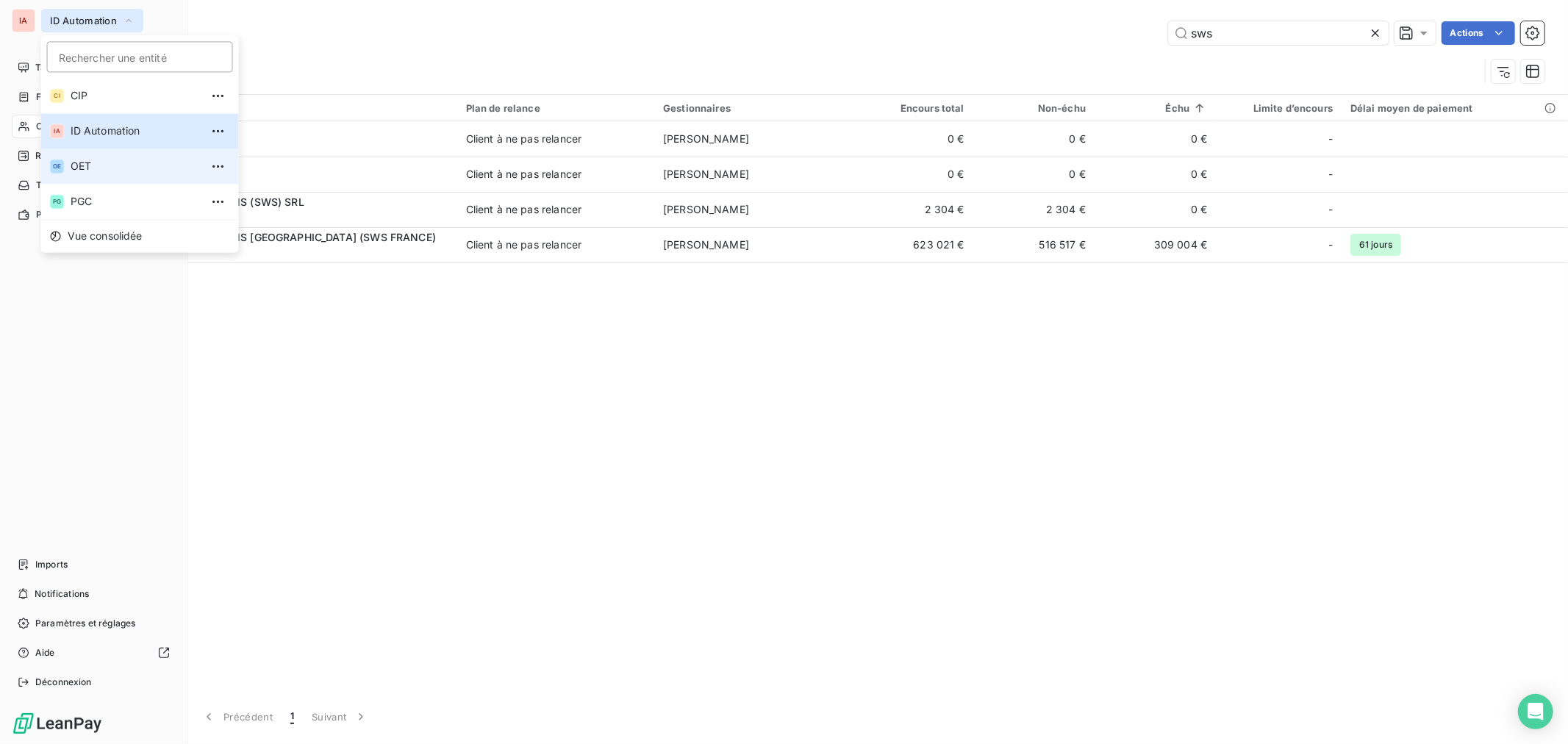
click at [101, 164] on span "OET" at bounding box center [135, 166] width 130 height 15
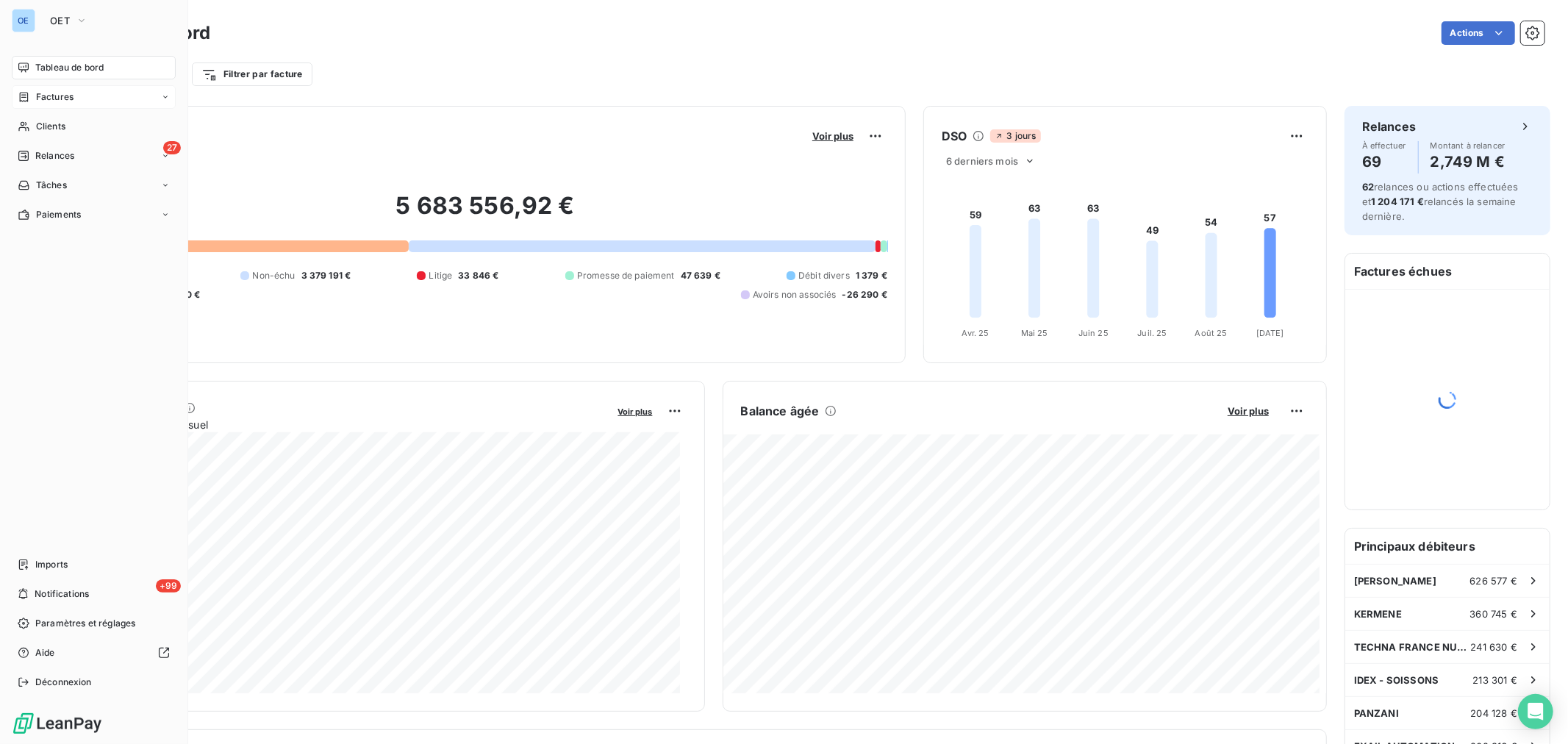
click at [66, 97] on span "Factures" at bounding box center [55, 97] width 37 height 13
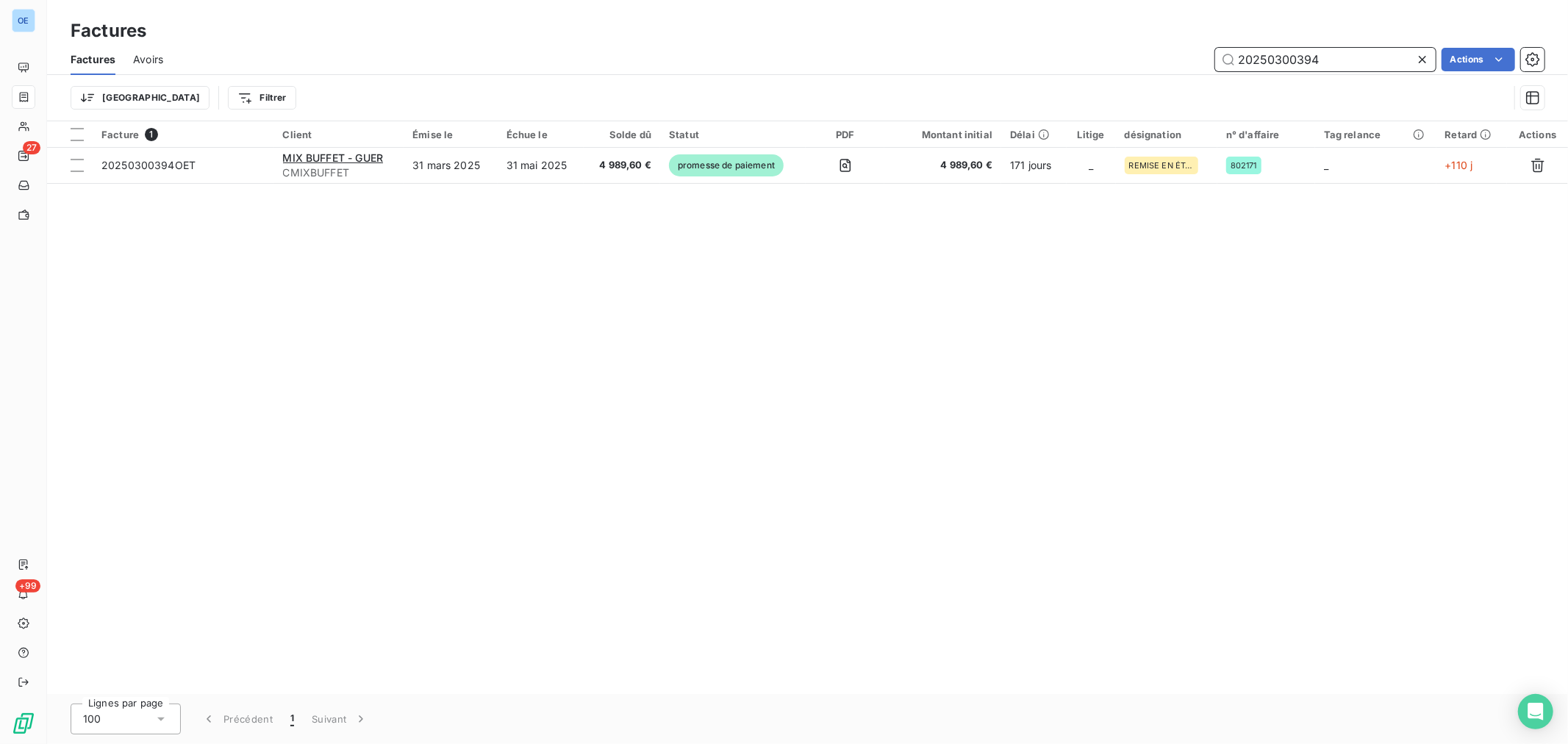
drag, startPoint x: 1338, startPoint y: 60, endPoint x: 1273, endPoint y: 64, distance: 65.1
click at [1273, 64] on input "20250300394" at bounding box center [1324, 60] width 220 height 23
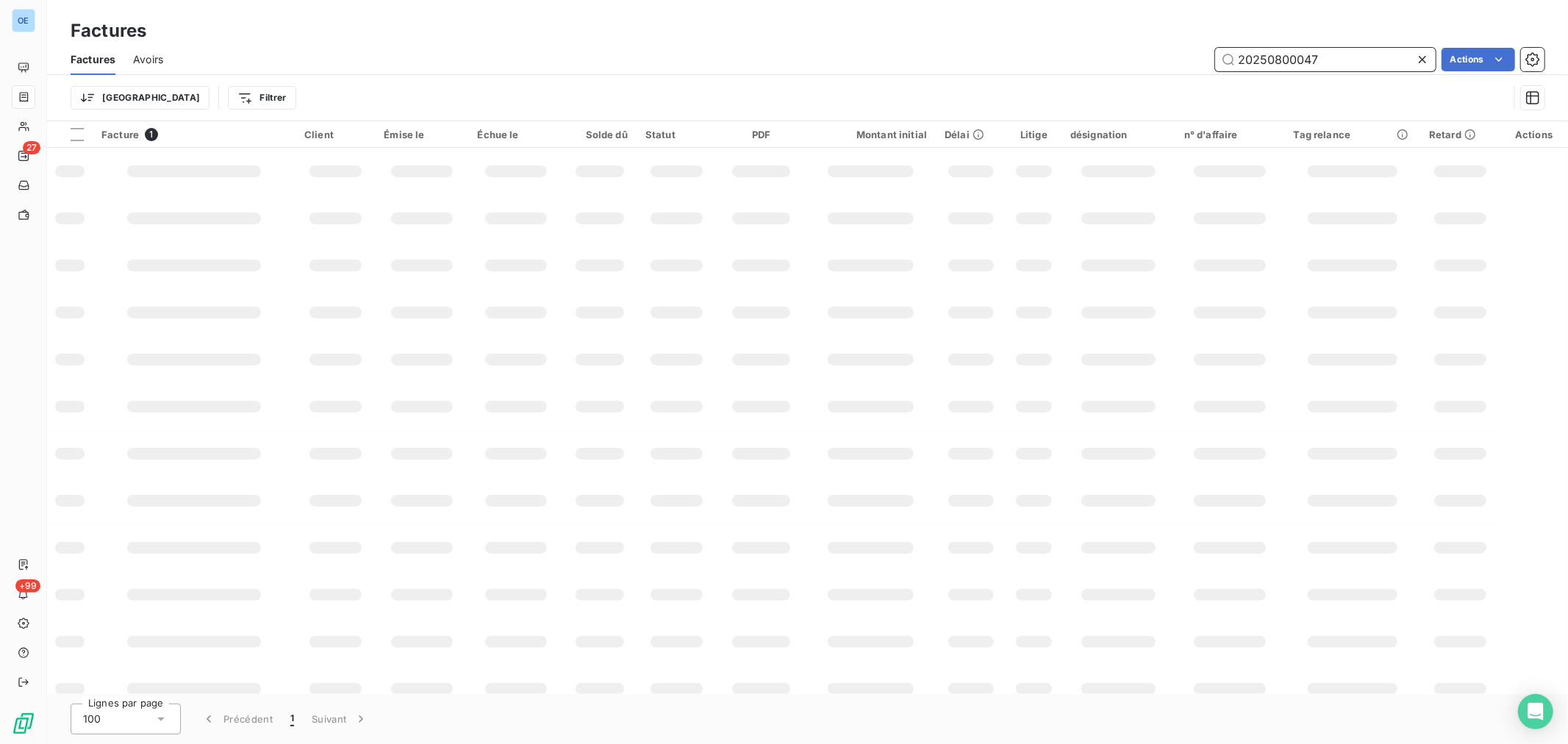
type input "20250800047"
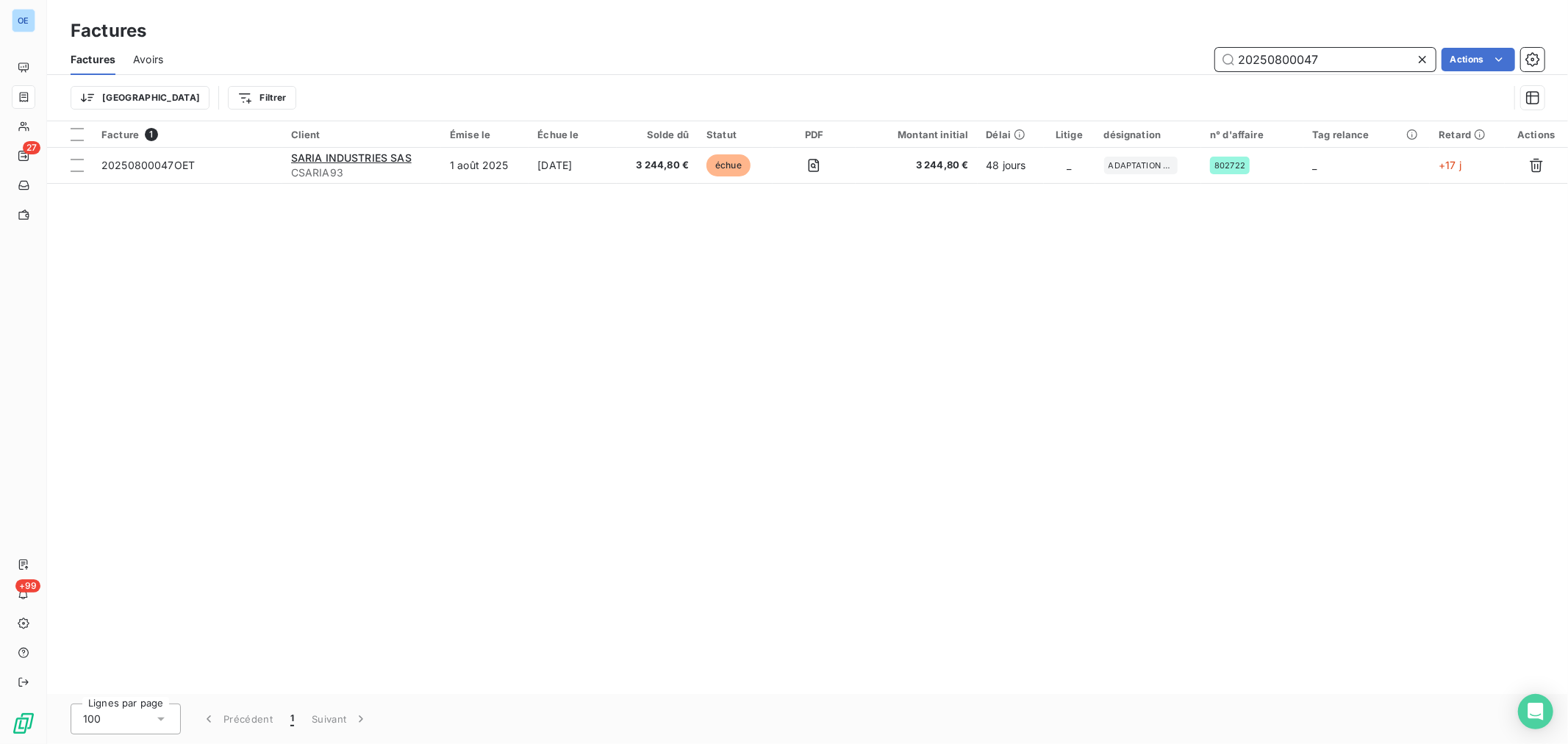
drag, startPoint x: 1344, startPoint y: 61, endPoint x: 1216, endPoint y: 61, distance: 128.0
click at [1208, 61] on div "20250800047 Actions" at bounding box center [863, 60] width 1364 height 23
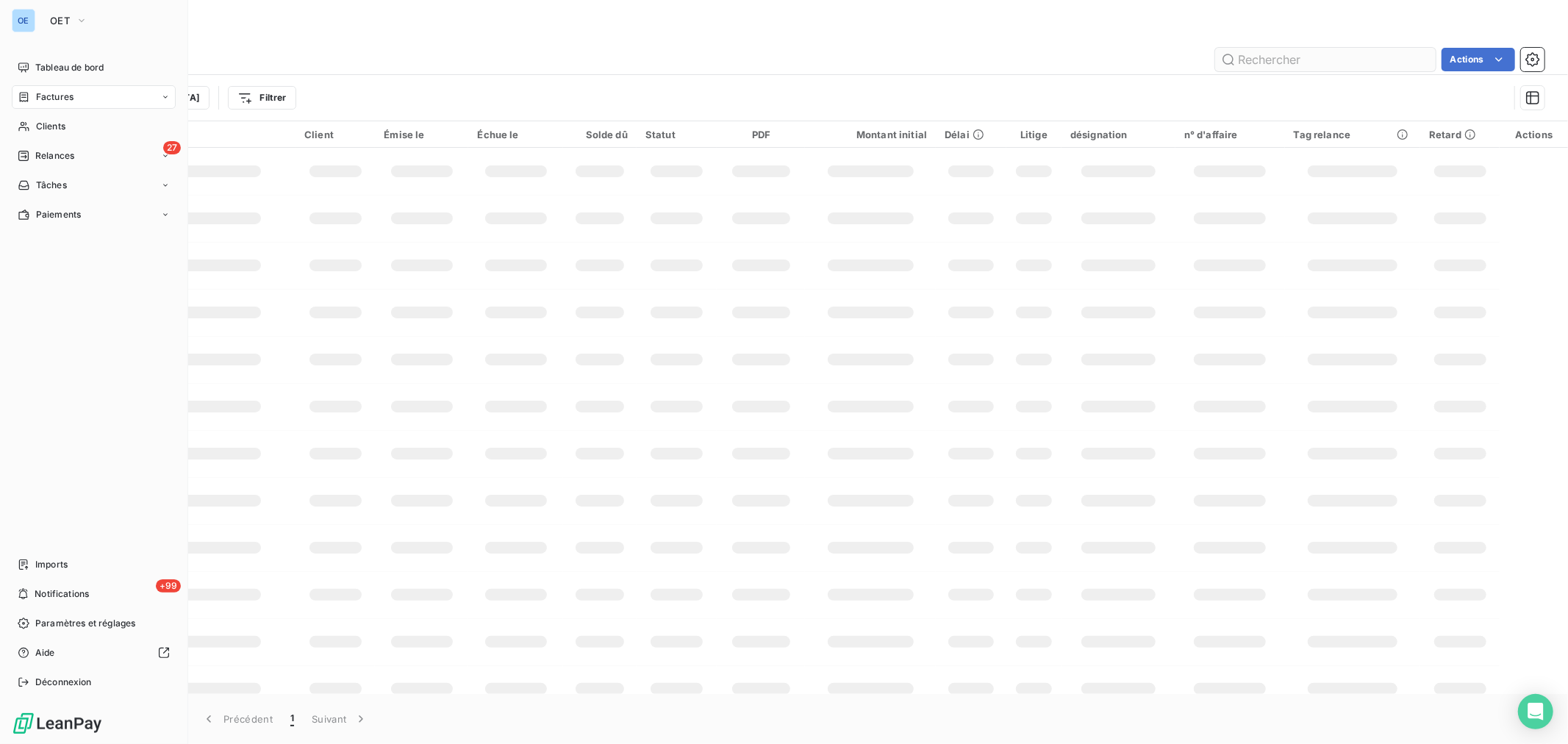
click at [49, 127] on span "Clients" at bounding box center [51, 126] width 29 height 13
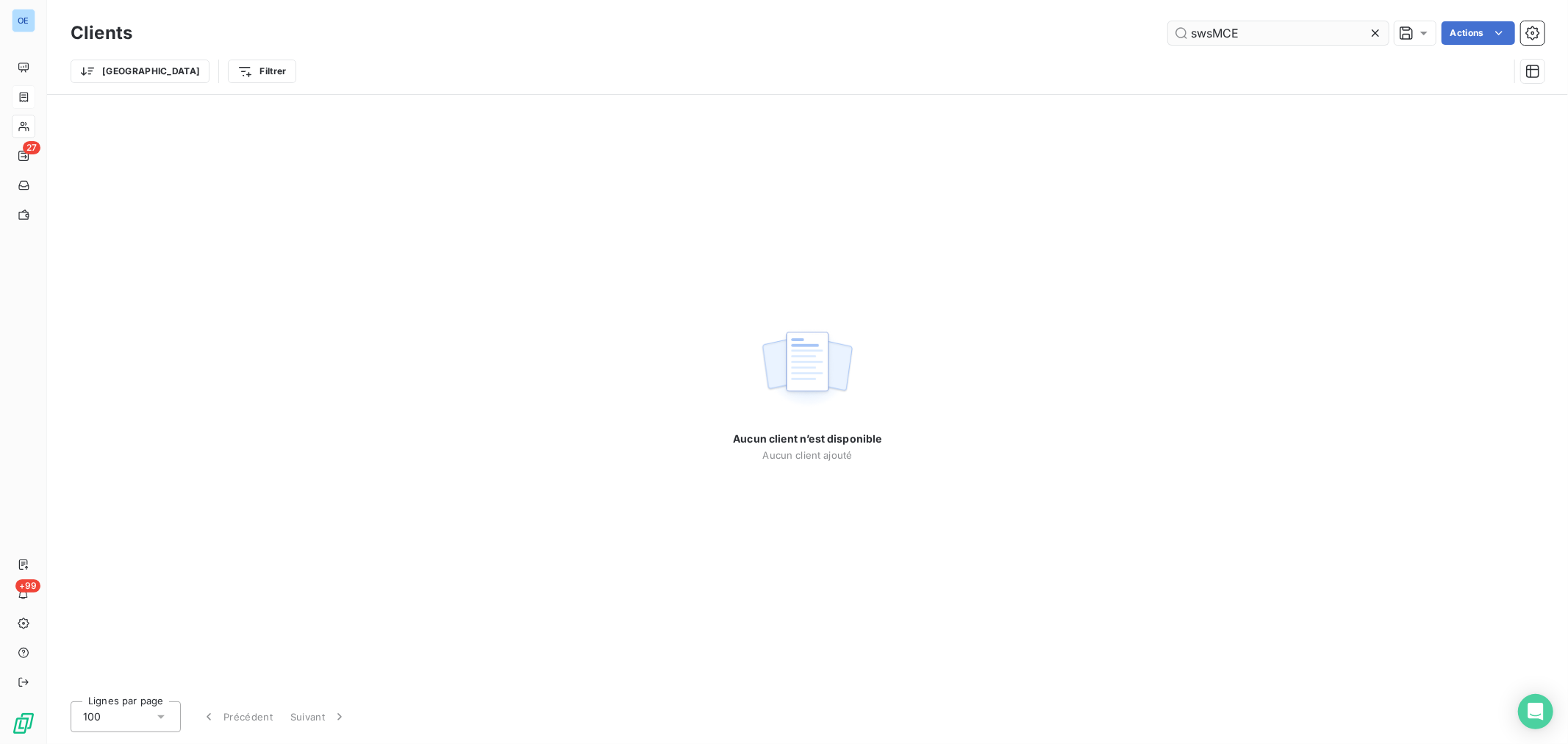
drag, startPoint x: 1212, startPoint y: 36, endPoint x: 1171, endPoint y: 37, distance: 41.0
click at [1171, 37] on input "swsMCE" at bounding box center [1278, 33] width 220 height 23
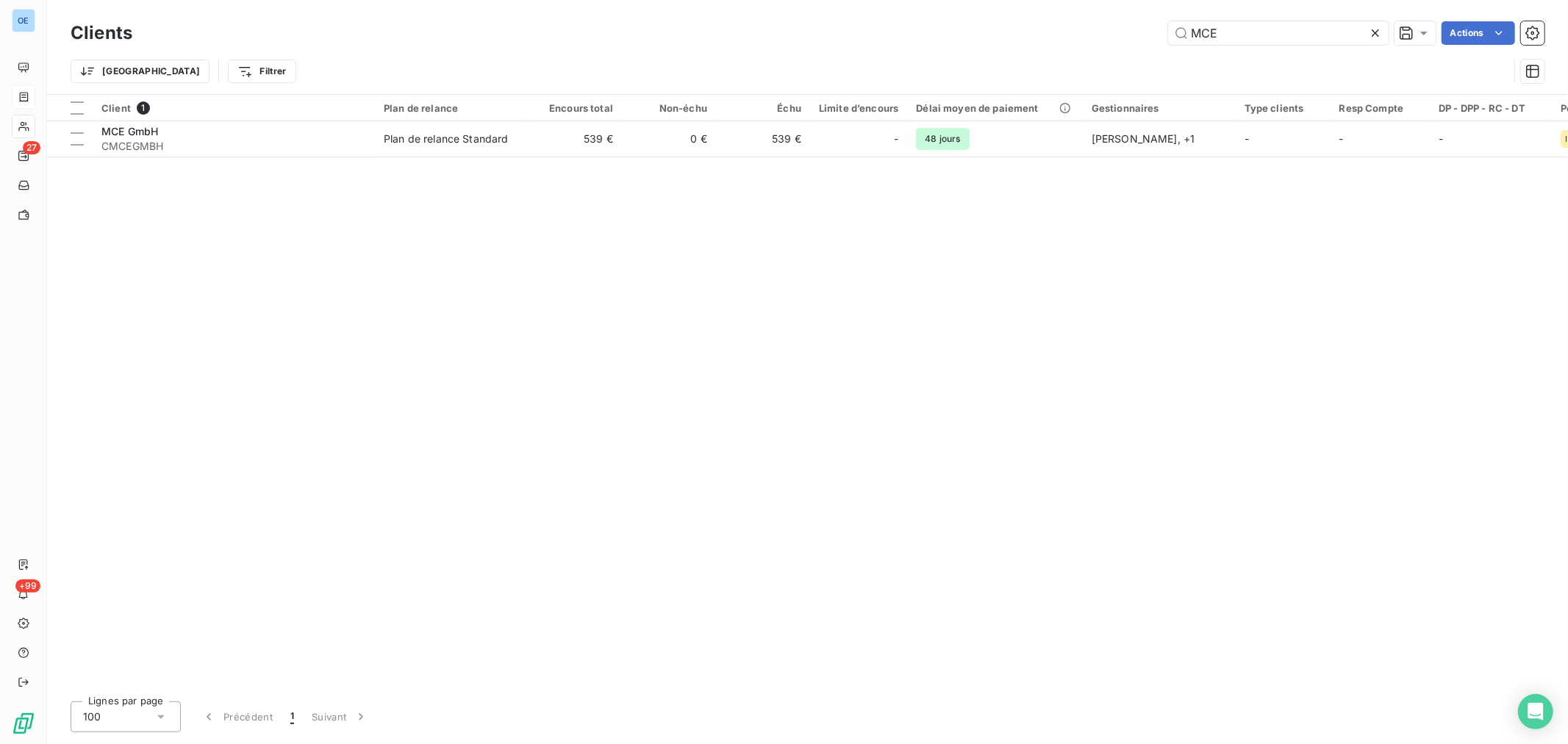
type input "MCE"
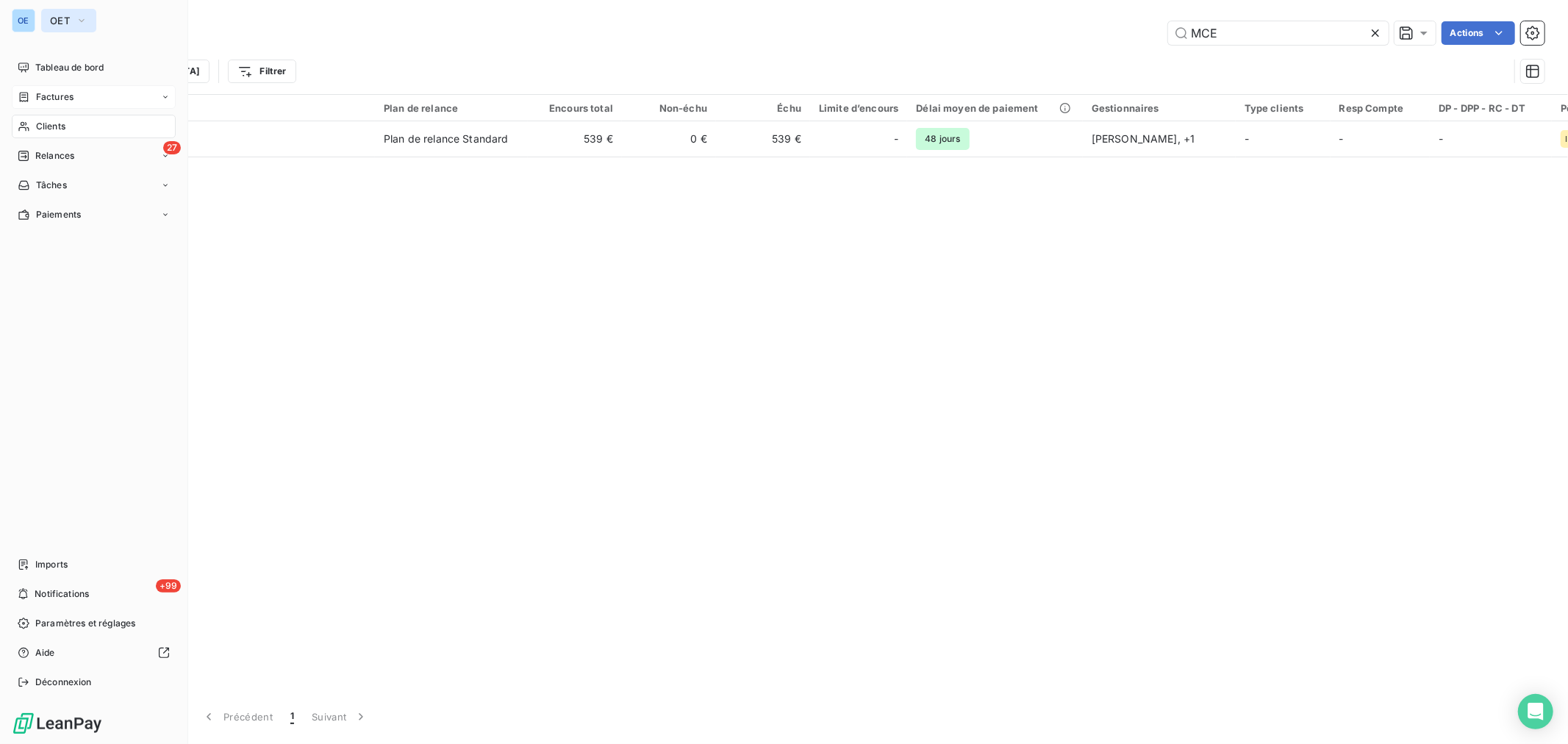
click at [76, 19] on icon "button" at bounding box center [81, 20] width 12 height 15
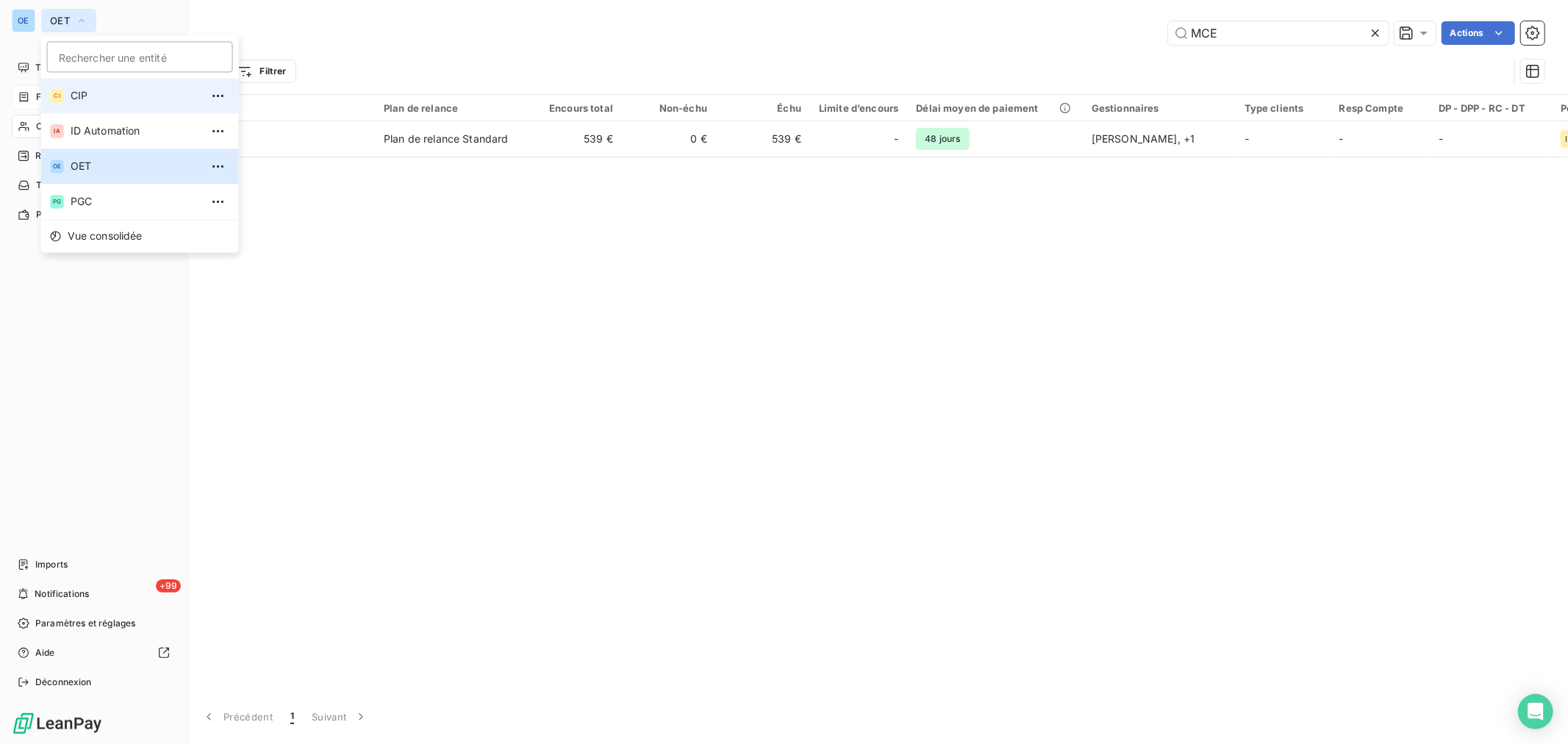
click at [77, 91] on span "CIP" at bounding box center [135, 95] width 130 height 15
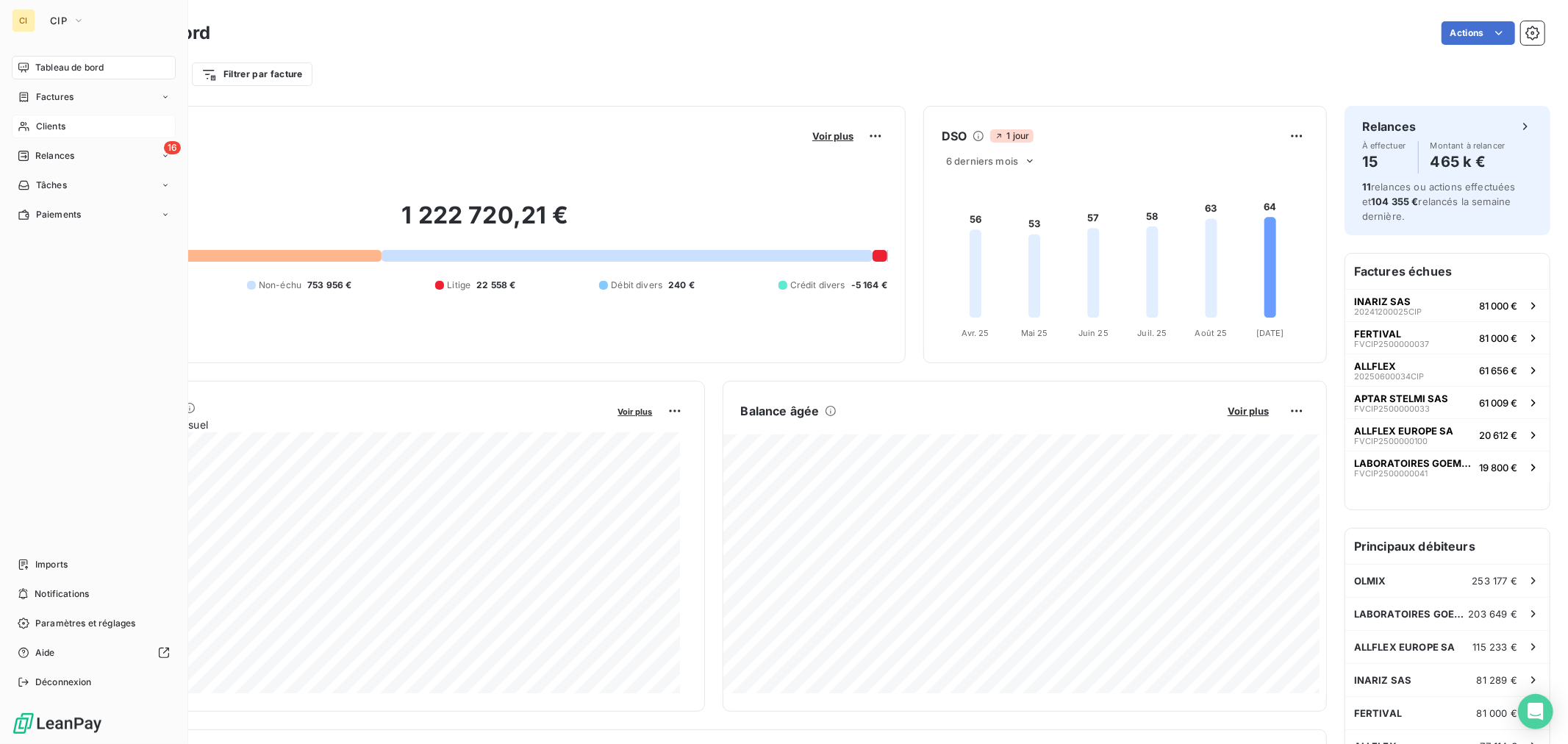
click at [67, 122] on div "Clients" at bounding box center [94, 126] width 164 height 23
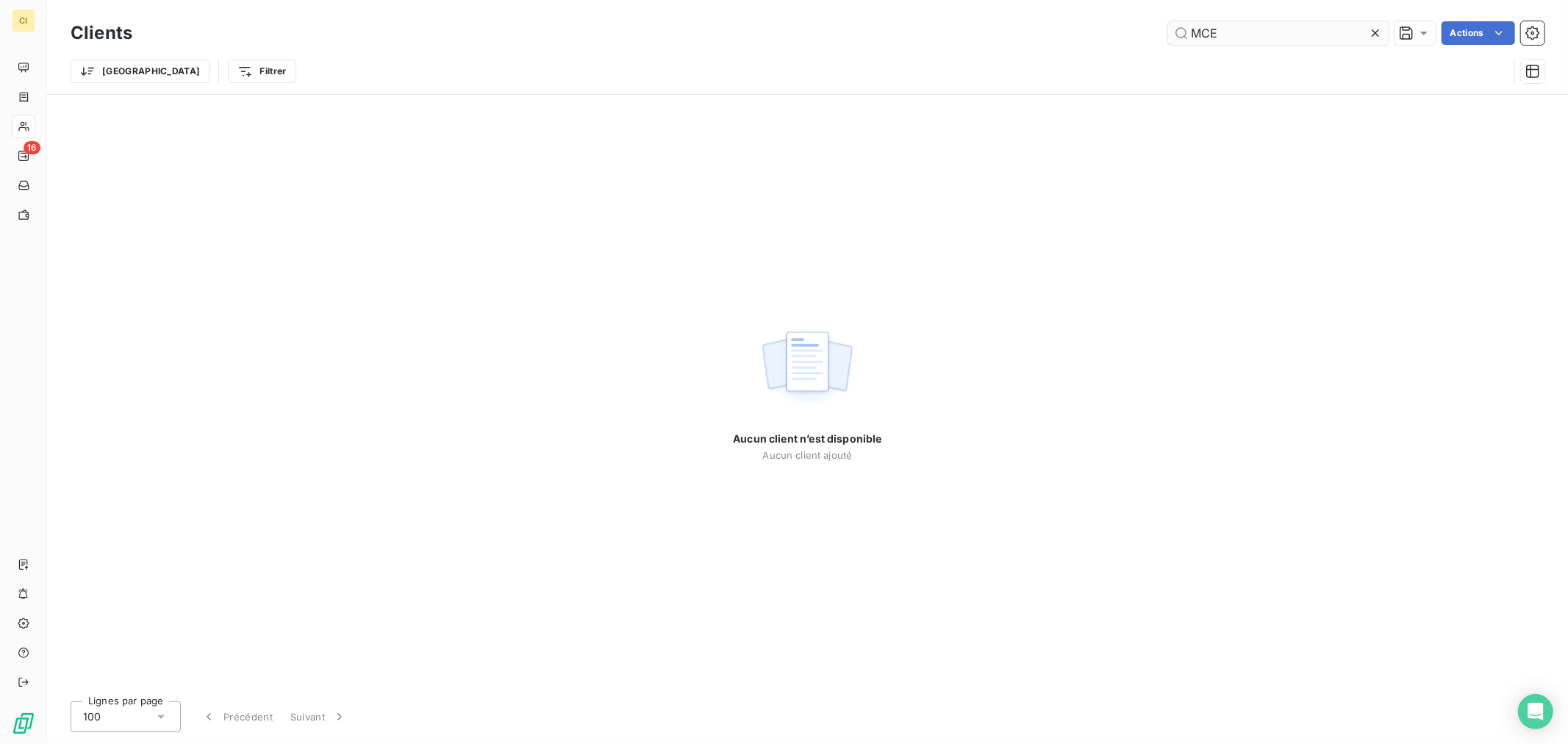
drag, startPoint x: 1244, startPoint y: 26, endPoint x: 1182, endPoint y: 28, distance: 62.0
click at [1182, 28] on input "MCE" at bounding box center [1278, 33] width 220 height 23
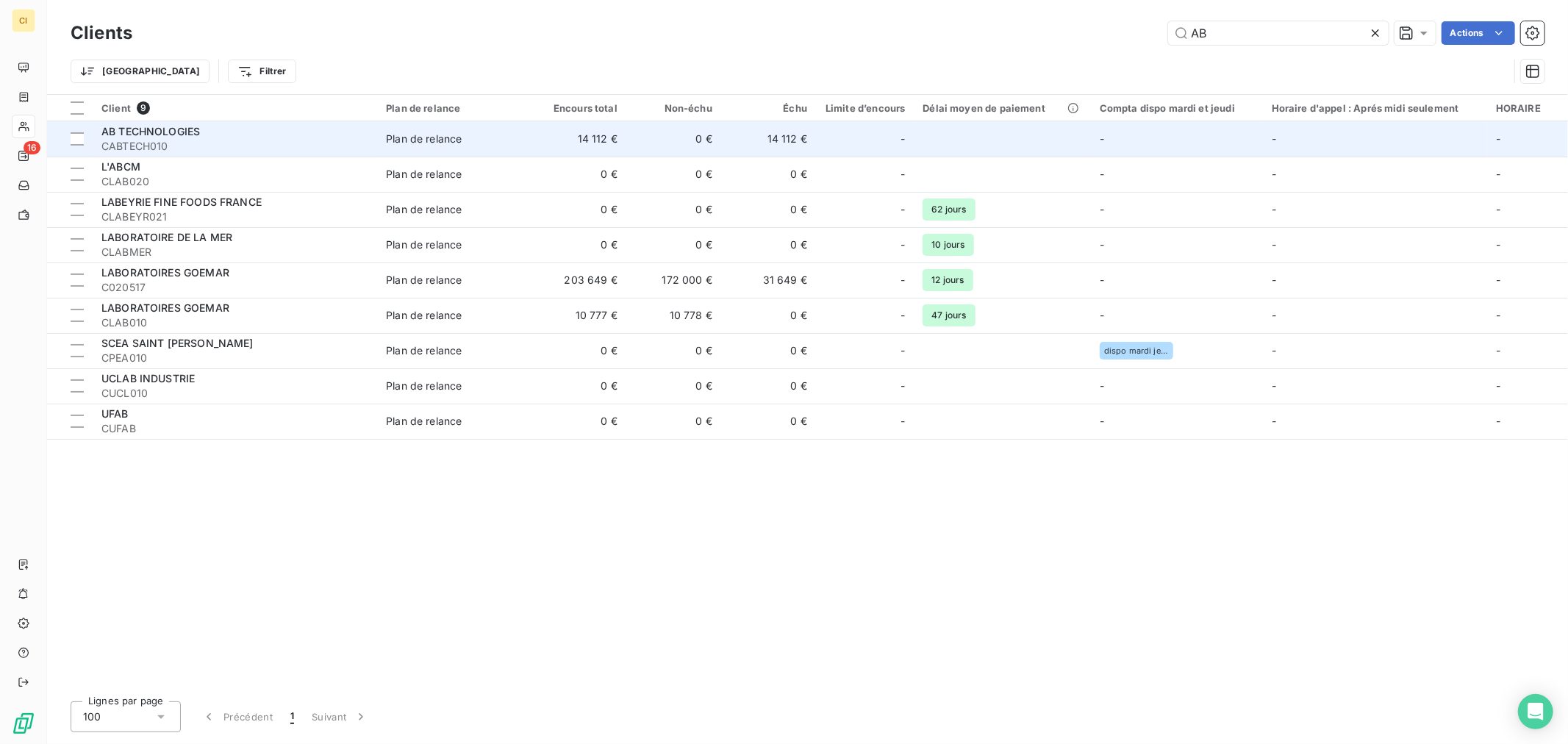
type input "AB"
click at [864, 141] on div "-" at bounding box center [865, 138] width 80 height 23
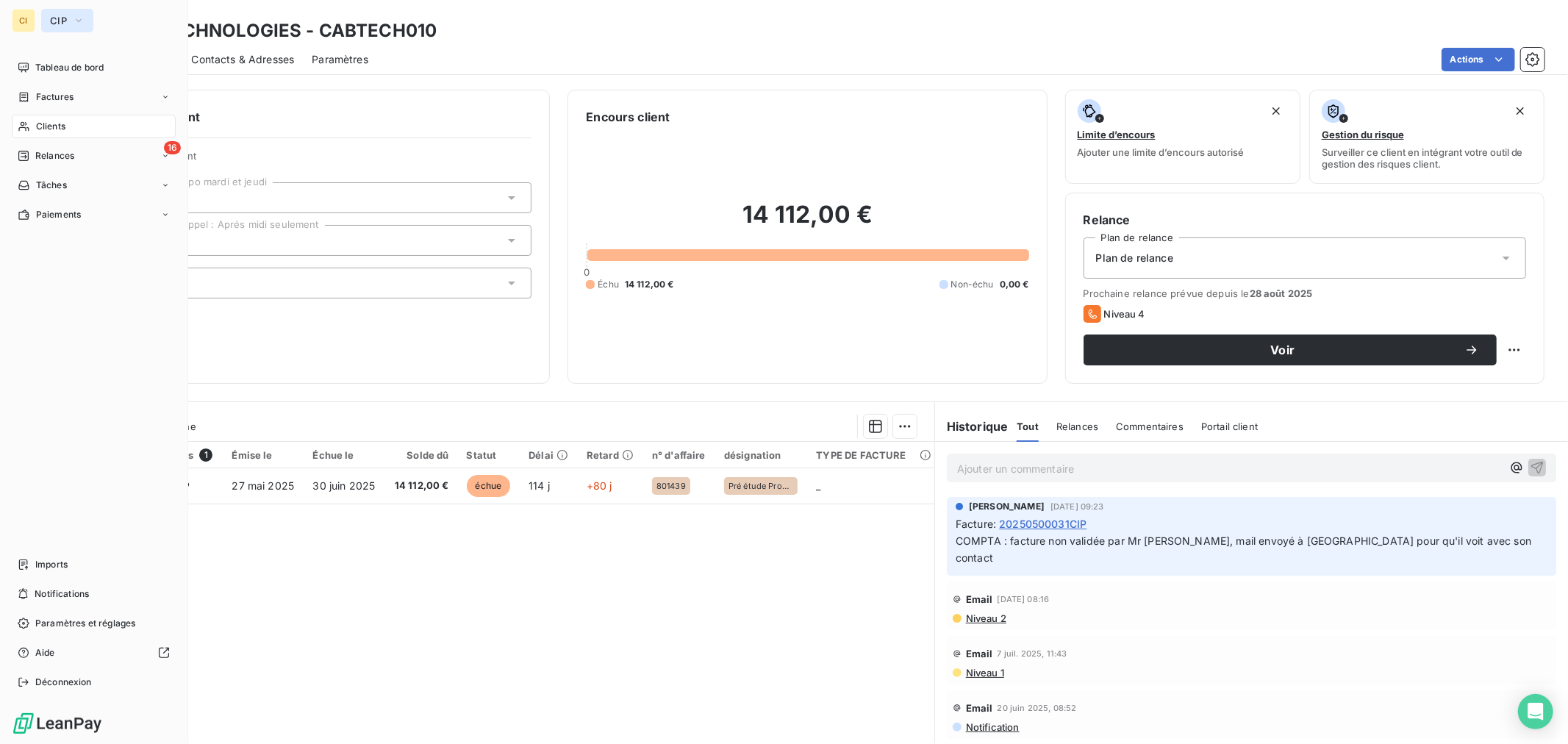
click at [80, 19] on icon "button" at bounding box center [78, 20] width 12 height 15
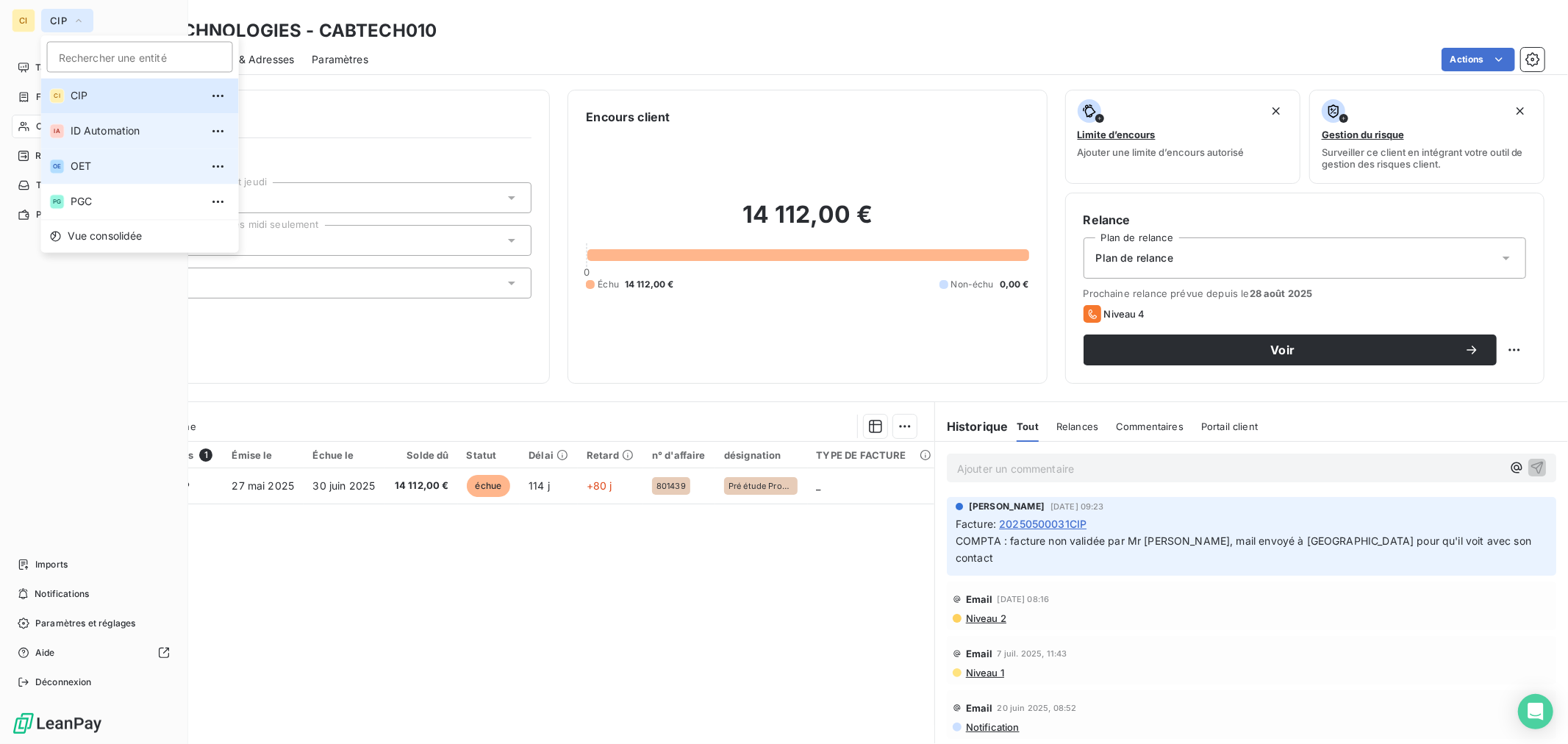
click at [86, 162] on span "OET" at bounding box center [135, 166] width 130 height 15
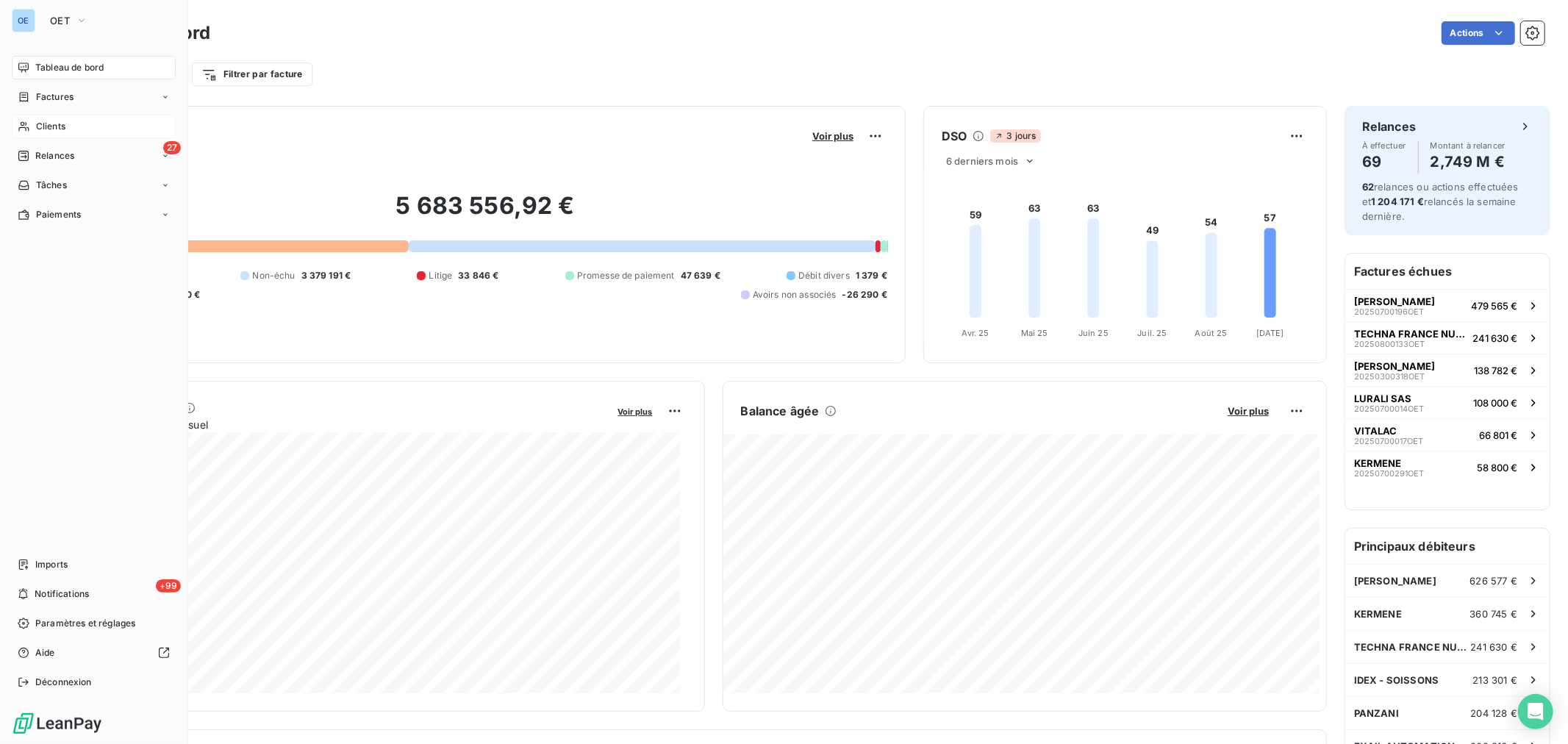
click at [66, 126] on div "Clients" at bounding box center [94, 126] width 164 height 23
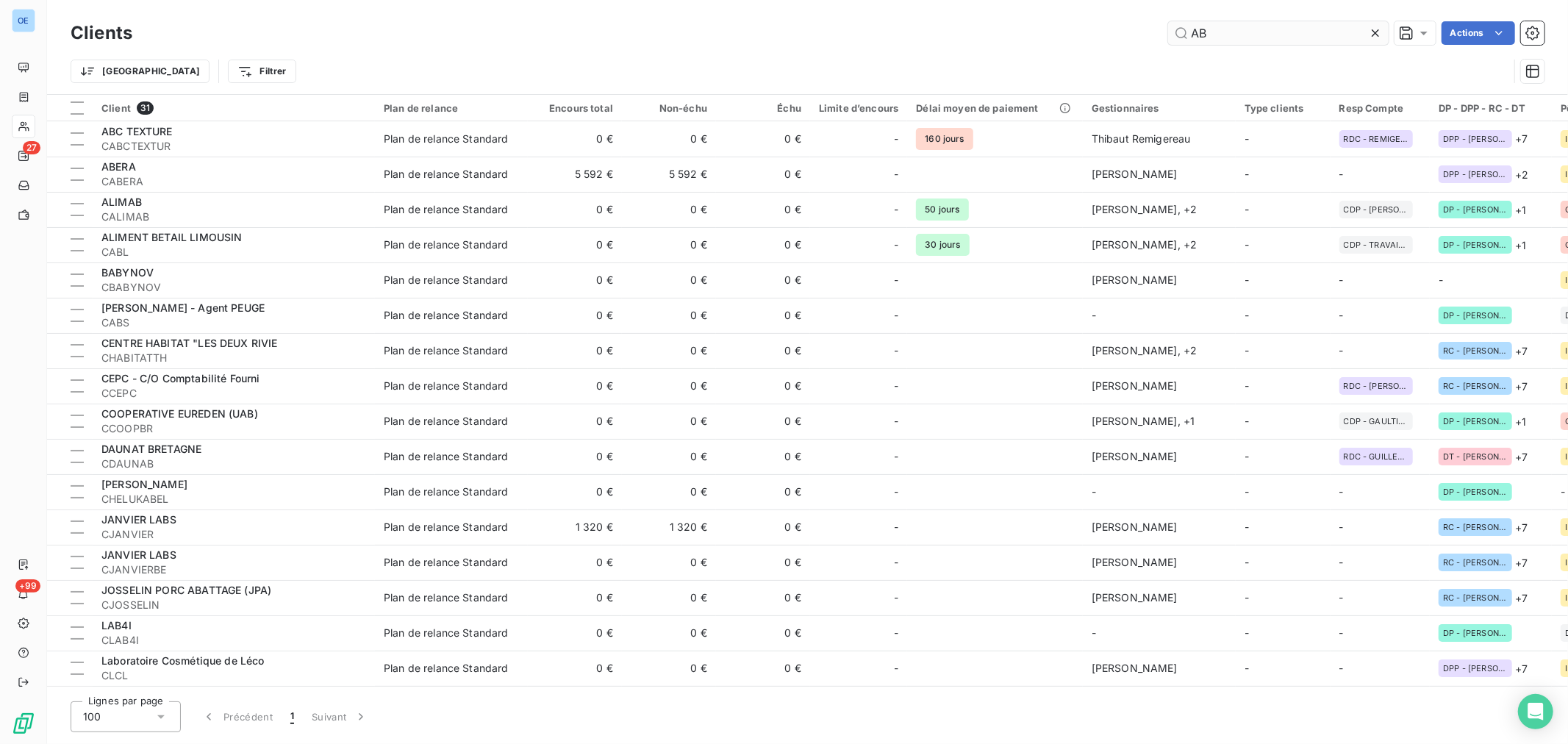
drag, startPoint x: 1216, startPoint y: 32, endPoint x: 1191, endPoint y: 32, distance: 25.0
click at [1191, 32] on input "AB" at bounding box center [1278, 33] width 220 height 23
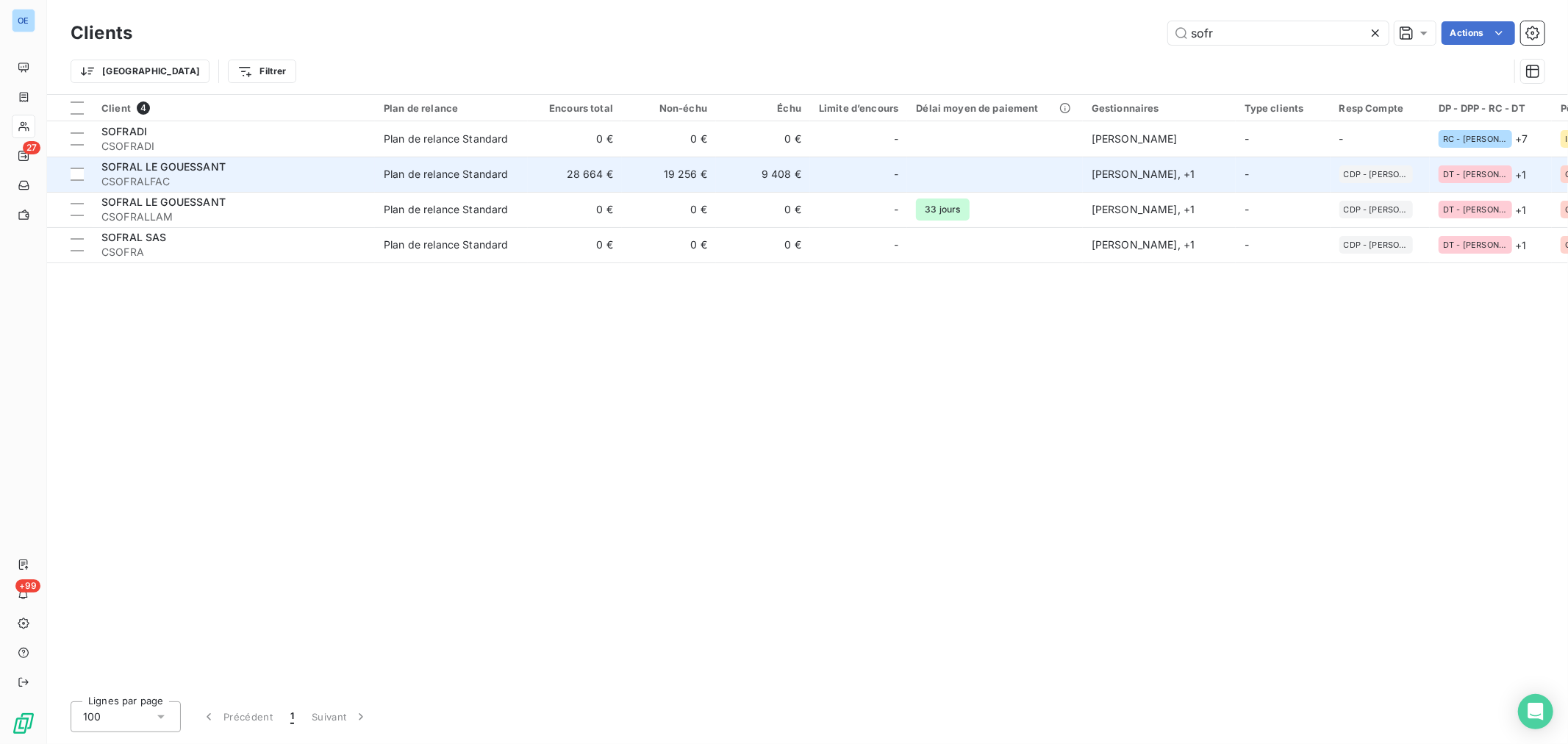
type input "sofr"
click at [862, 171] on div "-" at bounding box center [858, 174] width 80 height 23
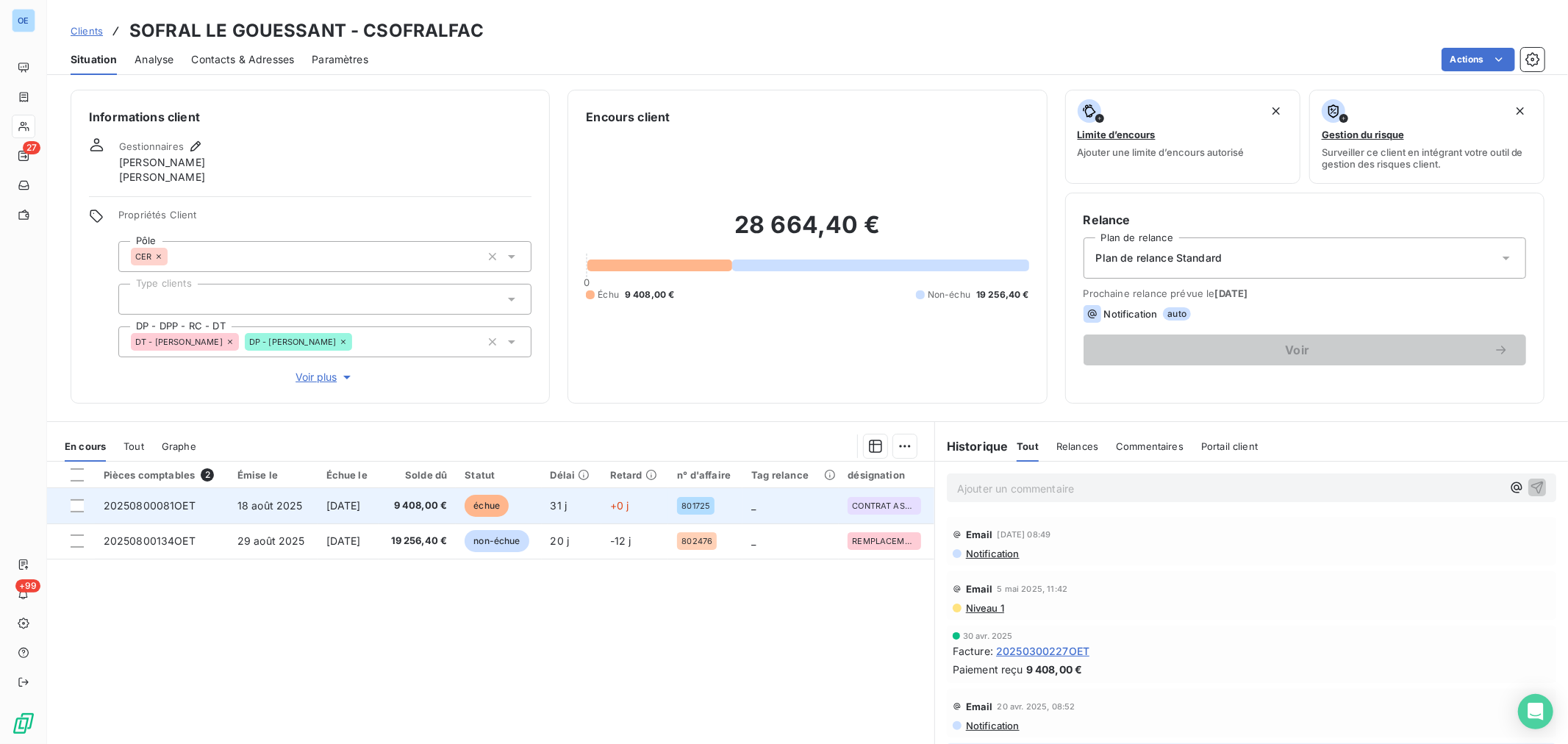
click at [509, 503] on span "échue" at bounding box center [486, 506] width 44 height 22
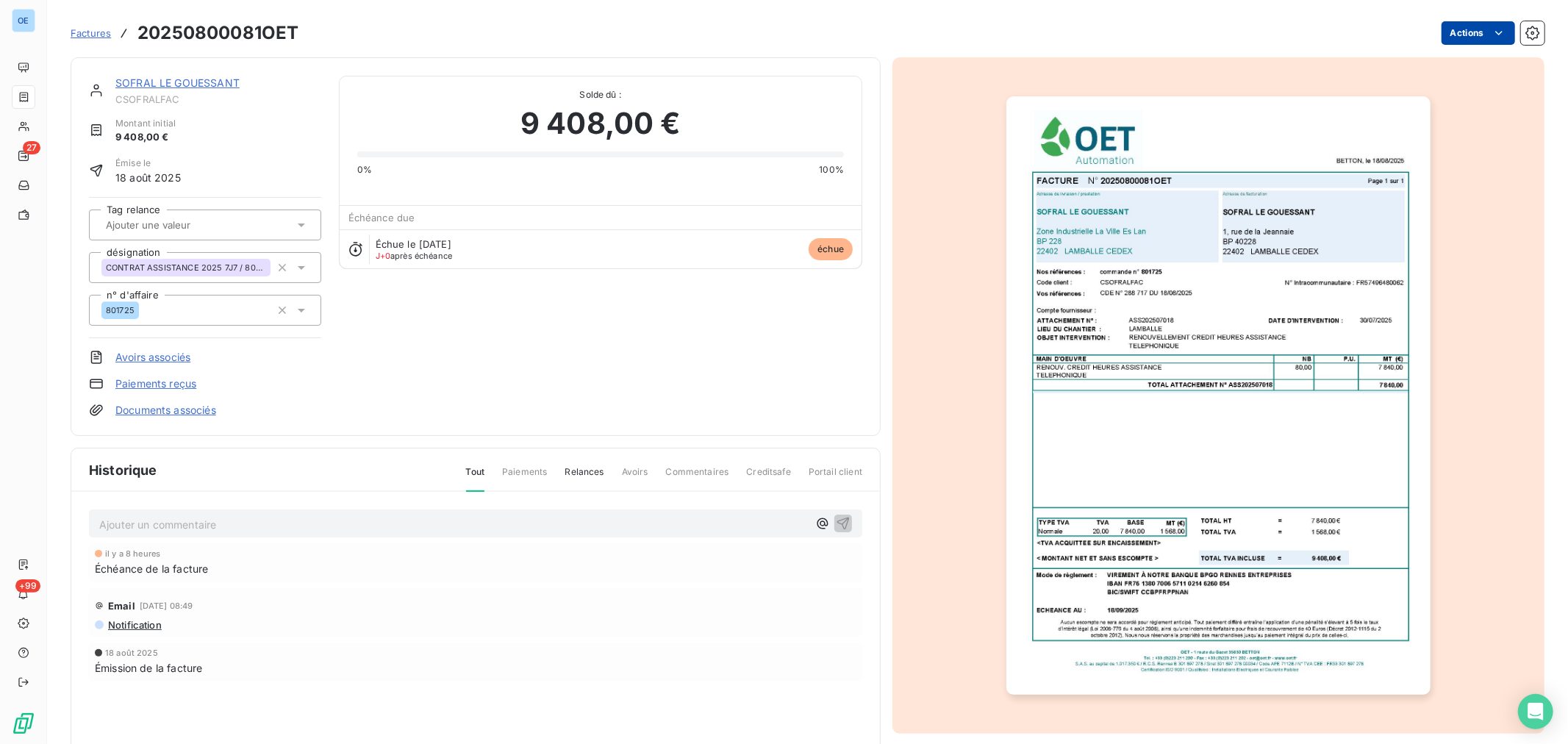
click at [1440, 34] on html "OE 27 +99 Factures 20250800081OET Actions SOFRAL LE GOUESSANT CSOFRALFAC Montan…" at bounding box center [784, 372] width 1568 height 744
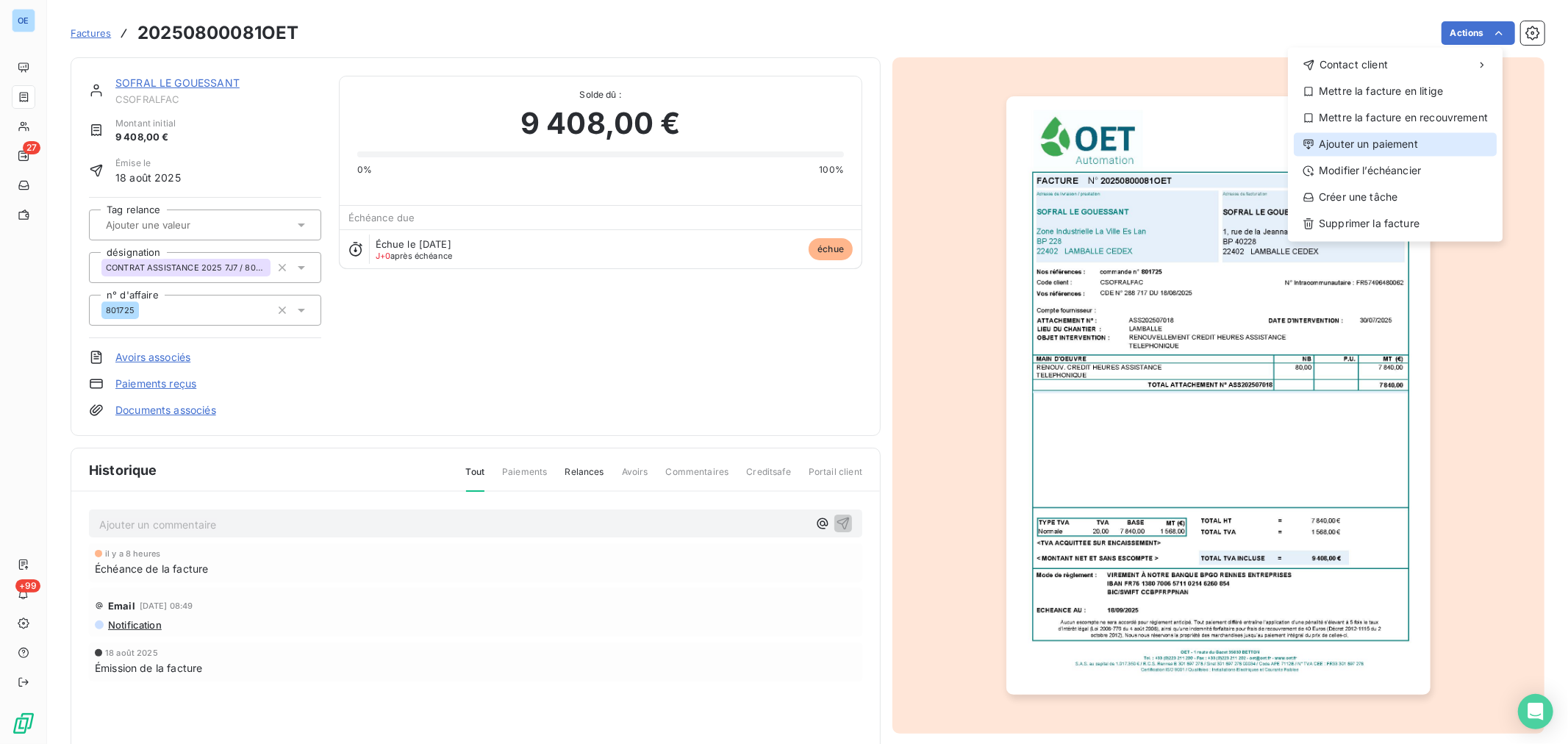
click at [1388, 138] on div "Ajouter un paiement" at bounding box center [1395, 144] width 203 height 23
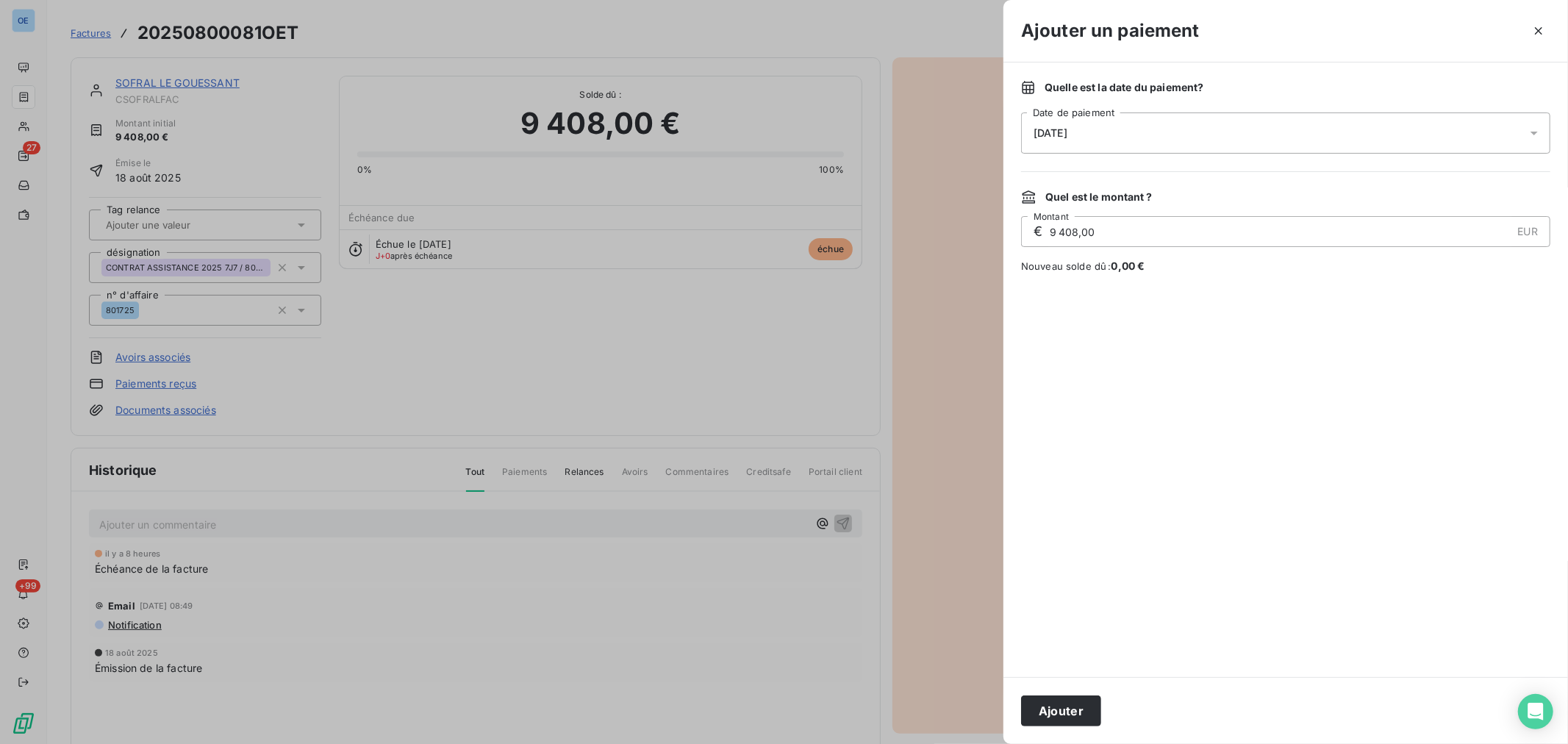
click at [1527, 131] on icon at bounding box center [1534, 133] width 15 height 15
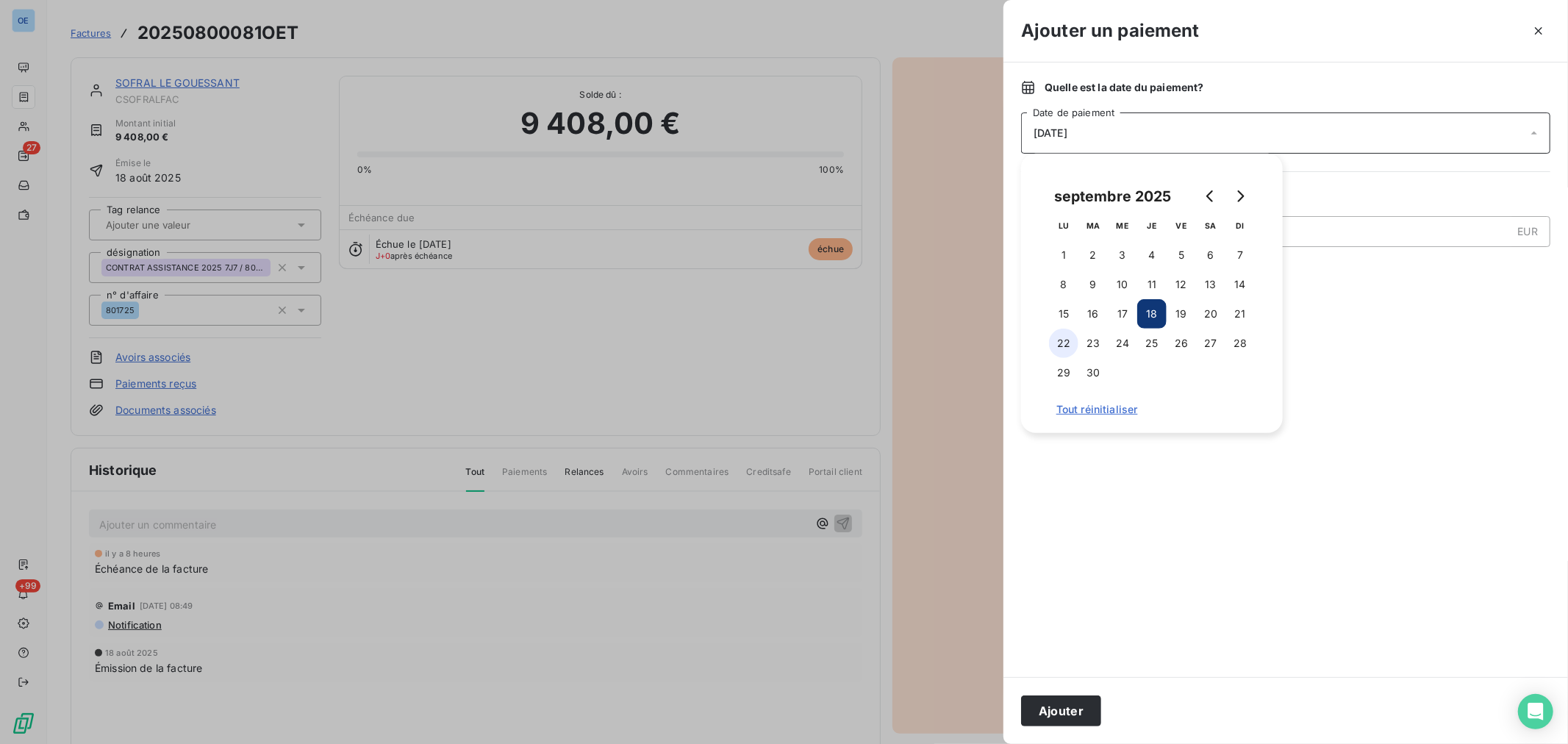
click at [1064, 346] on button "22" at bounding box center [1064, 343] width 29 height 29
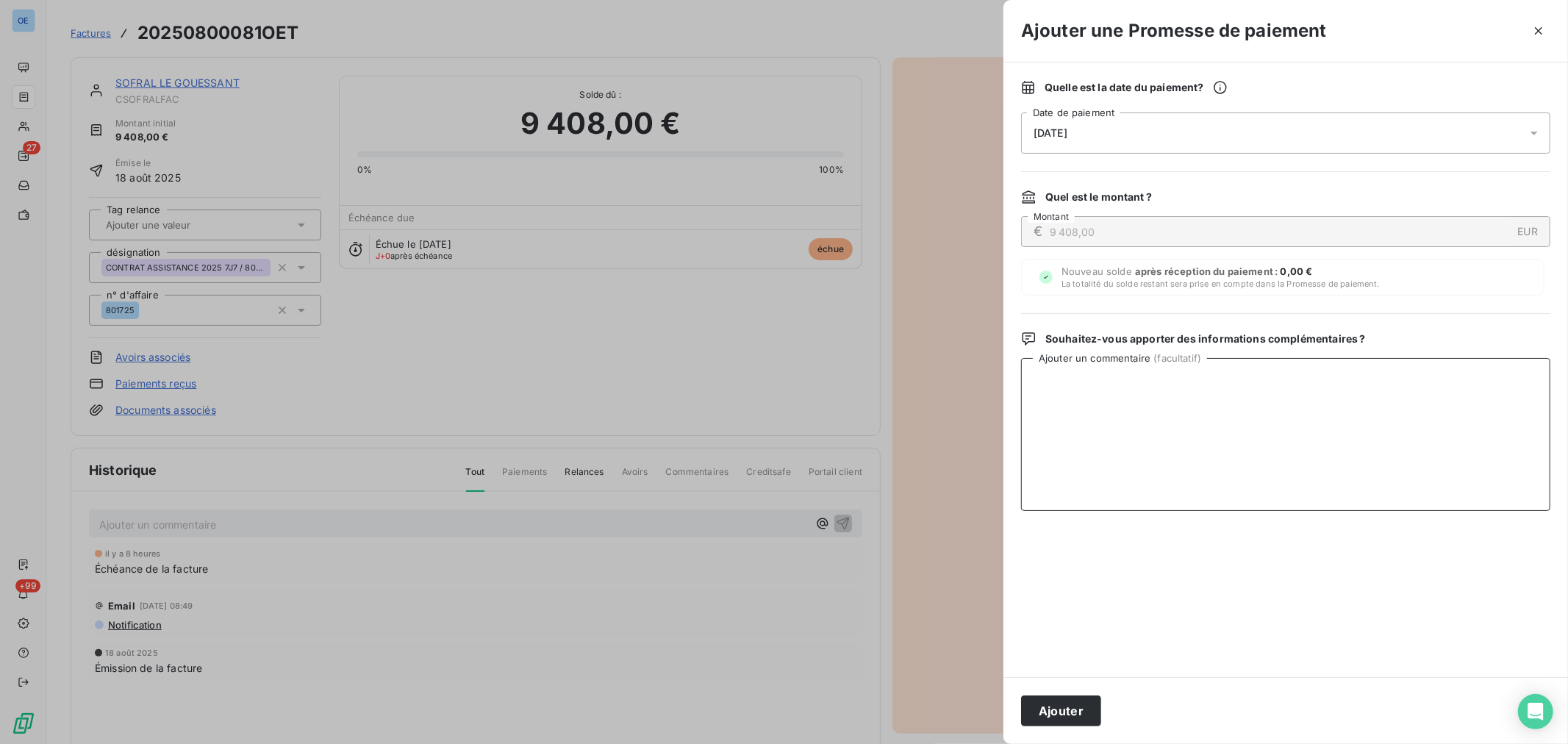
click at [1368, 452] on textarea "Ajouter un commentaire ( facultatif )" at bounding box center [1285, 435] width 529 height 153
type textarea "AVIS DE VIRT"
click at [1062, 701] on button "Ajouter" at bounding box center [1061, 711] width 80 height 31
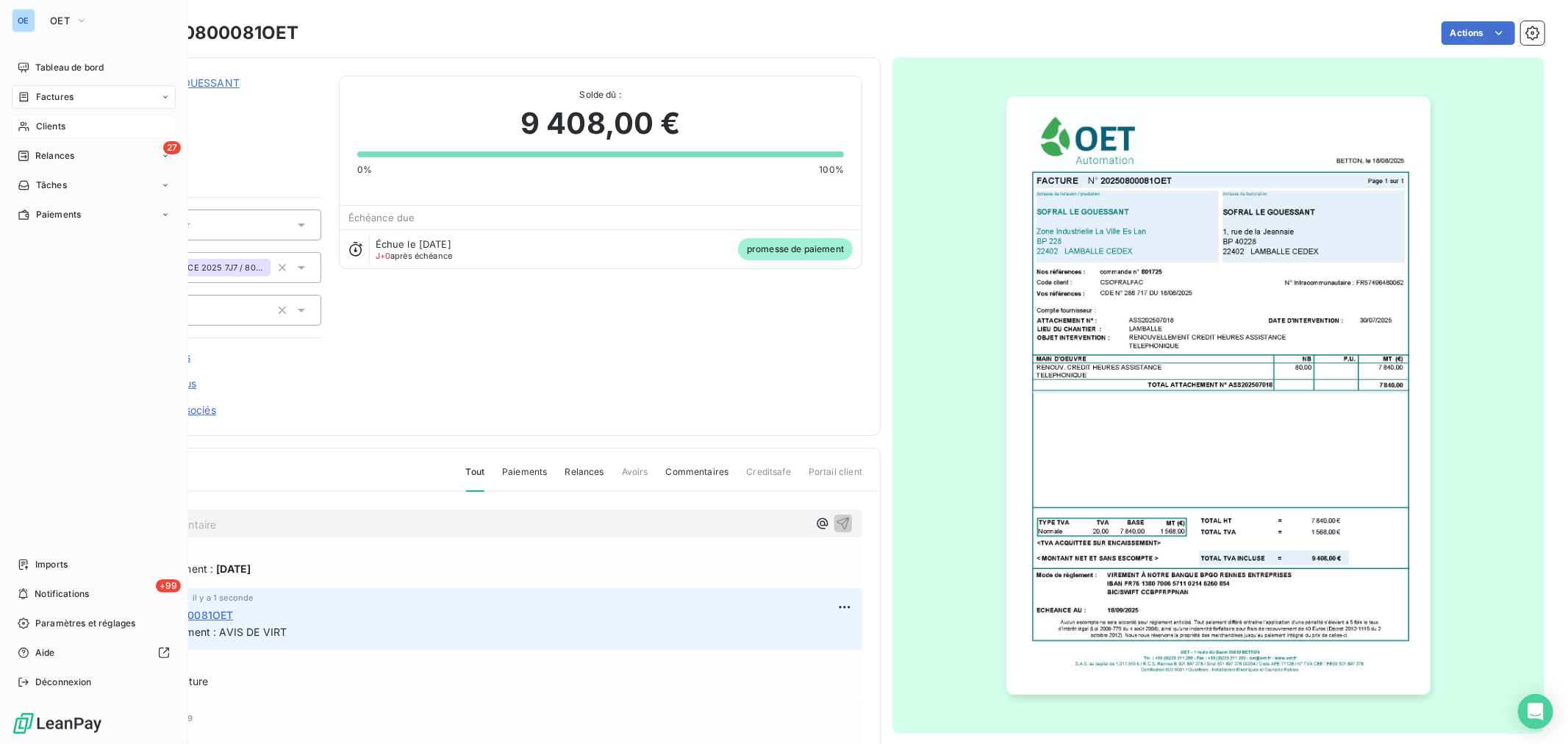
click at [40, 128] on span "Clients" at bounding box center [51, 126] width 29 height 13
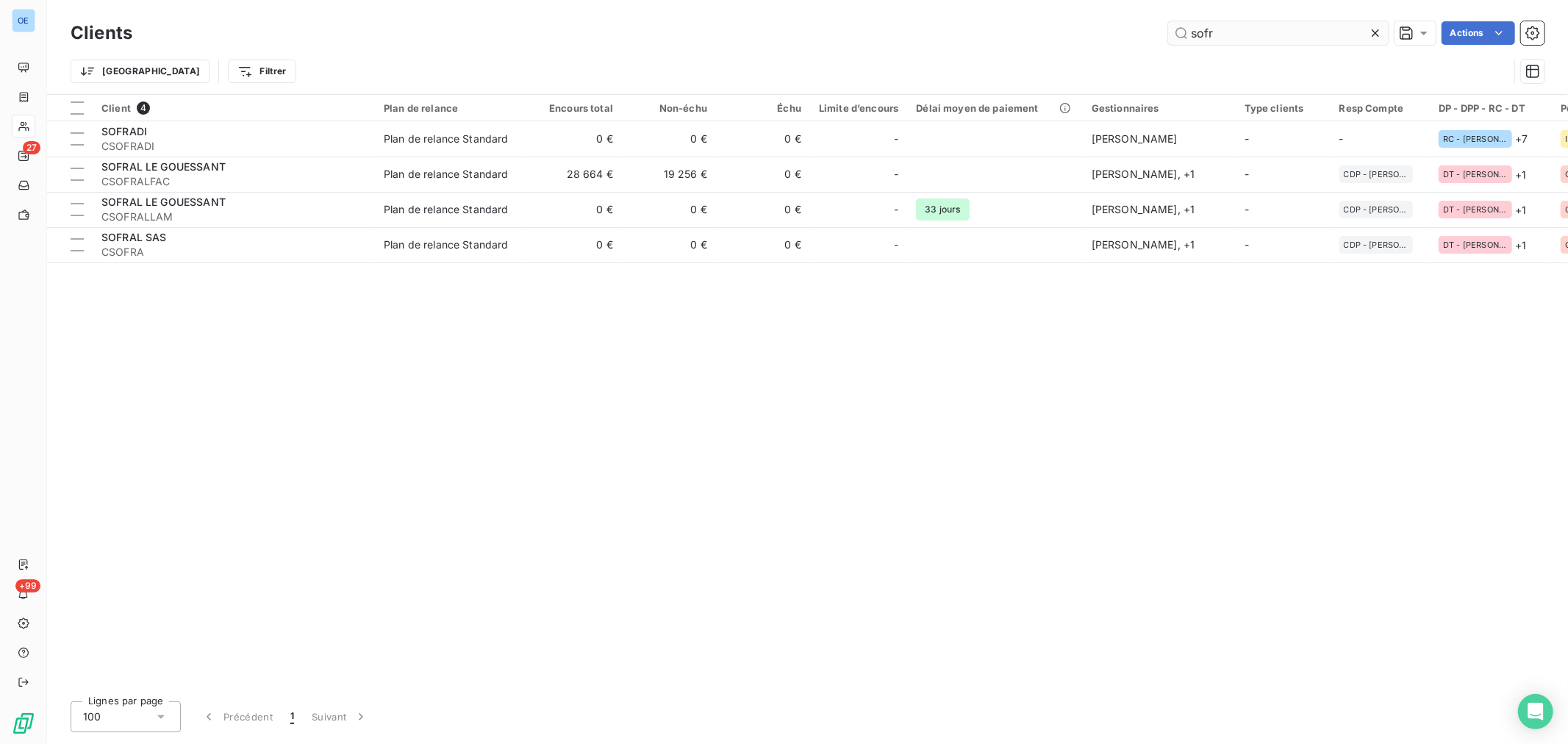
drag, startPoint x: 1262, startPoint y: 37, endPoint x: 1176, endPoint y: 39, distance: 86.0
click at [1176, 39] on input "sofr" at bounding box center [1278, 33] width 220 height 23
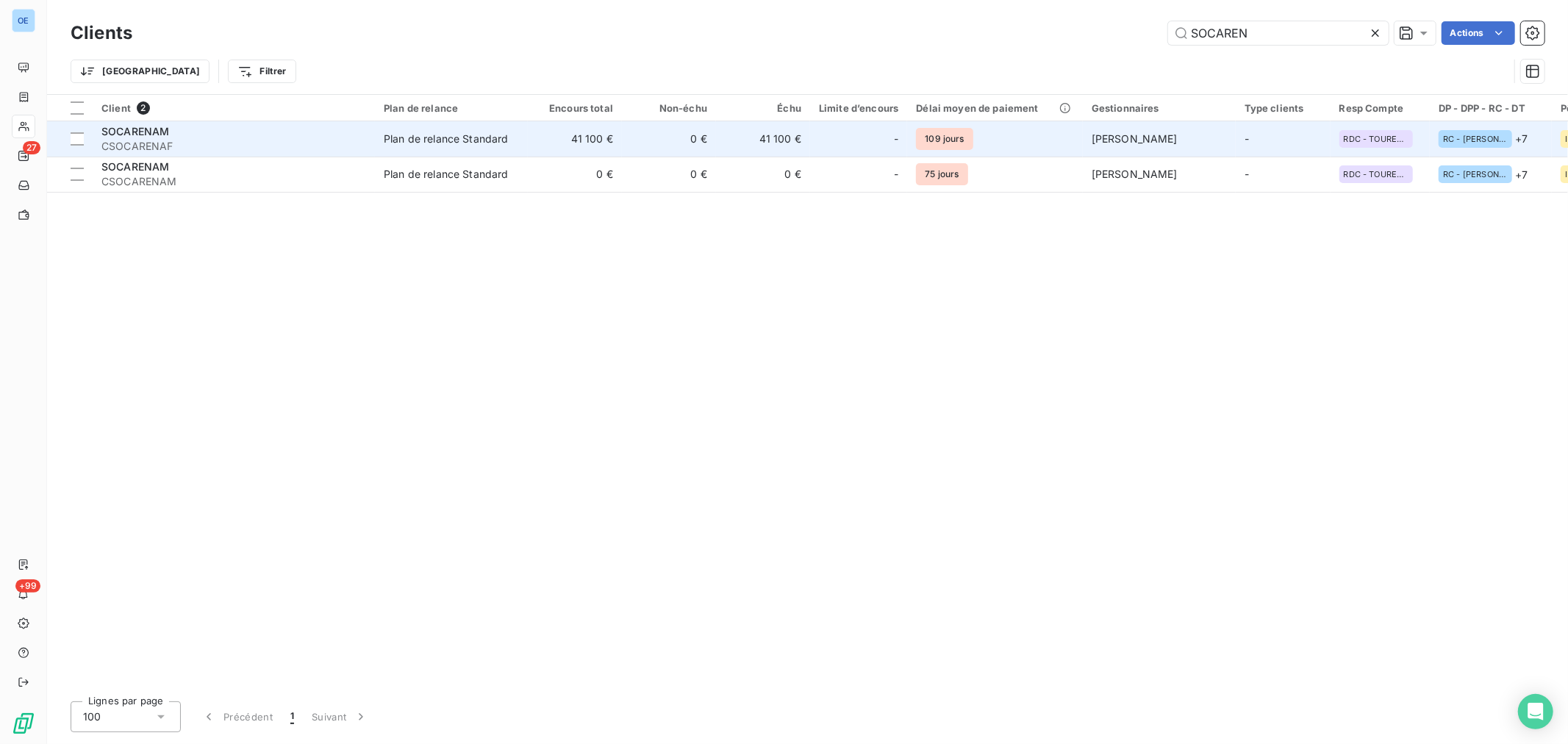
type input "SOCAREN"
click at [835, 141] on div "-" at bounding box center [858, 138] width 80 height 23
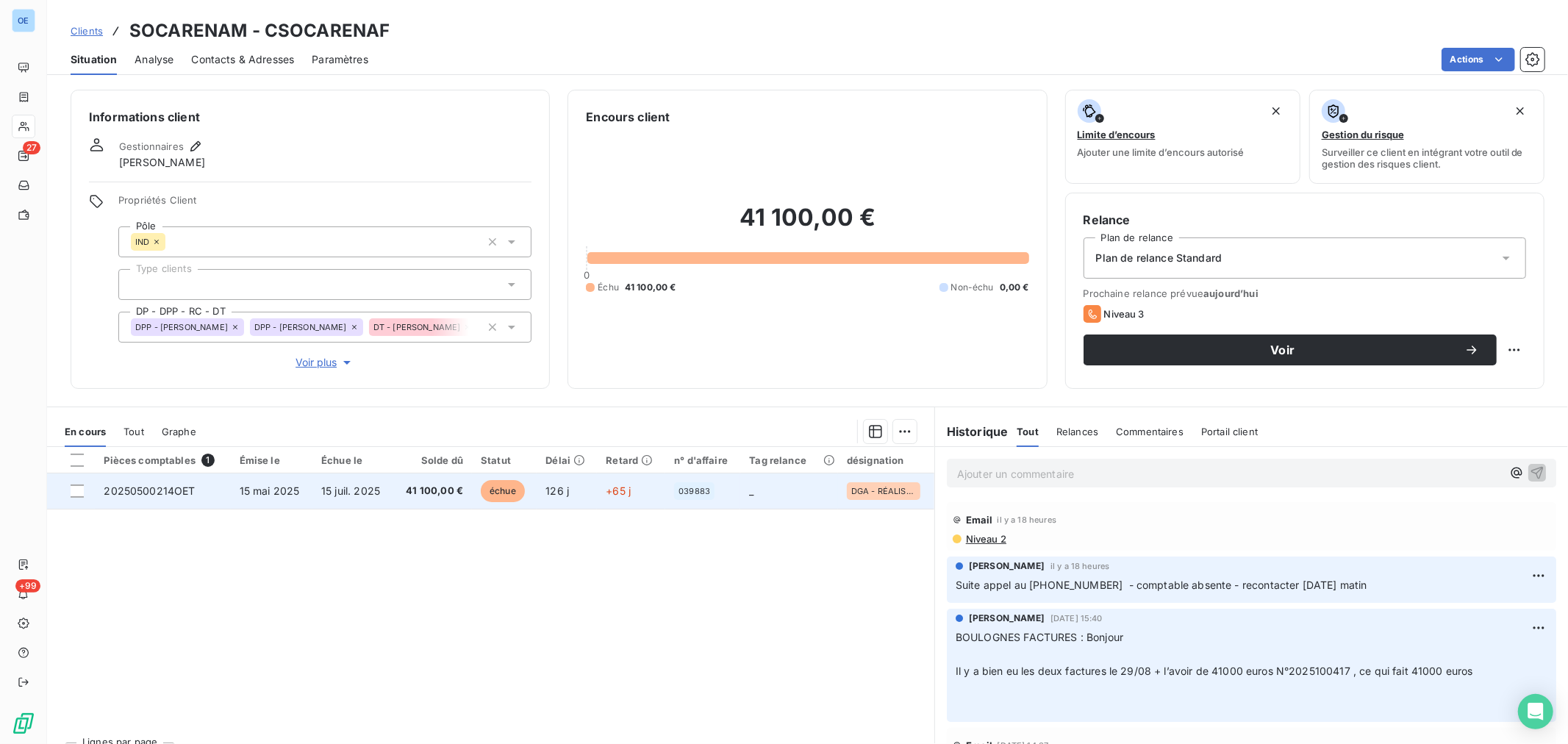
click at [543, 499] on td "126 j" at bounding box center [567, 491] width 60 height 36
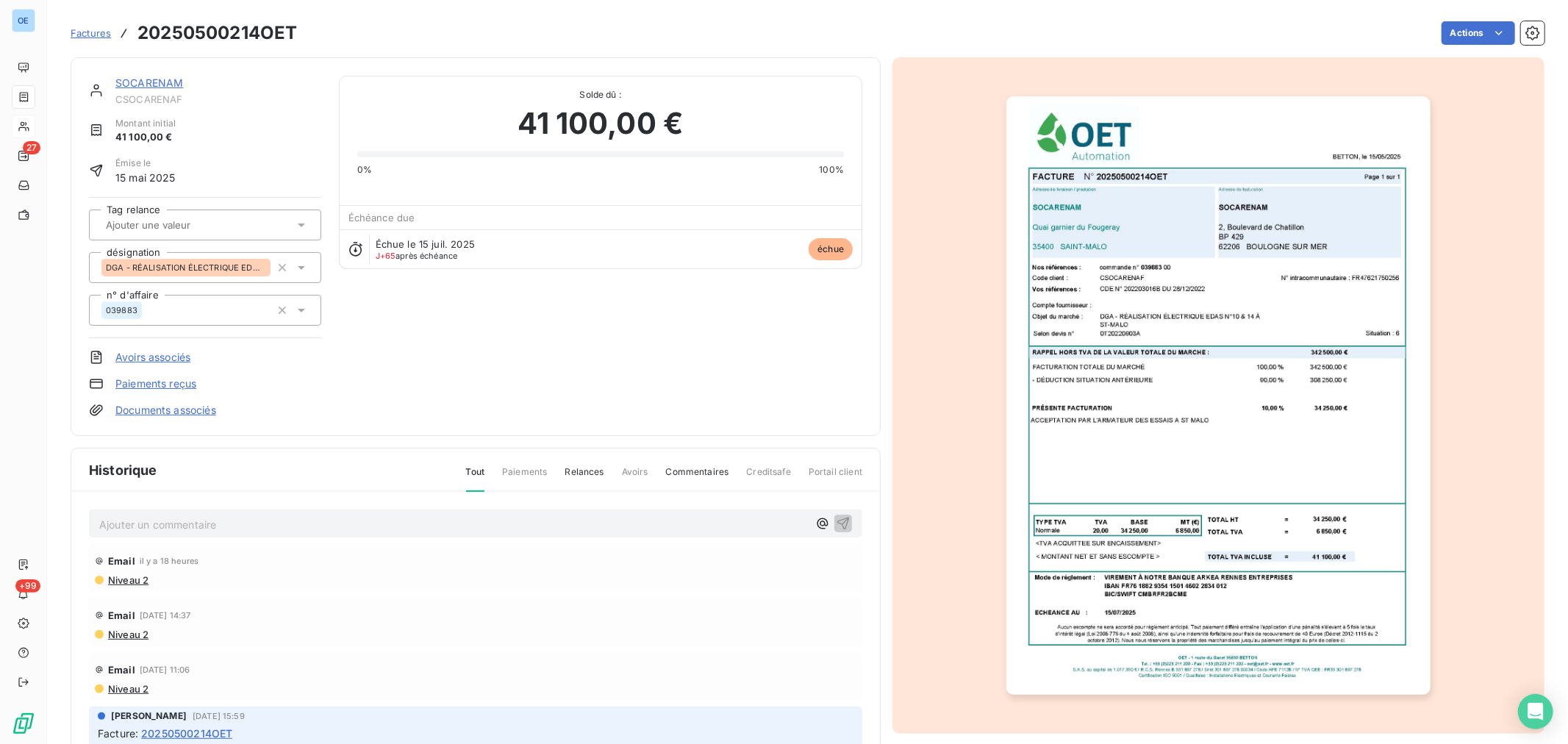
click at [557, 520] on p "Ajouter un commentaire ﻿" at bounding box center [453, 524] width 708 height 19
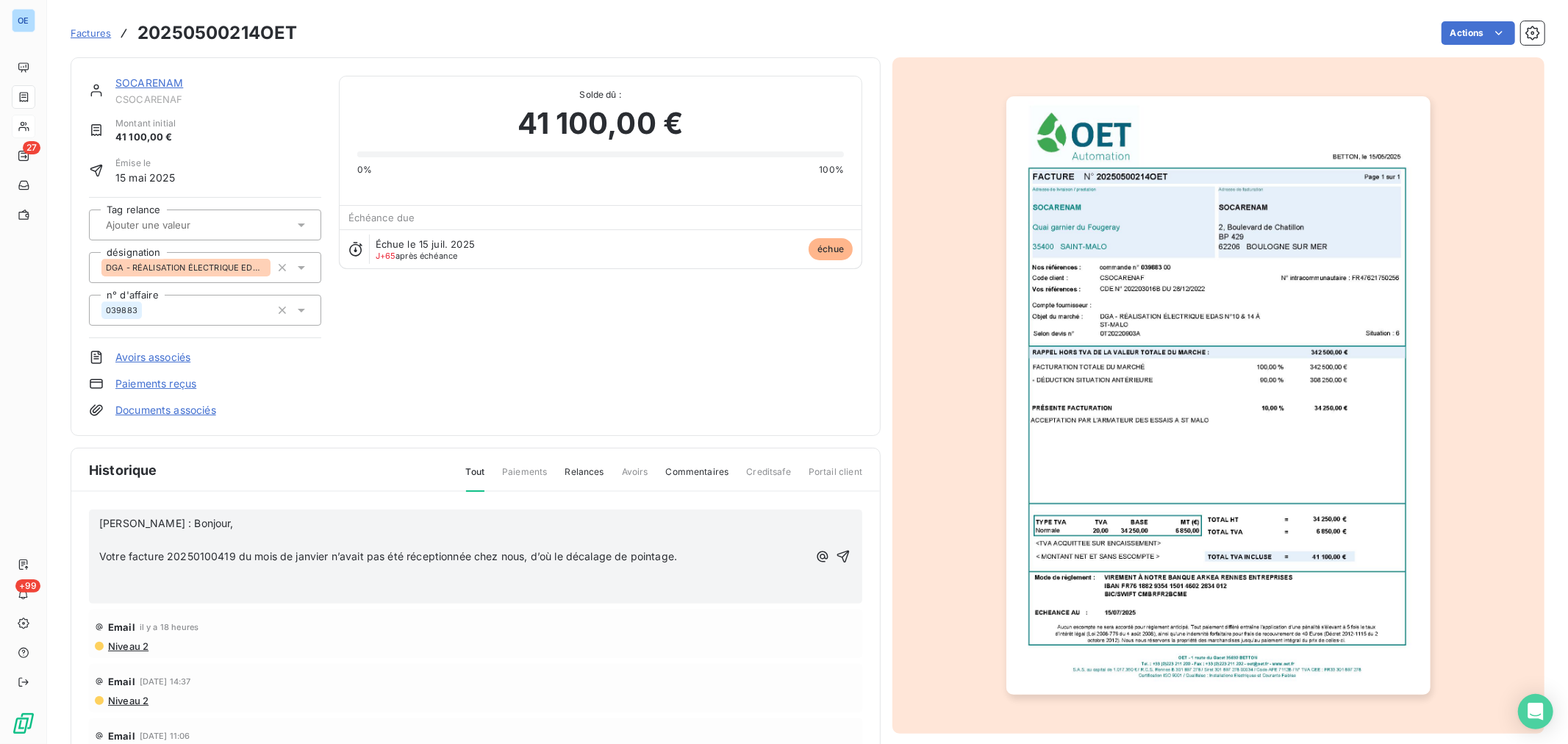
click at [836, 557] on icon "button" at bounding box center [843, 556] width 15 height 15
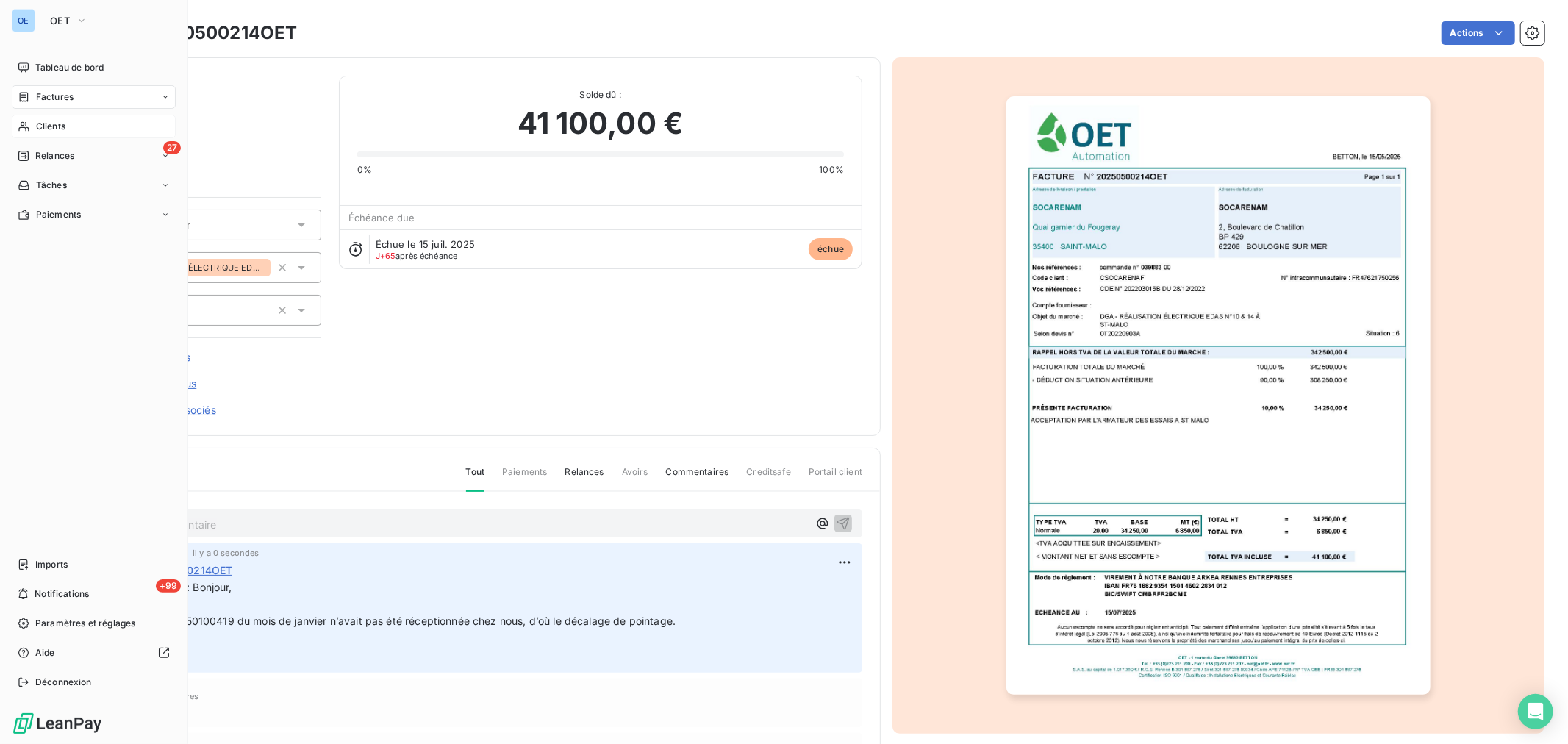
click at [56, 127] on span "Clients" at bounding box center [51, 126] width 29 height 13
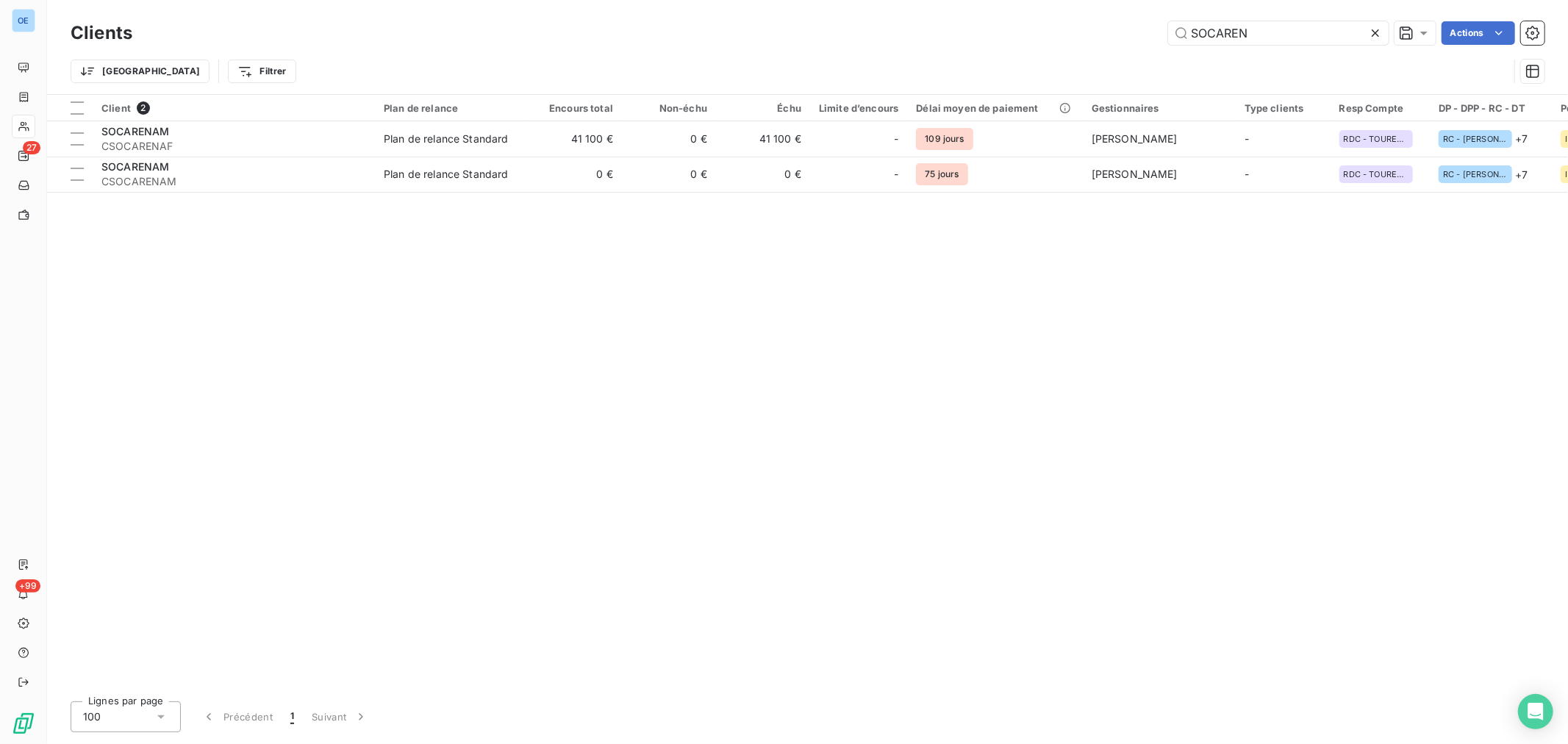
drag, startPoint x: 1215, startPoint y: 37, endPoint x: 1166, endPoint y: 37, distance: 49.0
click at [1168, 37] on input "SOCAREN" at bounding box center [1278, 33] width 220 height 23
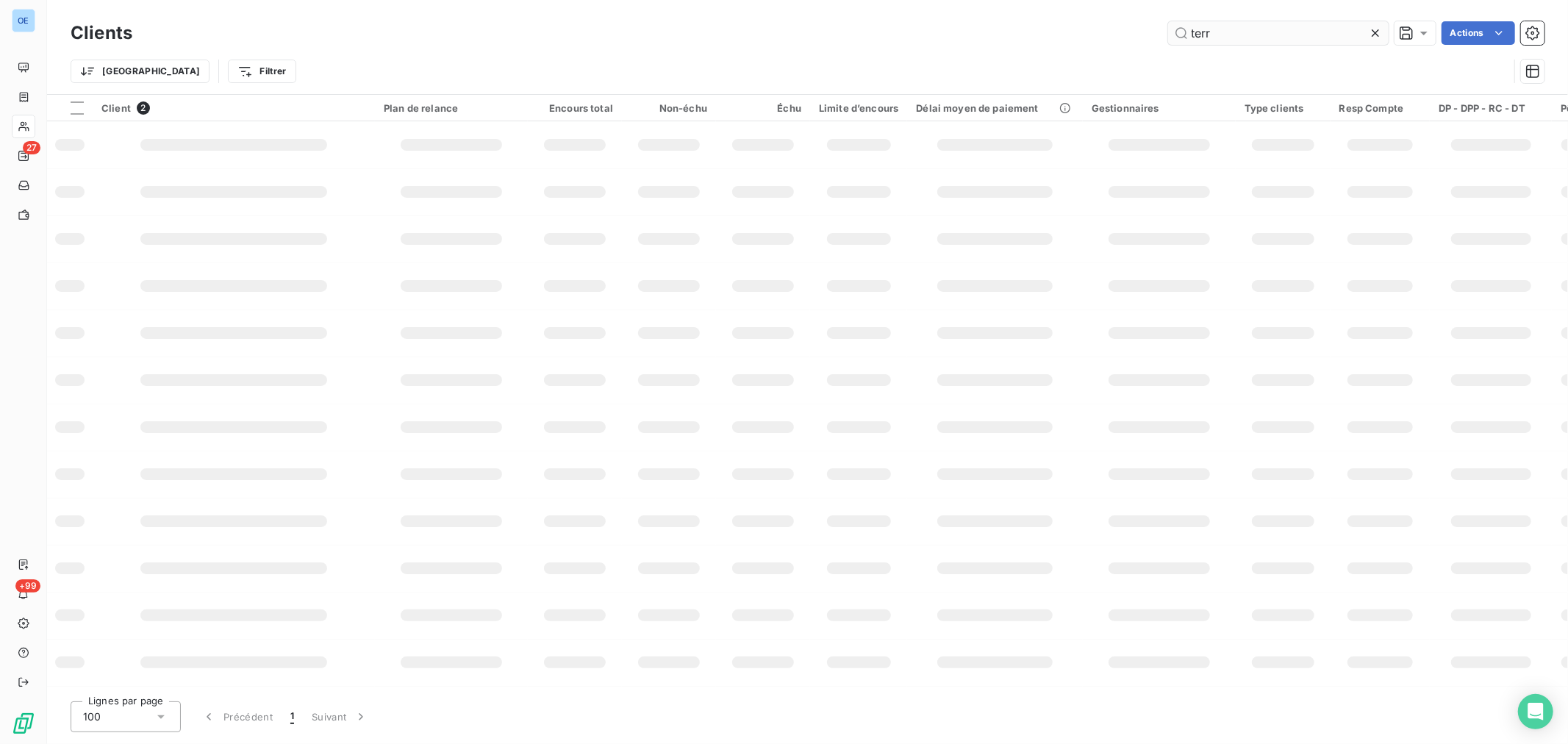
drag, startPoint x: 1240, startPoint y: 33, endPoint x: 1171, endPoint y: 38, distance: 69.2
click at [1172, 38] on input "terr" at bounding box center [1278, 33] width 220 height 23
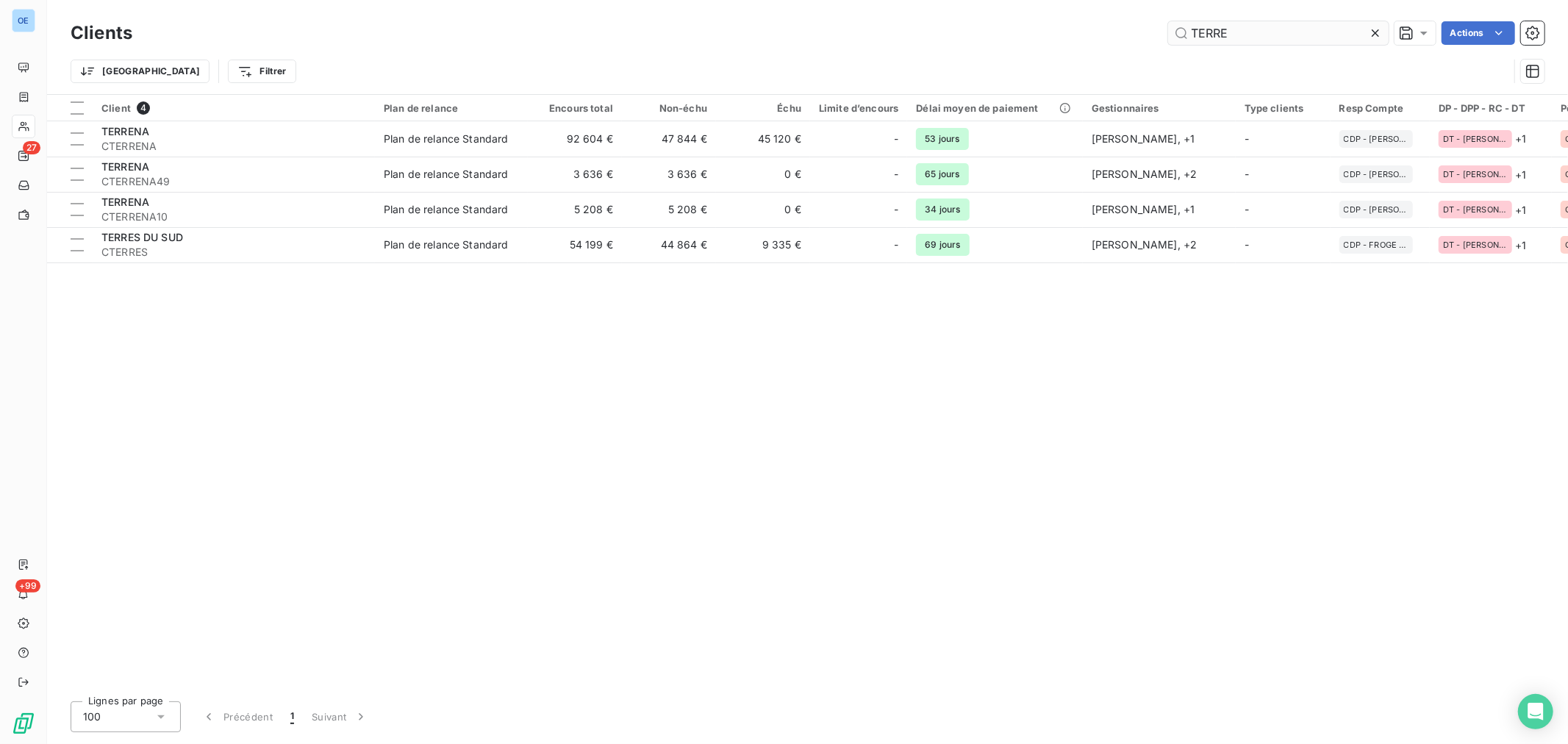
type input "TERRE"
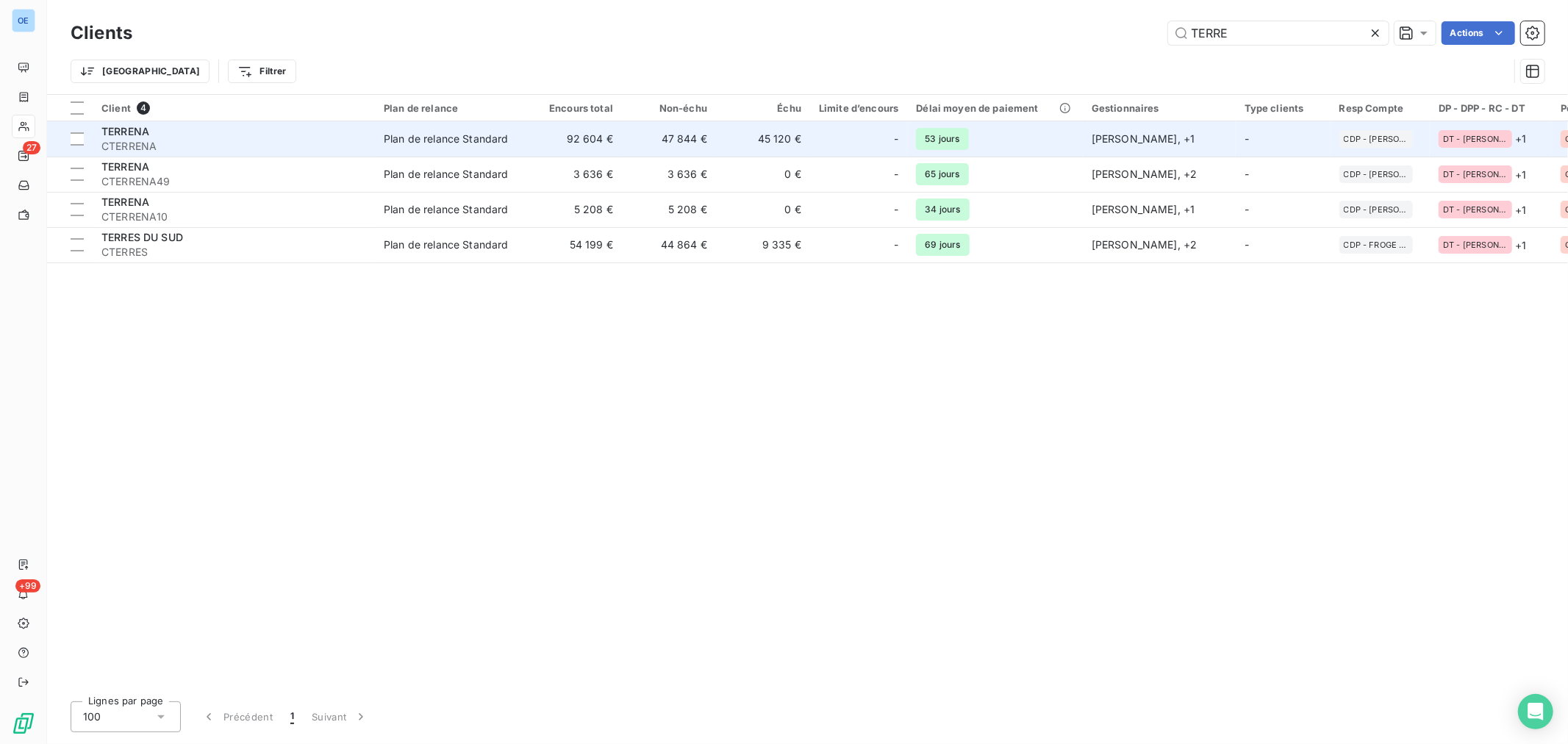
click at [853, 135] on div "-" at bounding box center [858, 138] width 80 height 23
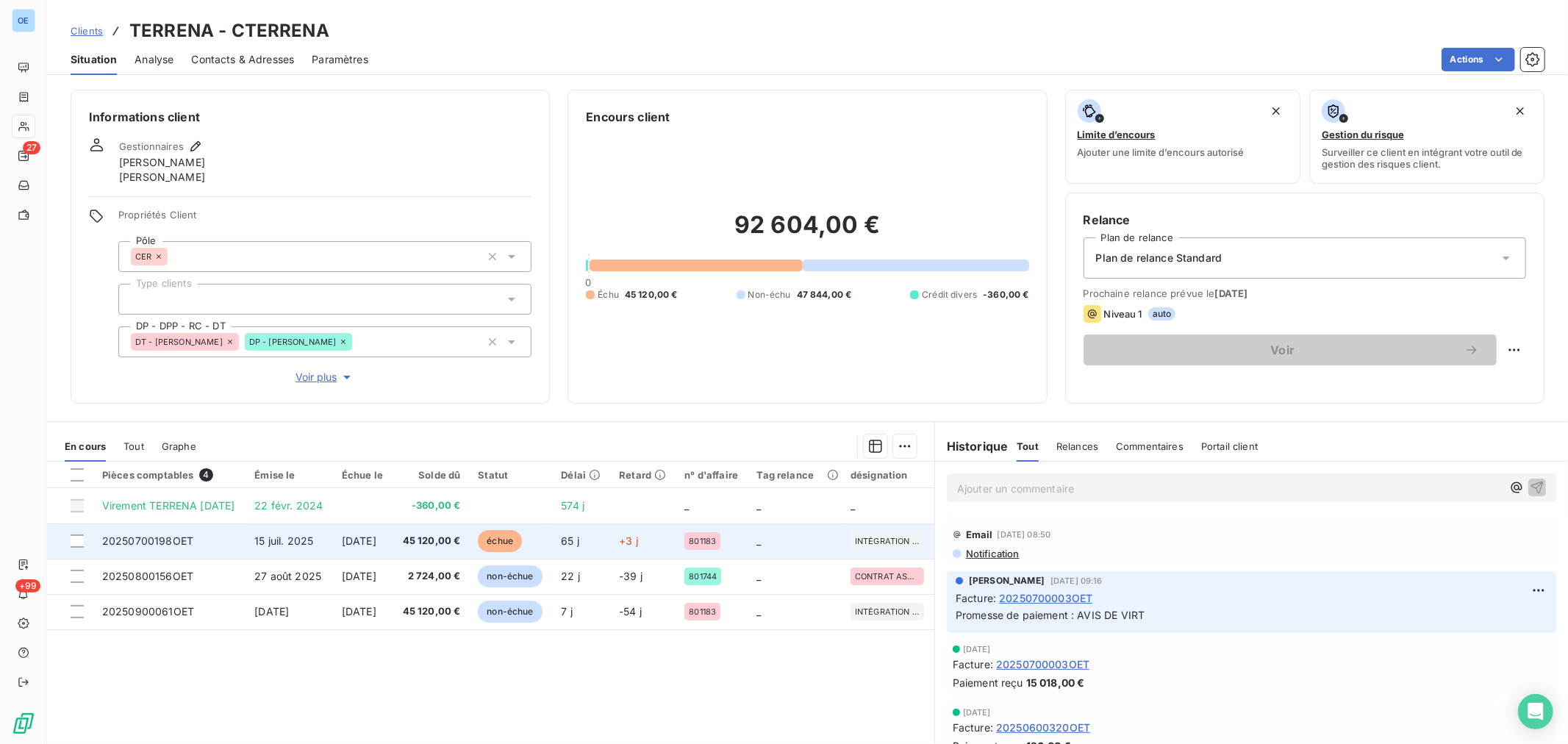
click at [552, 544] on td "échue" at bounding box center [510, 541] width 83 height 36
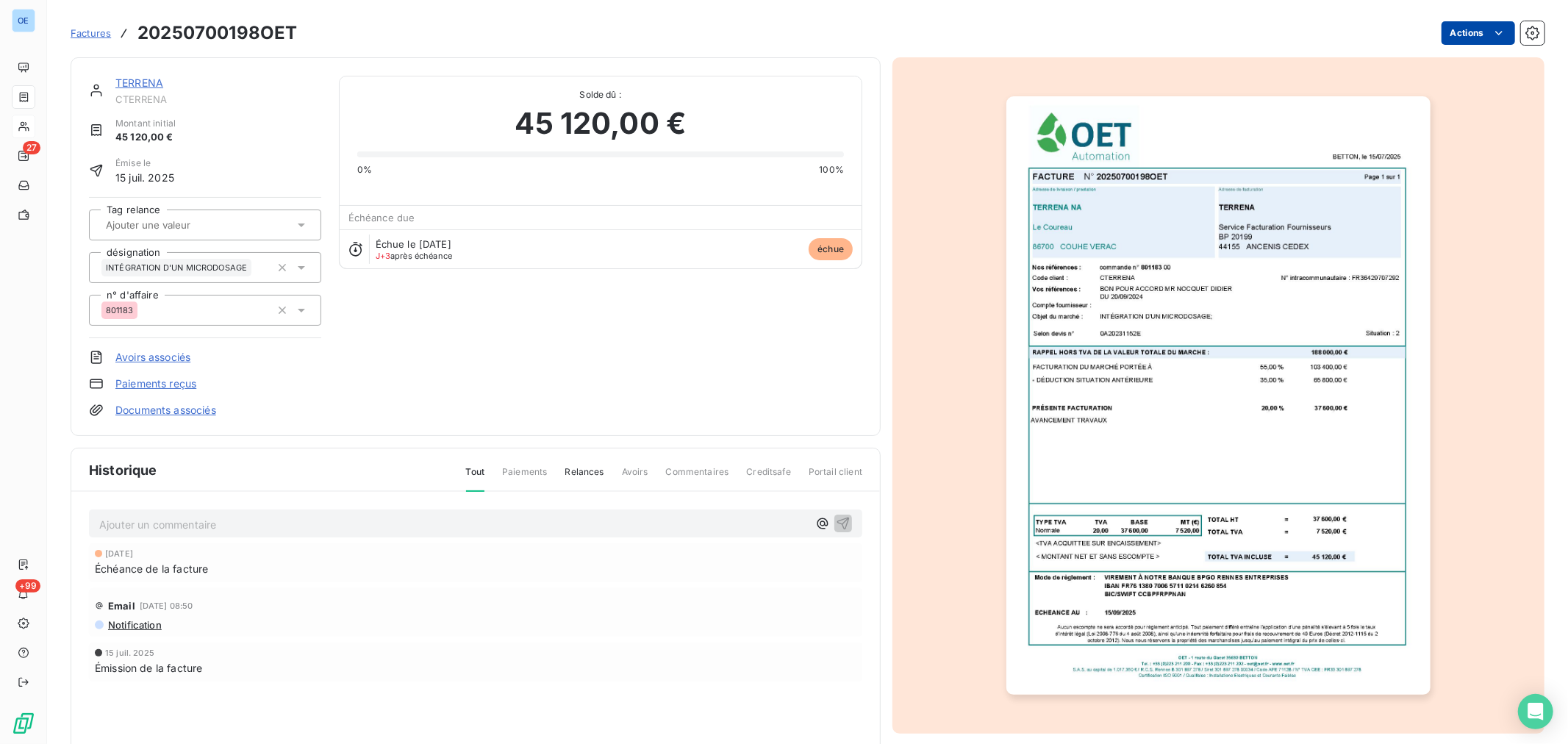
click at [1441, 32] on html "OE 27 +99 Factures 20250700198OET Actions TERRENA CTERRENA Montant initial 45 1…" at bounding box center [784, 372] width 1568 height 744
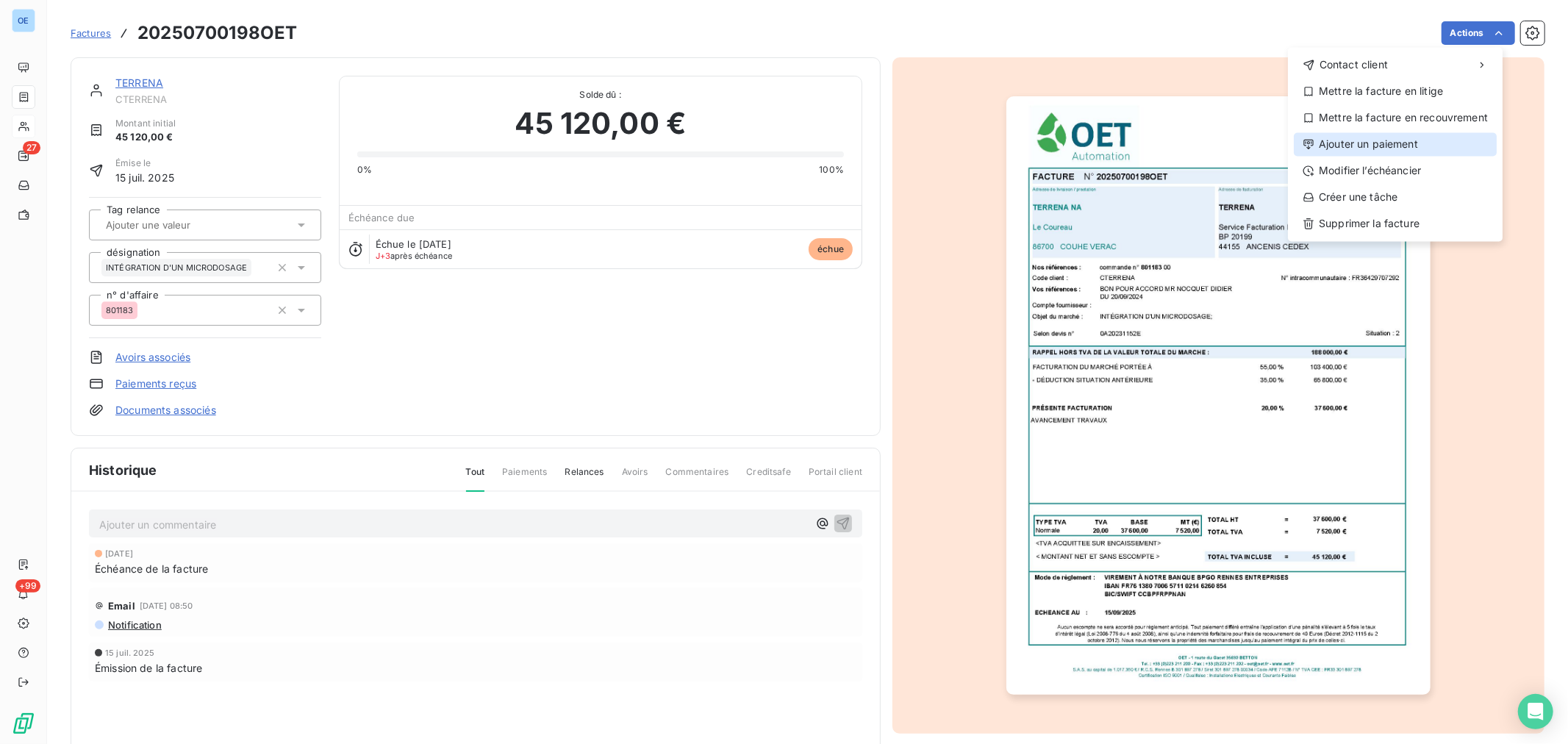
click at [1408, 138] on div "Ajouter un paiement" at bounding box center [1395, 144] width 203 height 23
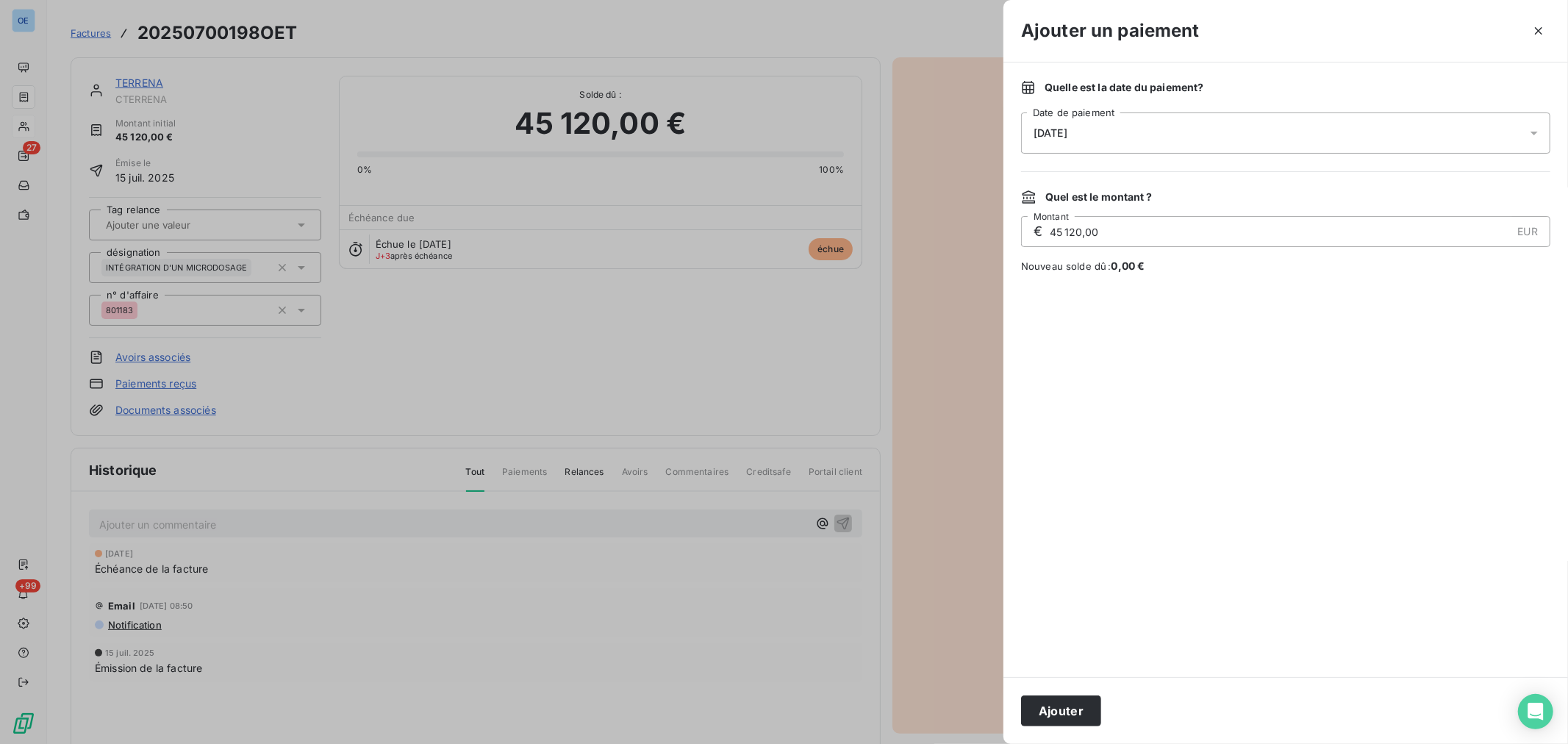
click at [1530, 135] on icon at bounding box center [1534, 133] width 15 height 15
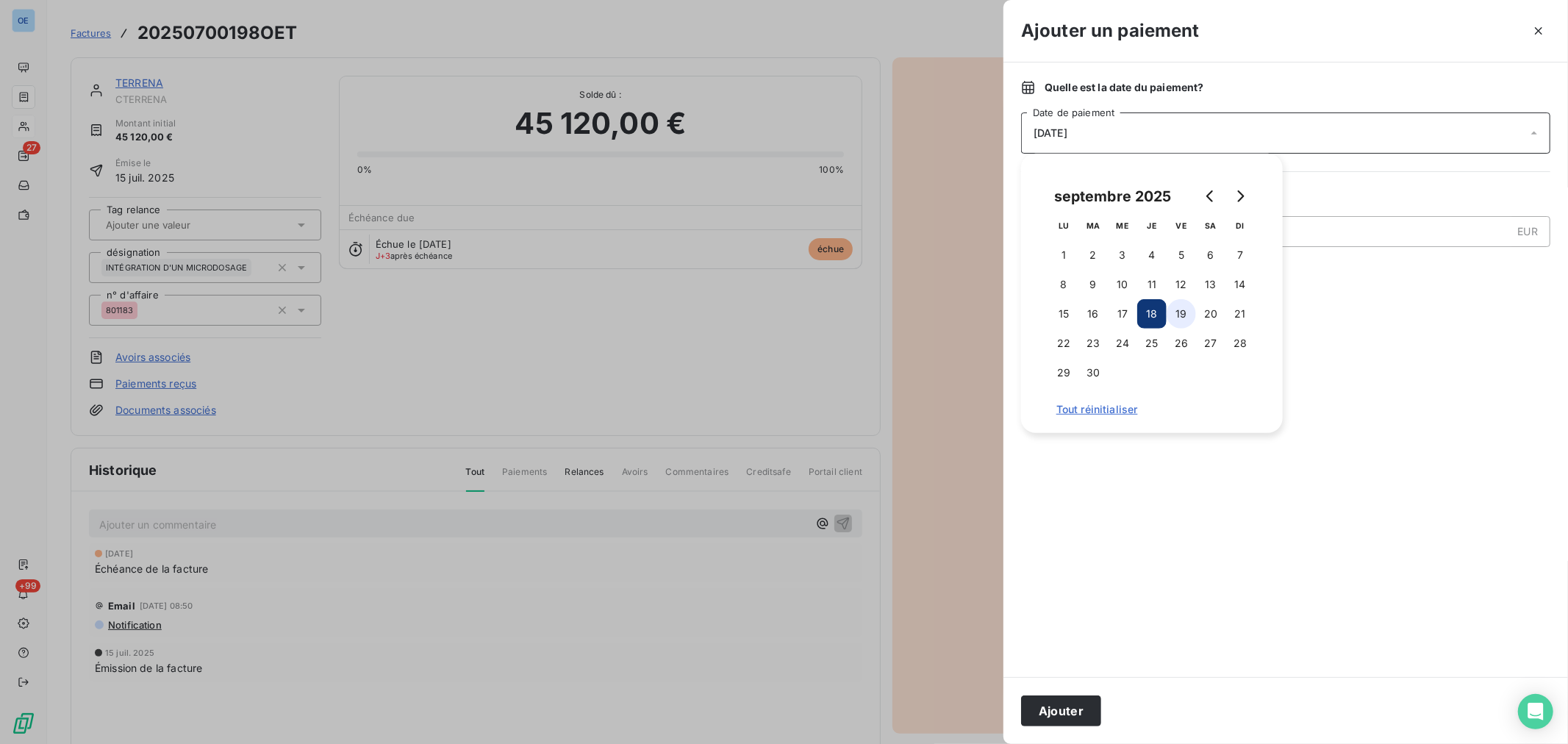
click at [1174, 317] on button "19" at bounding box center [1181, 314] width 29 height 29
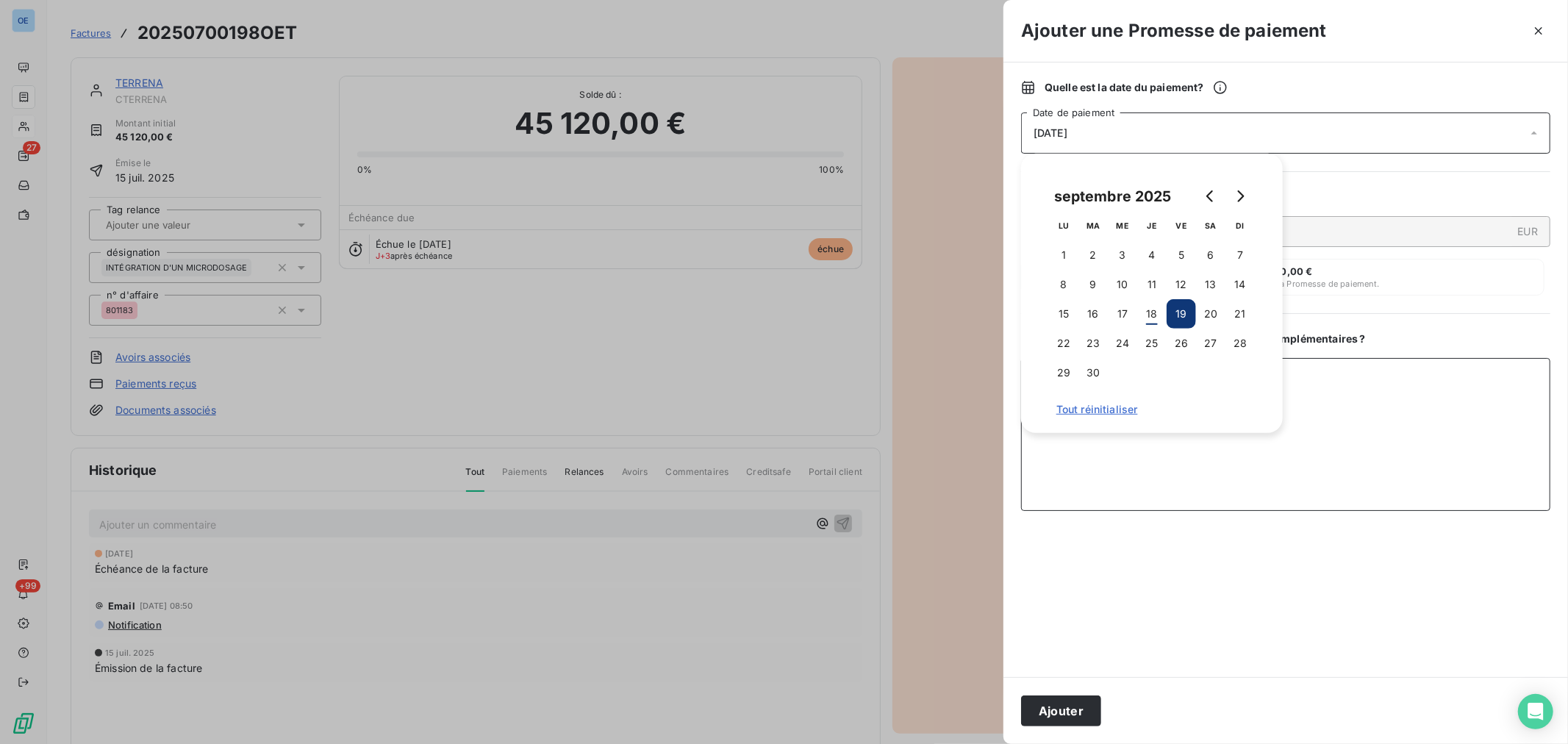
click at [1309, 446] on textarea "Ajouter un commentaire ( facultatif )" at bounding box center [1285, 435] width 529 height 153
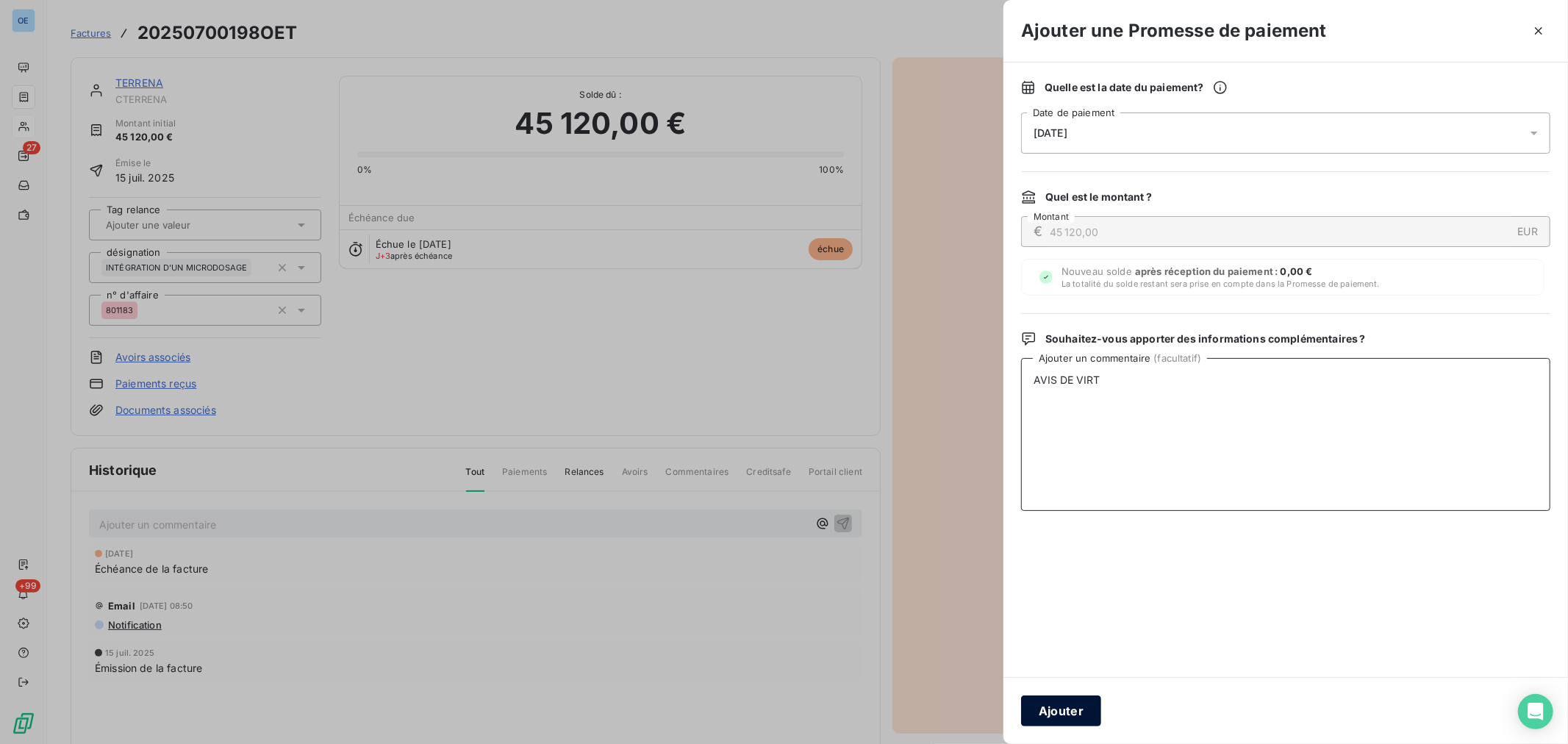
type textarea "AVIS DE VIRT"
click at [1076, 710] on button "Ajouter" at bounding box center [1061, 711] width 80 height 31
